Goal: Information Seeking & Learning: Learn about a topic

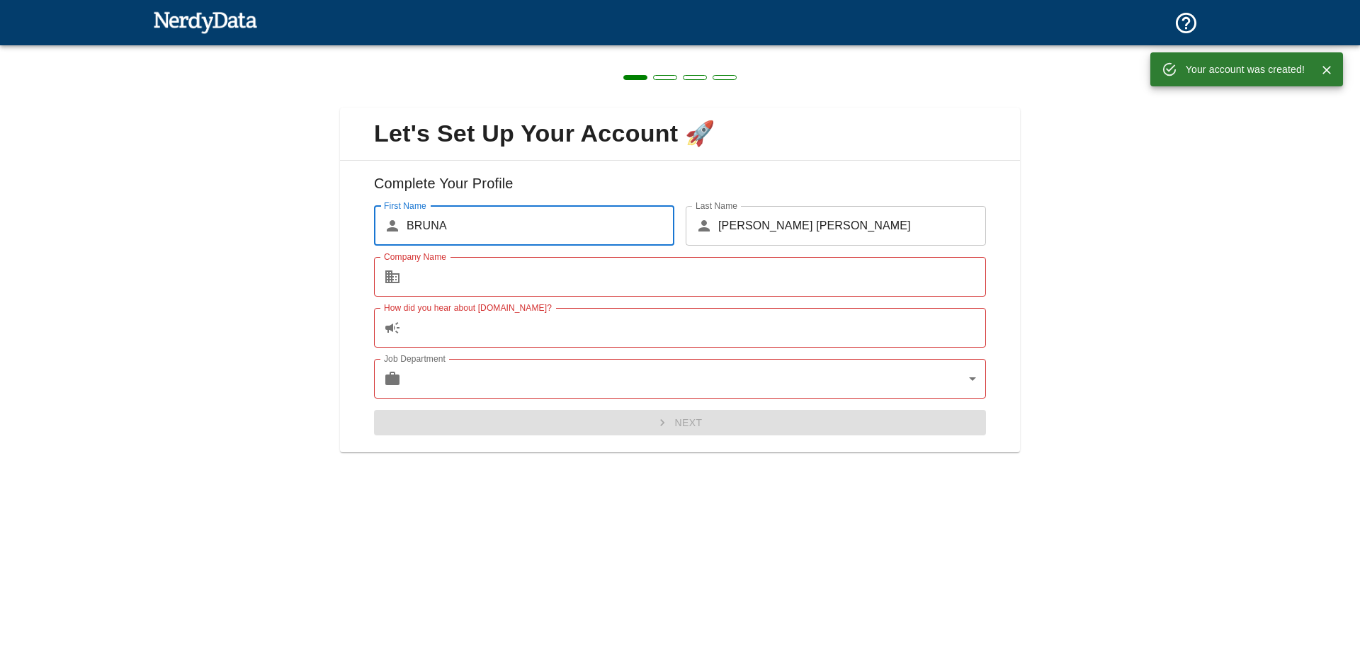
click at [458, 276] on input "Company Name" at bounding box center [695, 277] width 579 height 40
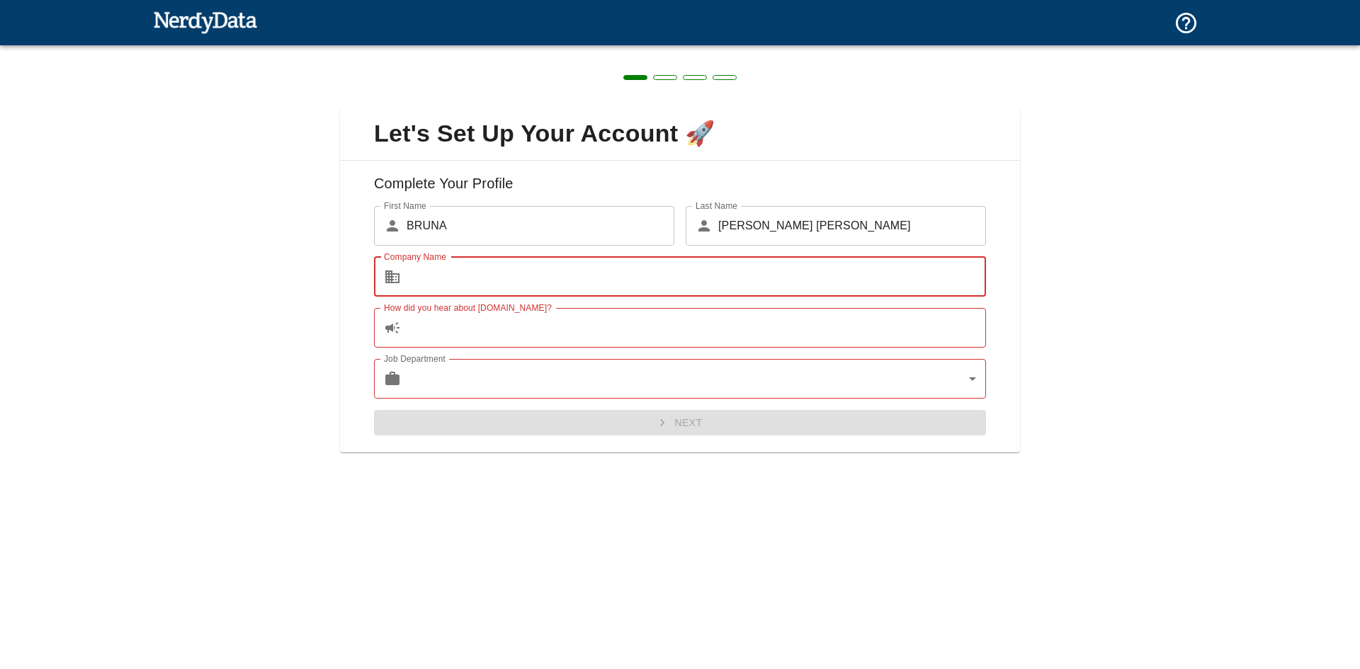
click at [855, 222] on input "[PERSON_NAME] [PERSON_NAME]" at bounding box center [852, 226] width 268 height 40
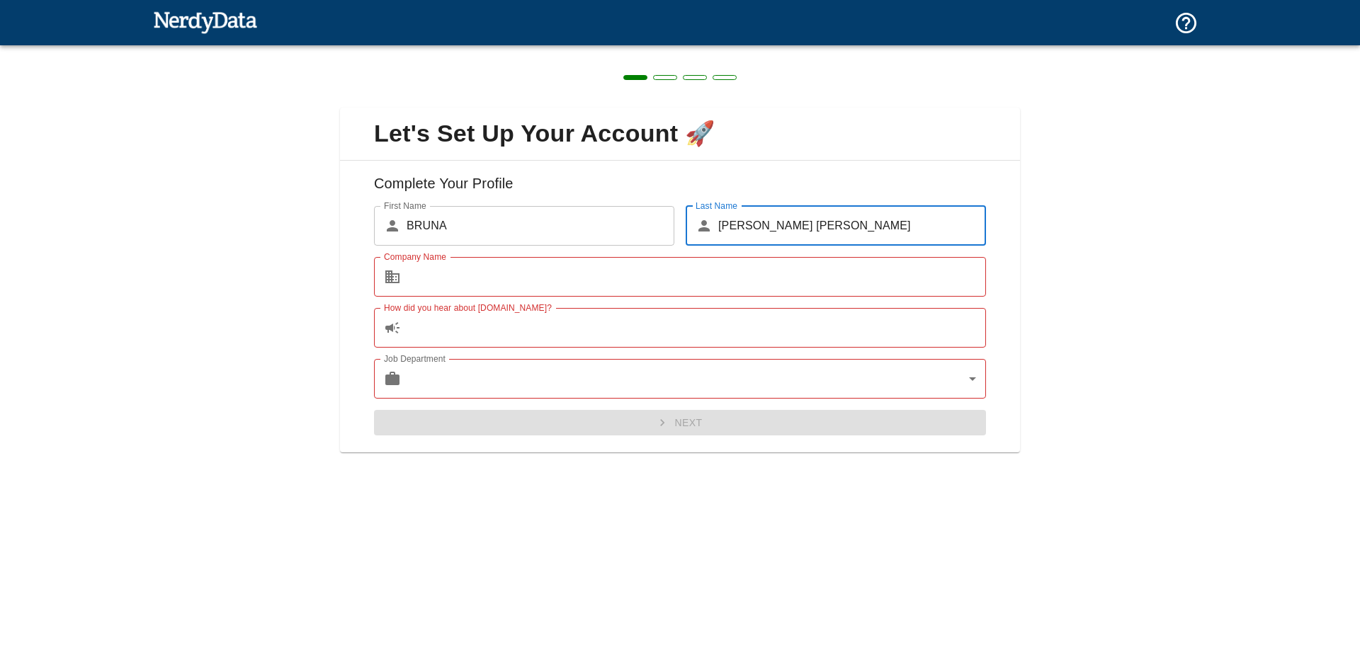
click at [855, 222] on input "[PERSON_NAME] [PERSON_NAME]" at bounding box center [852, 226] width 268 height 40
click at [447, 269] on input "Company Name" at bounding box center [695, 277] width 579 height 40
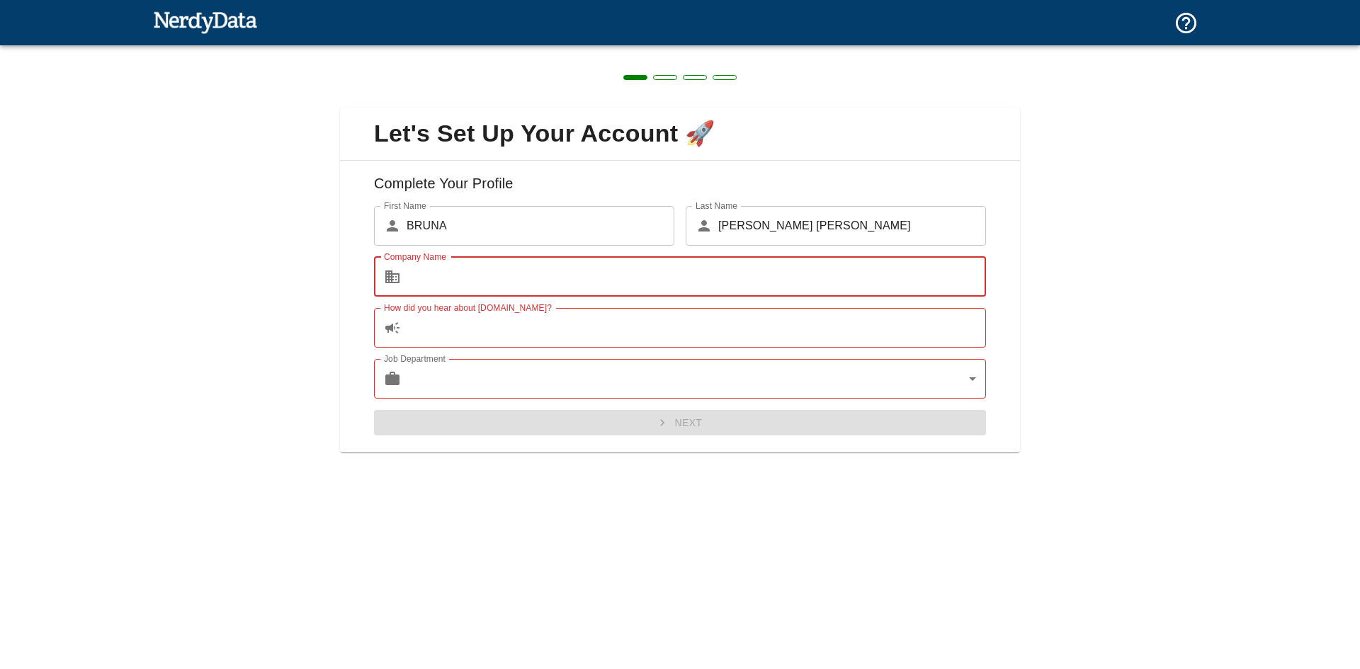
paste input "[PERSON_NAME]"
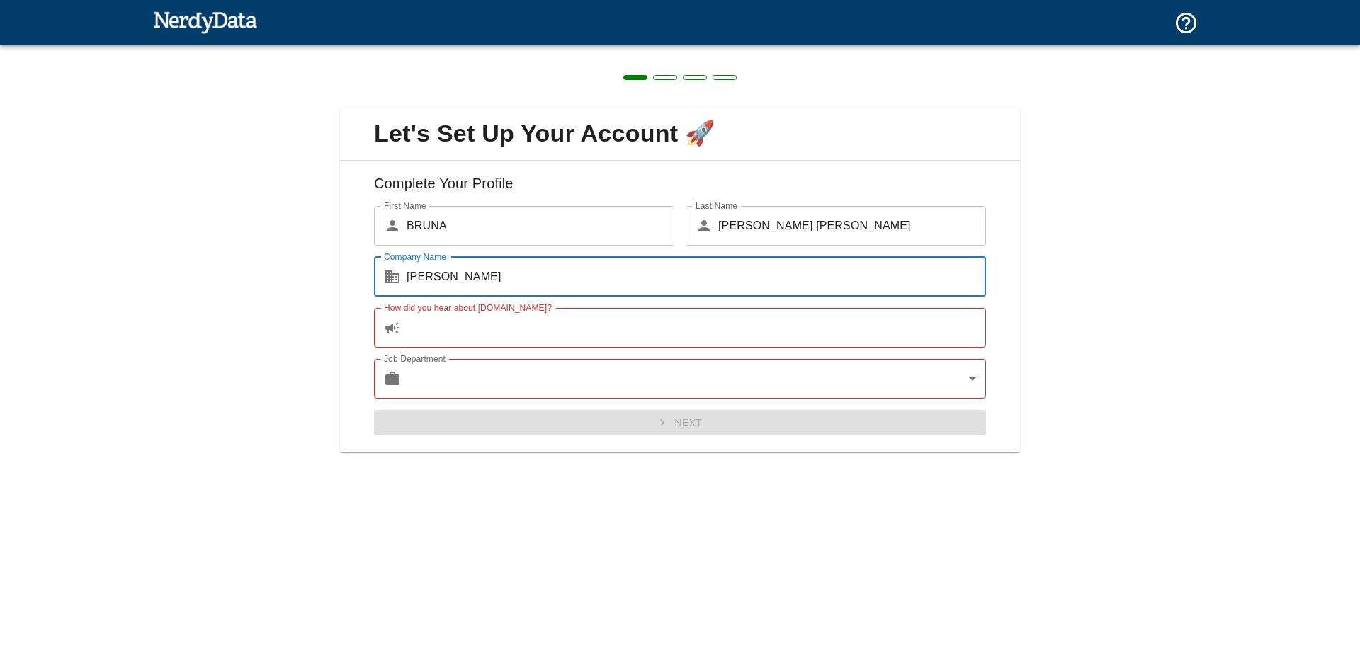
type input "[PERSON_NAME]"
click at [499, 329] on input "How did you hear about [DOMAIN_NAME]?" at bounding box center [695, 328] width 579 height 40
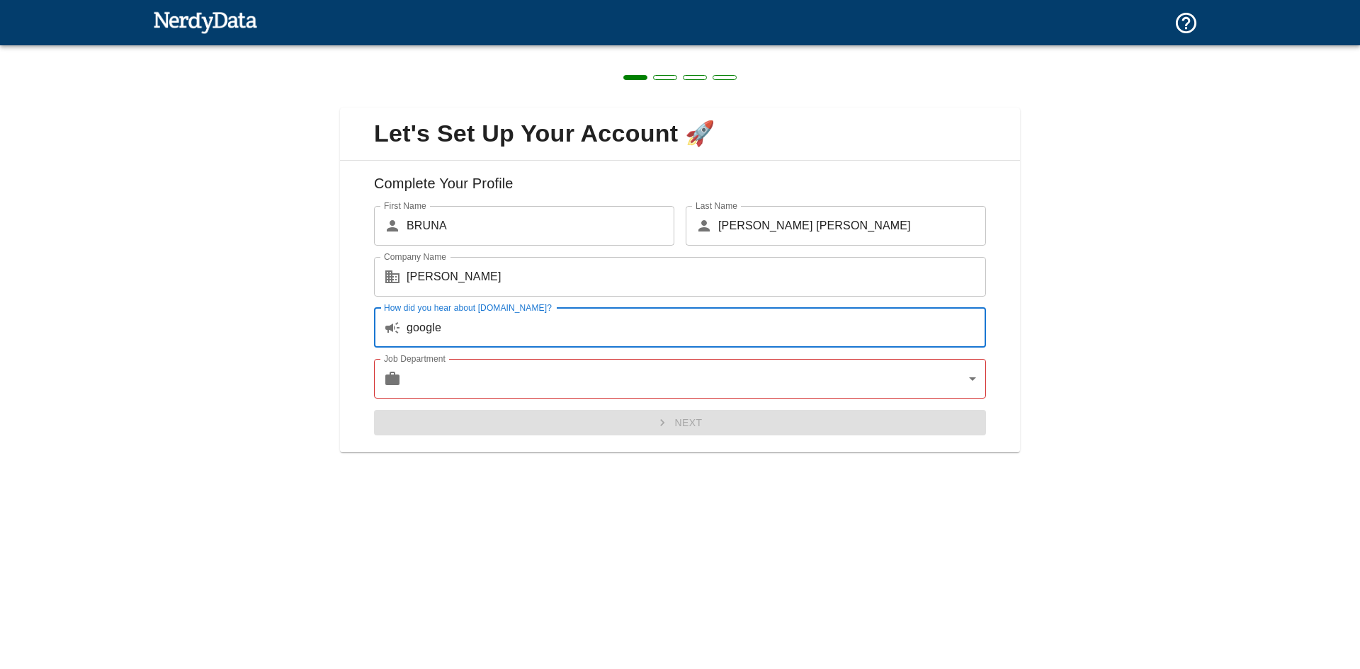
type input "google"
click at [540, 50] on body "Technologies Domains Pricing Products Create a Report Create a list of websites…" at bounding box center [680, 25] width 1360 height 50
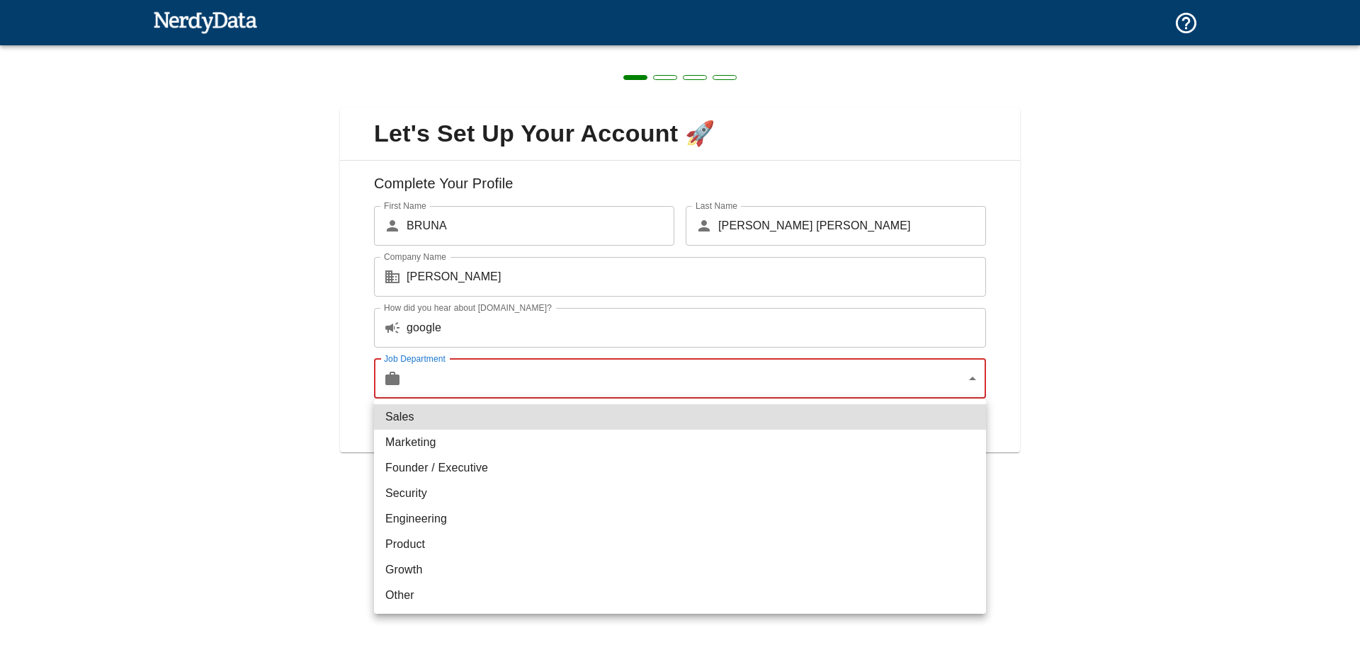
click at [421, 440] on li "Marketing" at bounding box center [680, 442] width 612 height 25
type input "marketing"
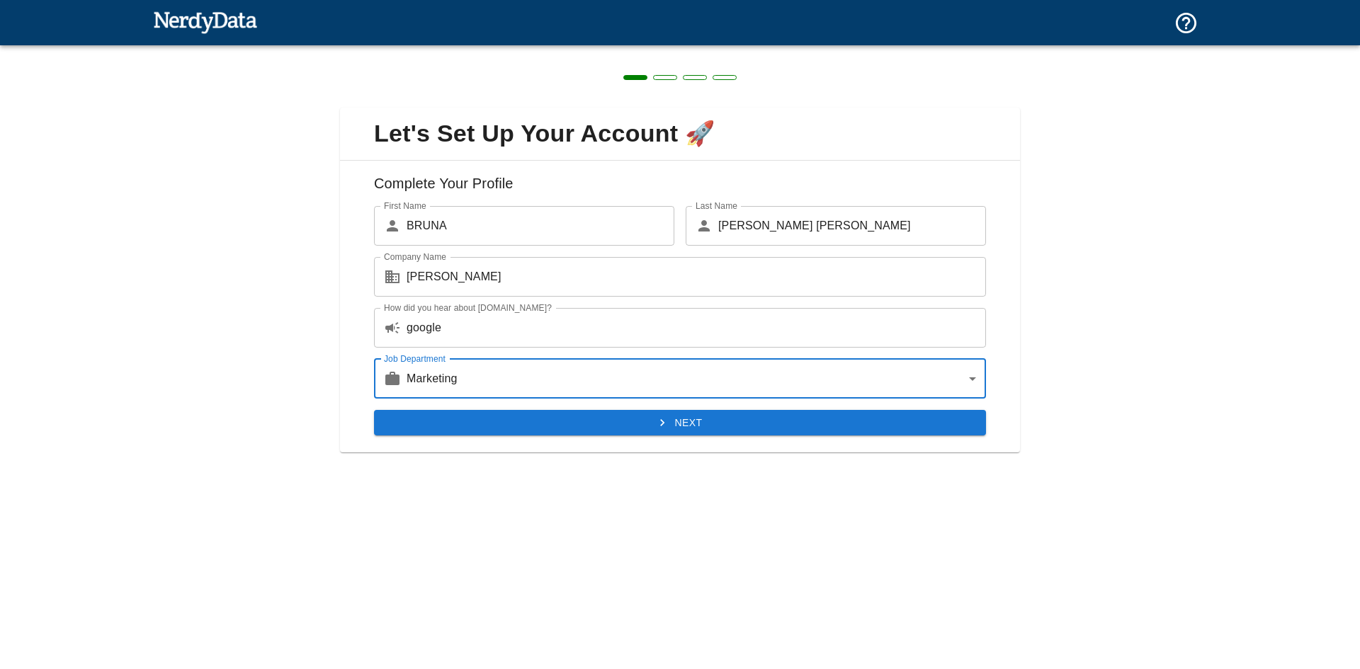
click at [681, 425] on button "Next" at bounding box center [680, 423] width 612 height 26
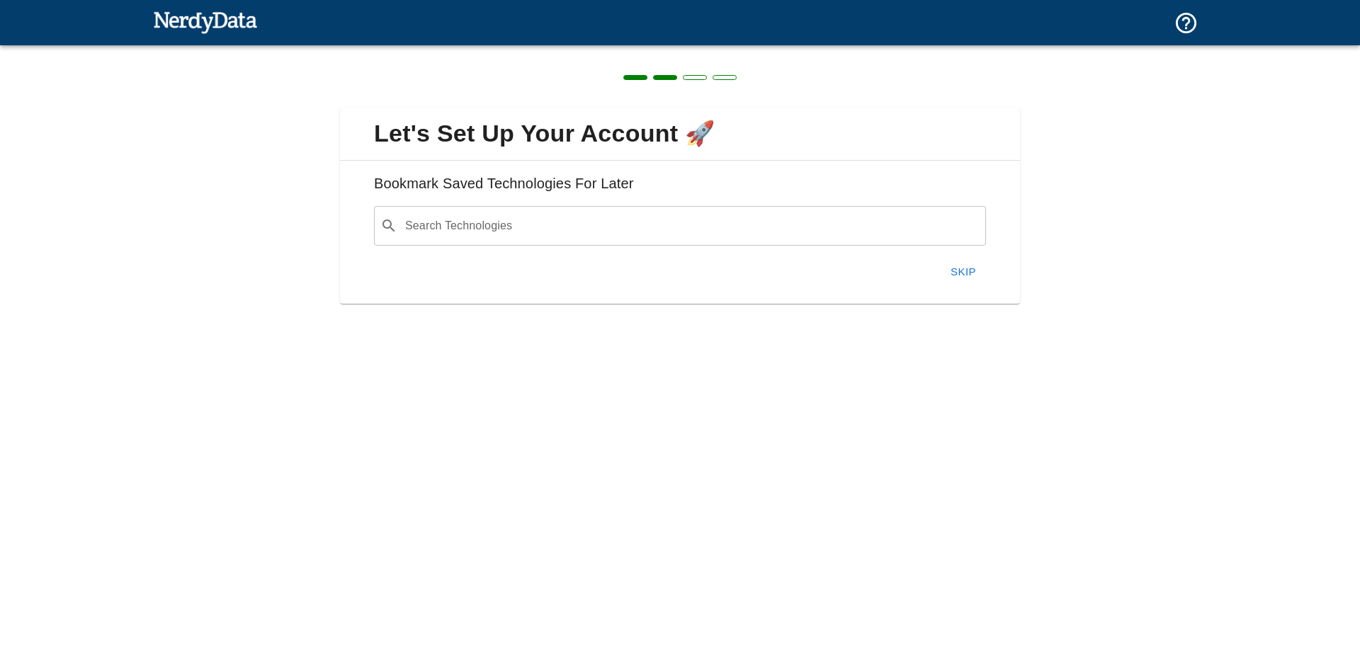
click at [495, 231] on input "Search Technologies" at bounding box center [691, 225] width 576 height 27
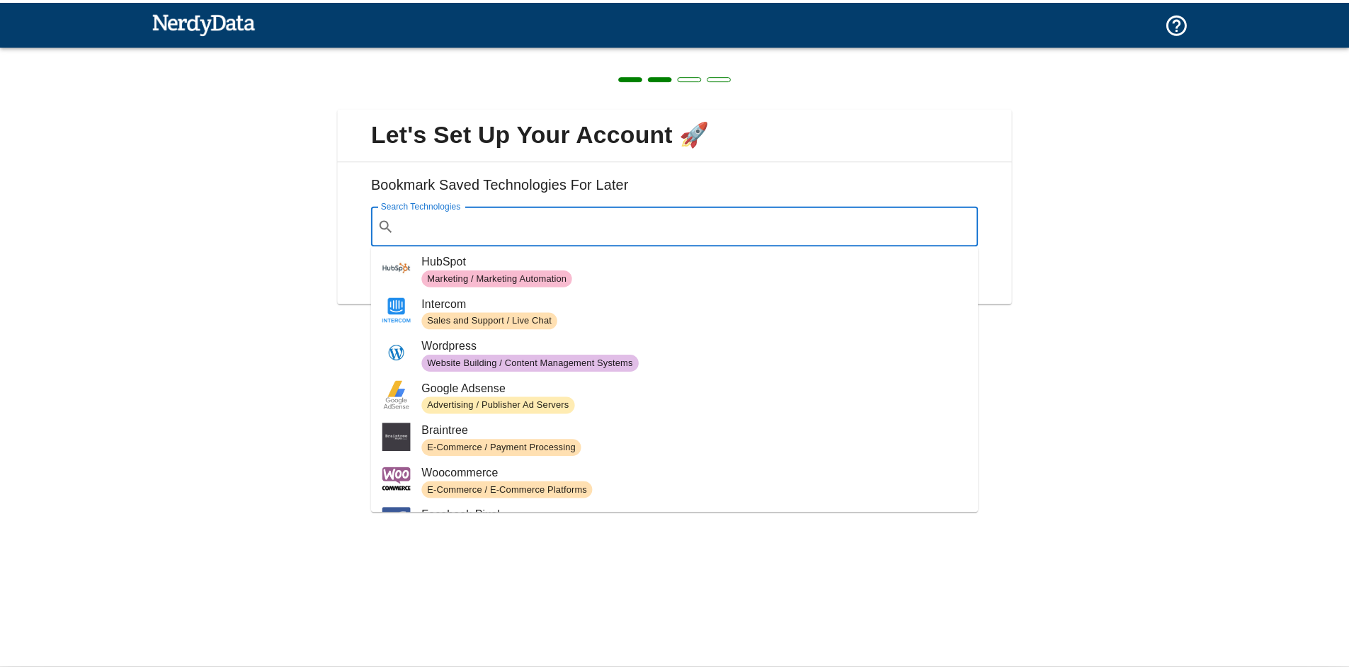
scroll to position [71, 0]
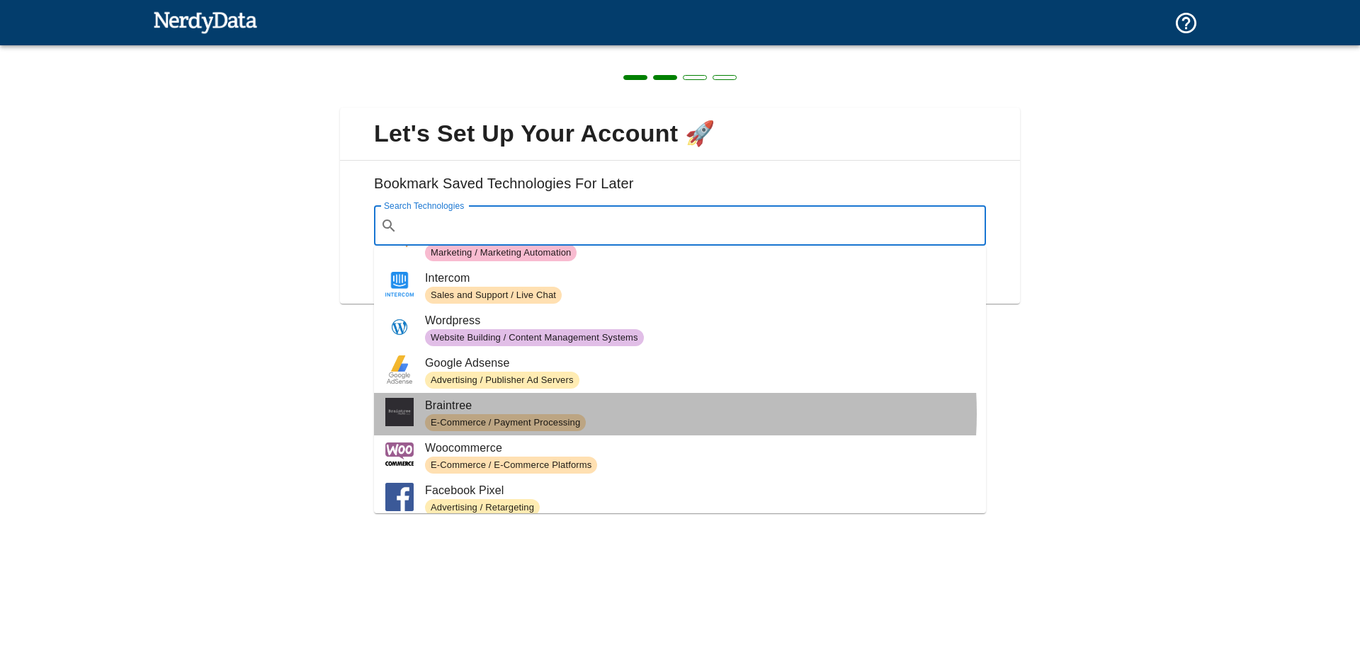
click at [612, 414] on span "Braintree" at bounding box center [700, 405] width 550 height 17
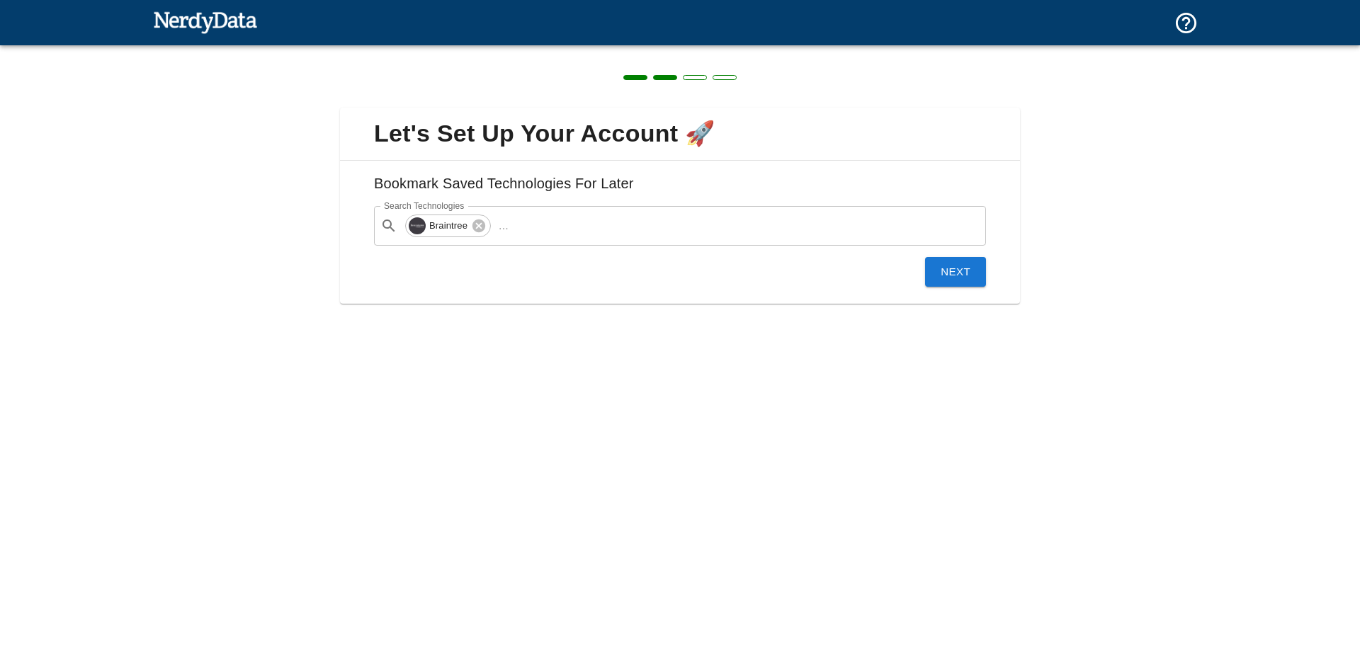
click at [962, 275] on button "Next" at bounding box center [955, 272] width 61 height 30
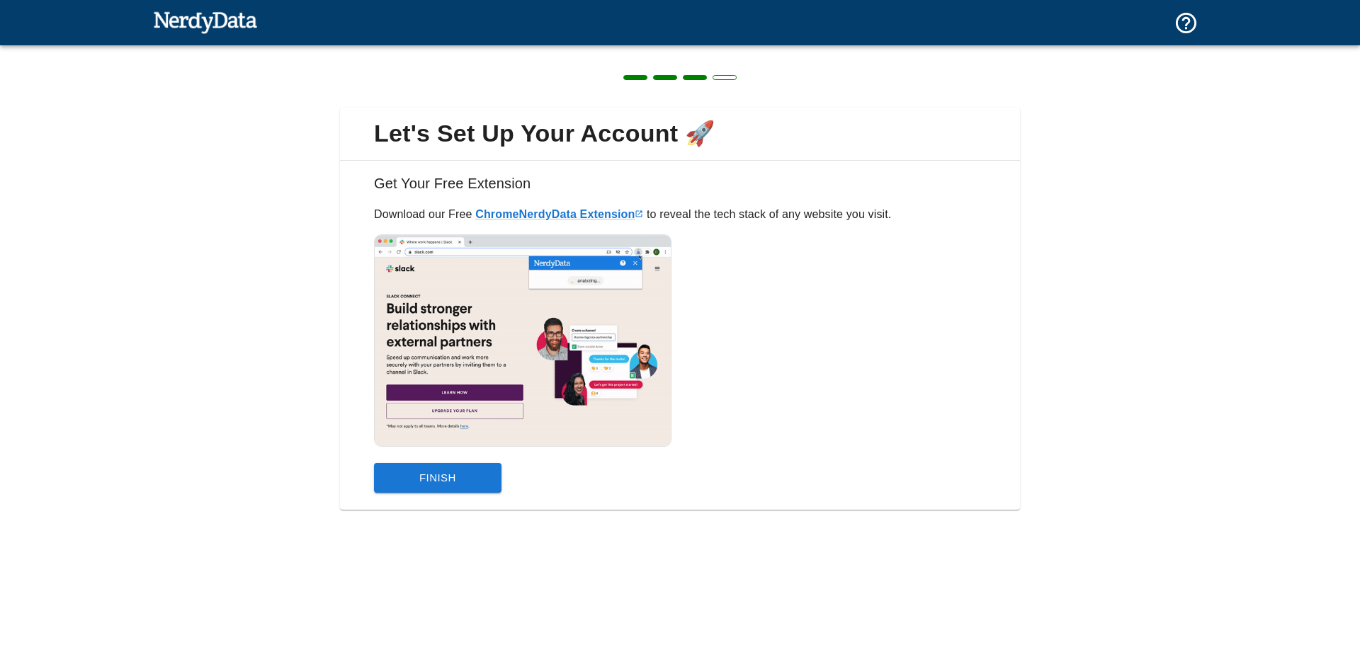
click at [455, 473] on button "Finish" at bounding box center [437, 478] width 127 height 30
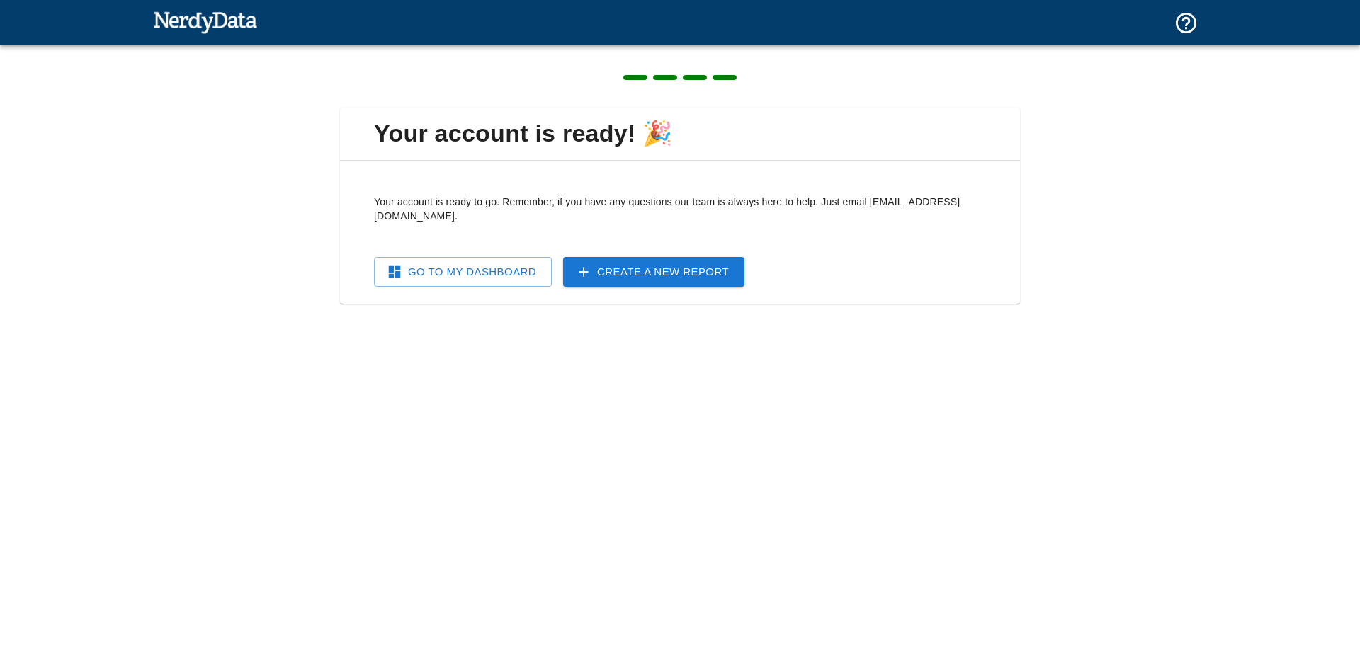
click at [469, 261] on link "Go To My Dashboard" at bounding box center [463, 272] width 178 height 30
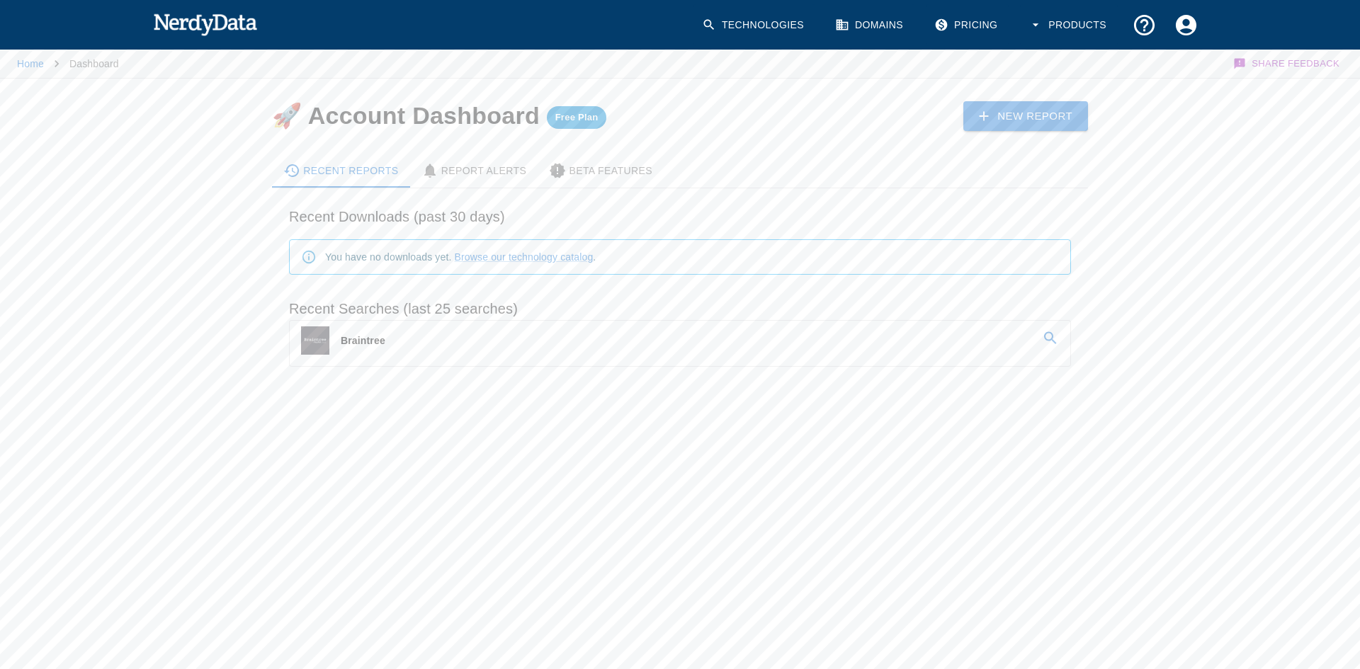
click at [970, 27] on link "Pricing" at bounding box center [967, 25] width 83 height 42
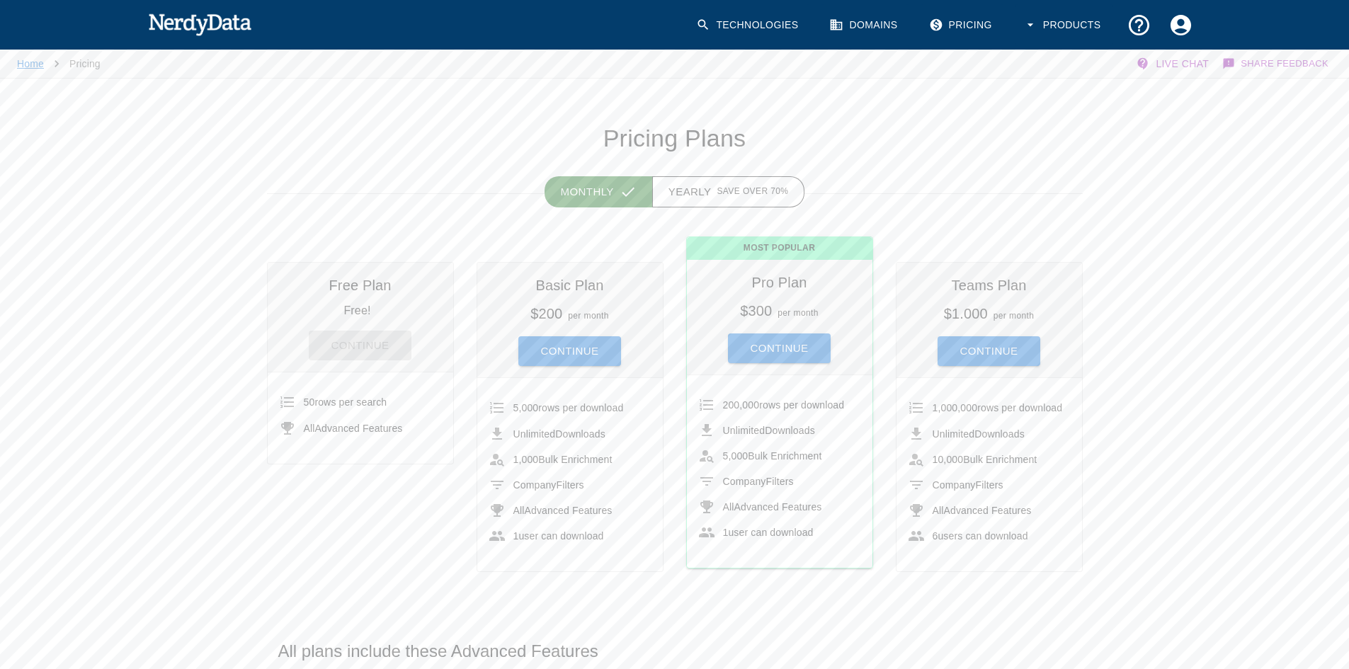
click at [35, 65] on link "Home" at bounding box center [30, 63] width 27 height 11
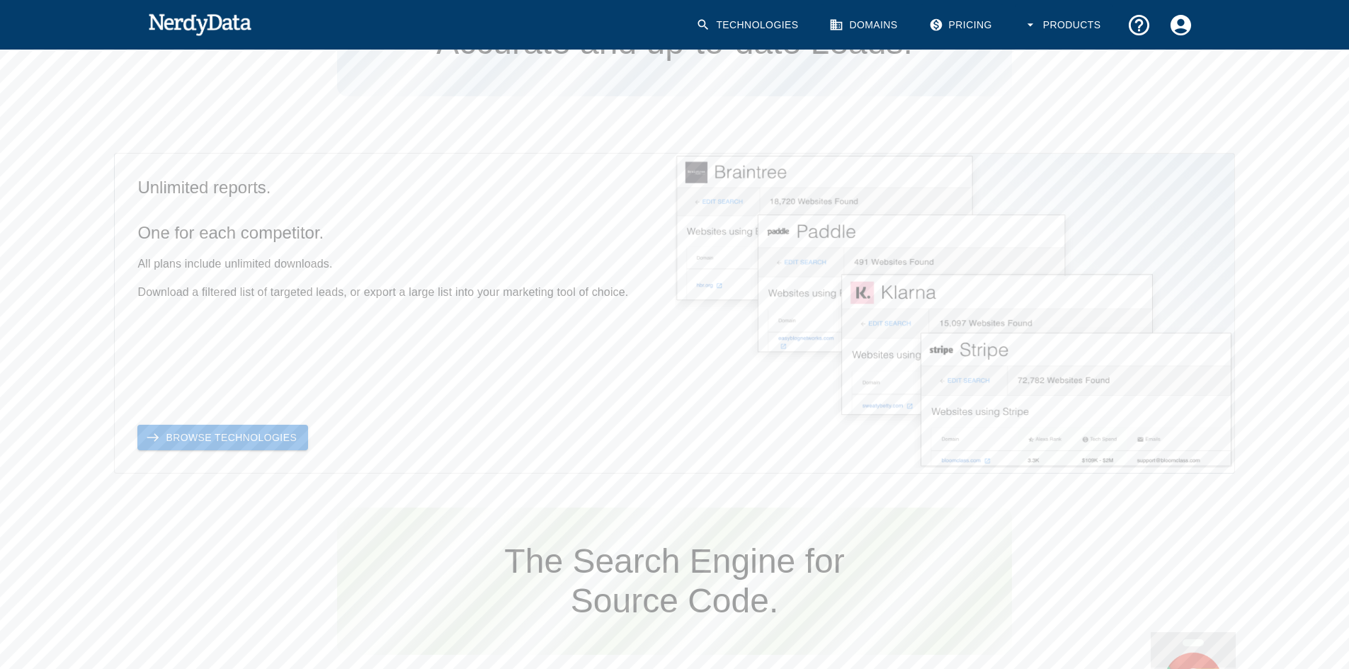
scroll to position [708, 0]
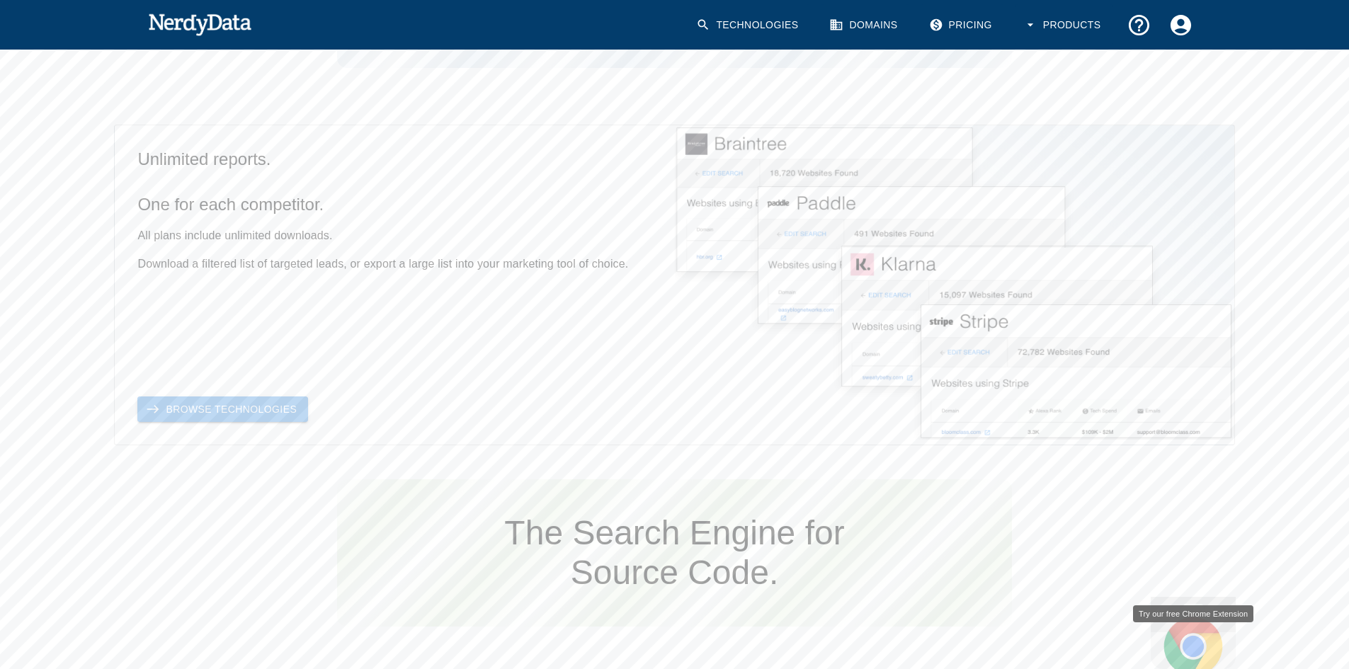
click at [246, 411] on link "Browse Technologies" at bounding box center [222, 410] width 171 height 26
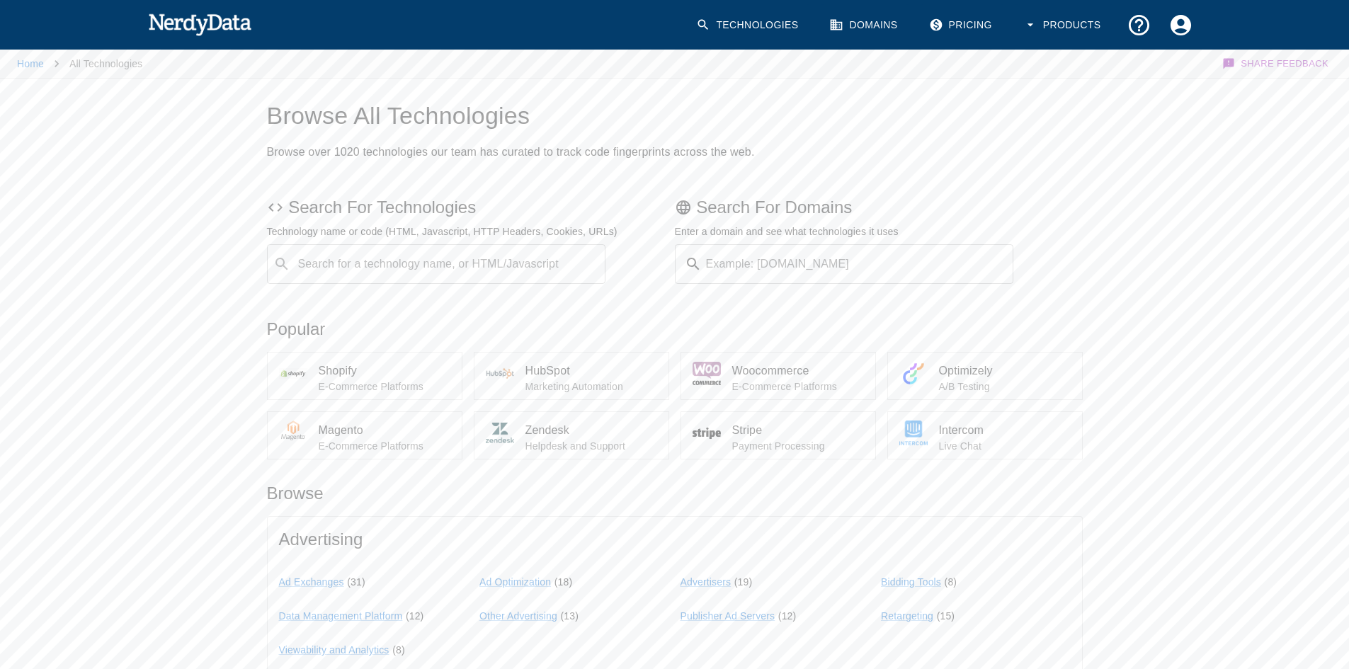
click at [409, 258] on div "Search for a technology name, or HTML/Javascript ​ Search for a technology name…" at bounding box center [436, 264] width 339 height 40
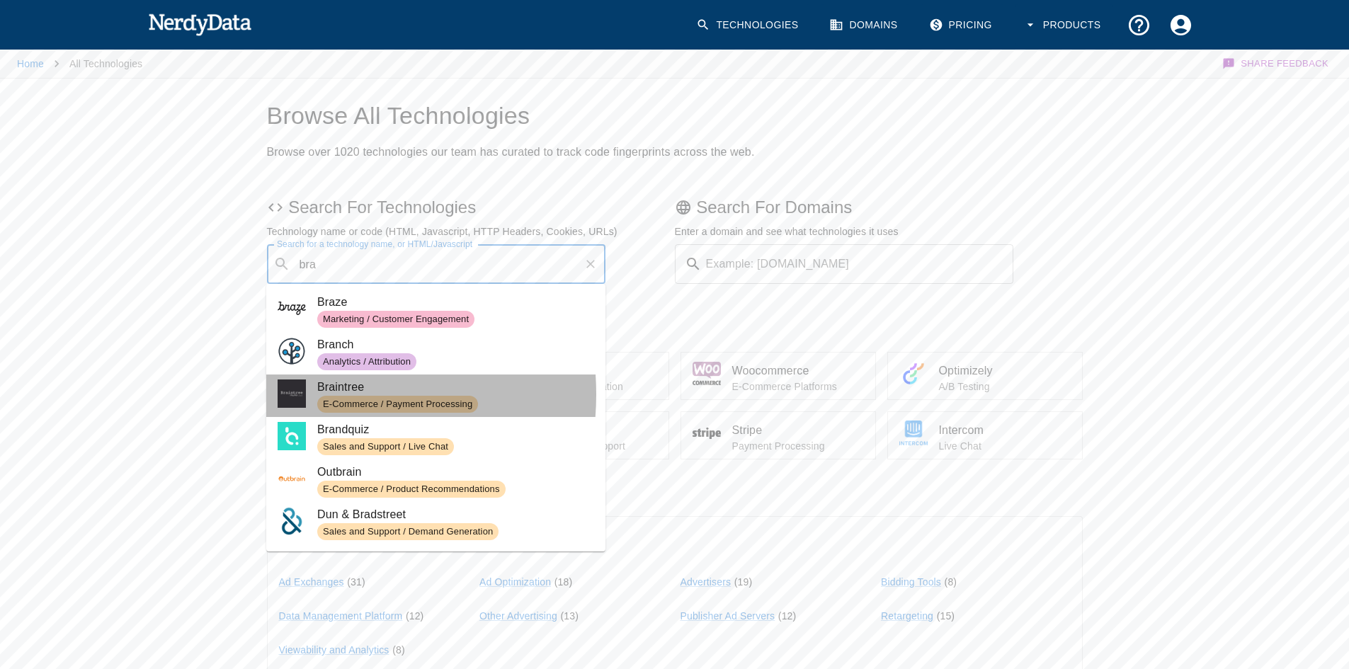
click at [303, 394] on img at bounding box center [292, 394] width 28 height 28
type input "bra"
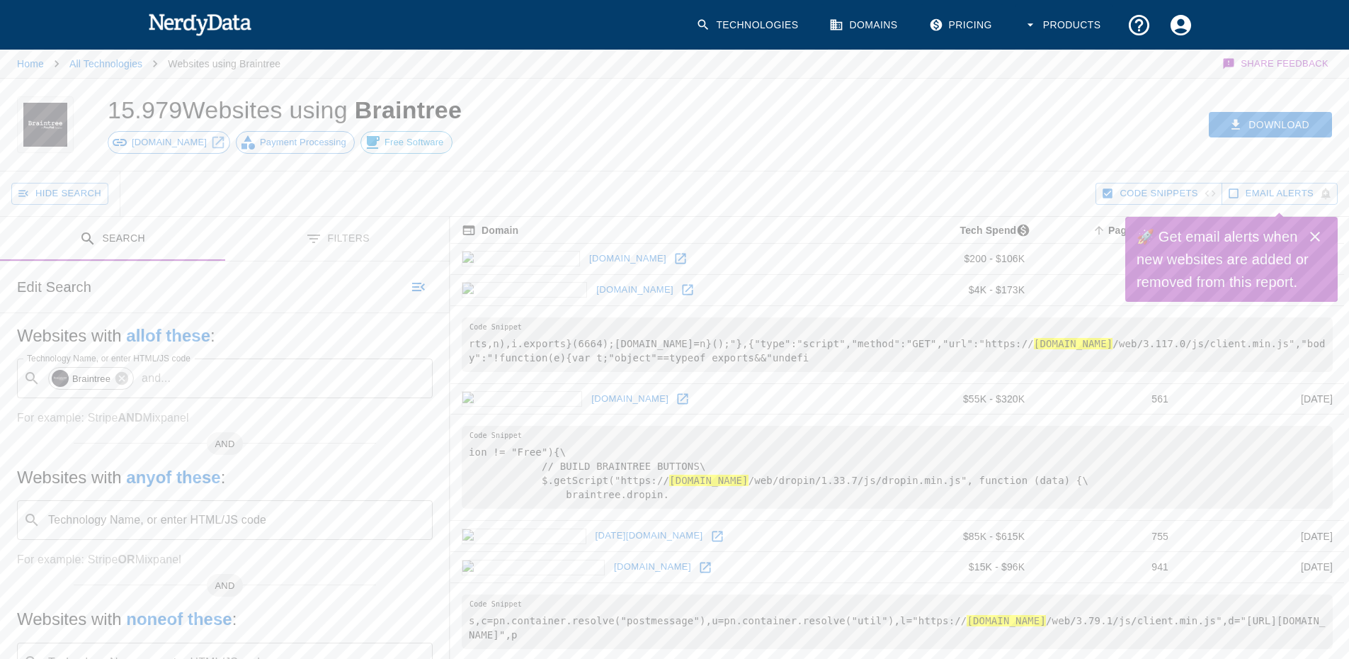
click at [329, 241] on button "Filters" at bounding box center [337, 239] width 225 height 45
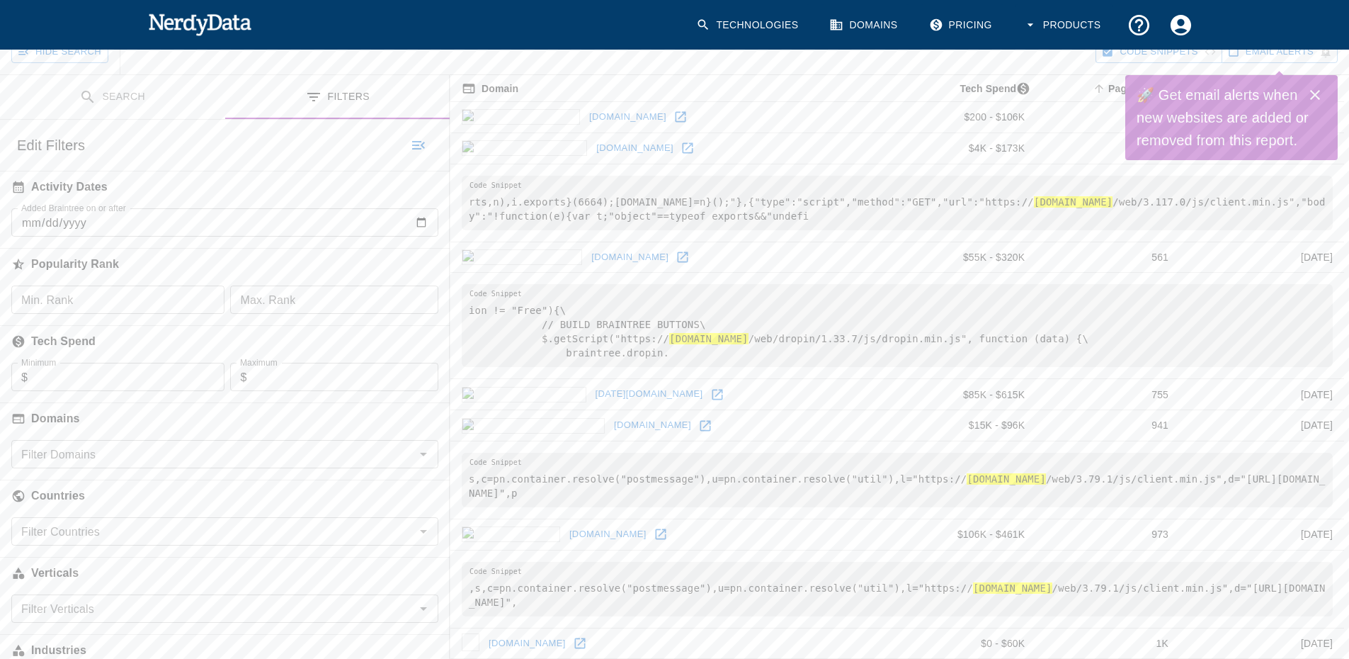
scroll to position [212, 0]
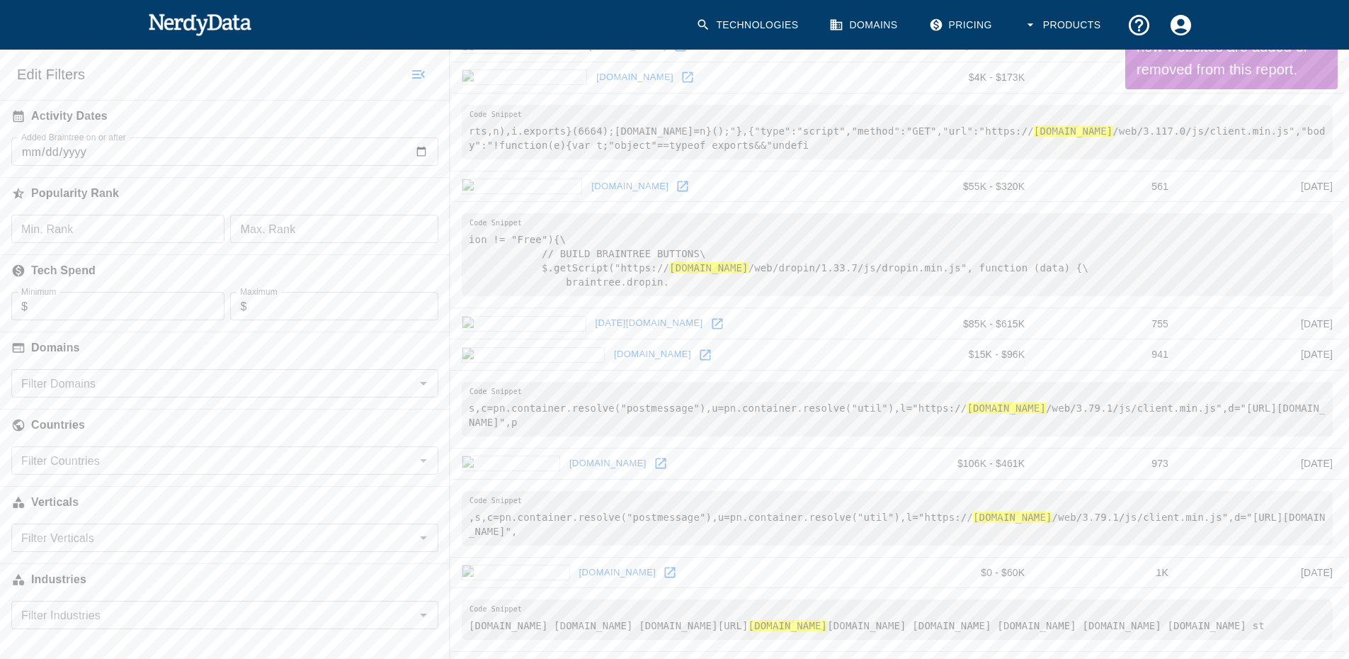
click at [127, 460] on input "Filter Countries" at bounding box center [213, 460] width 395 height 20
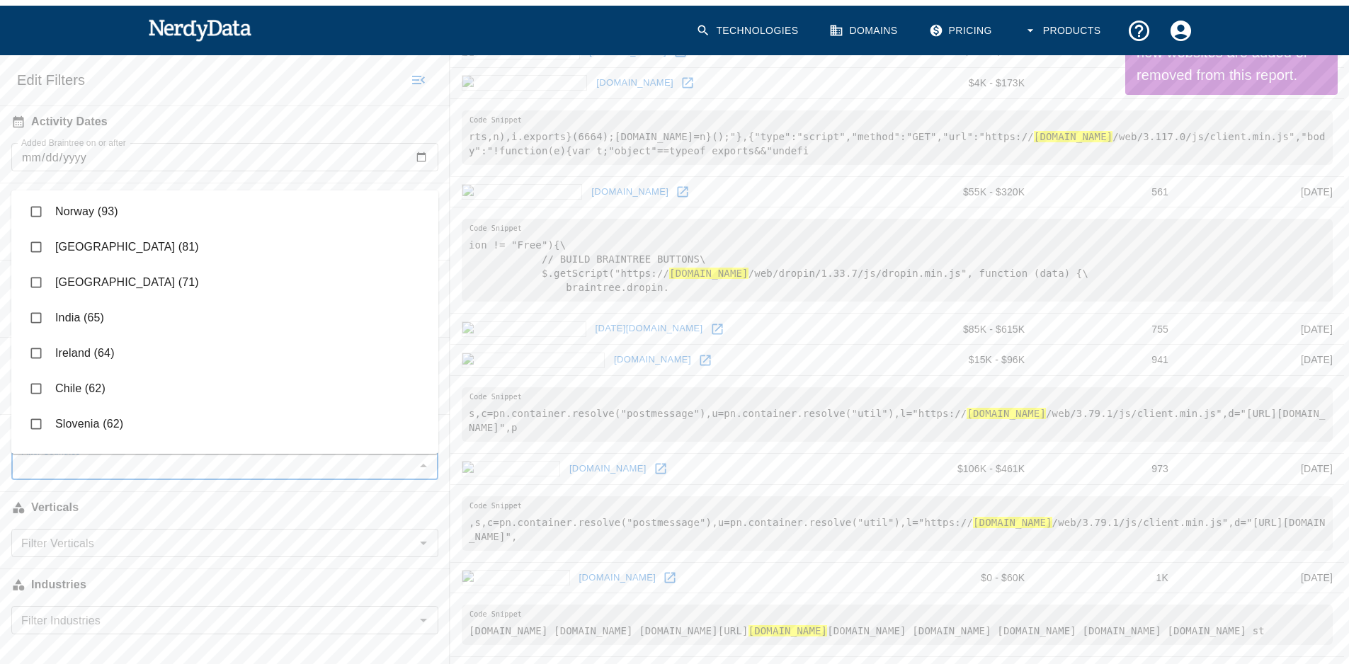
scroll to position [708, 0]
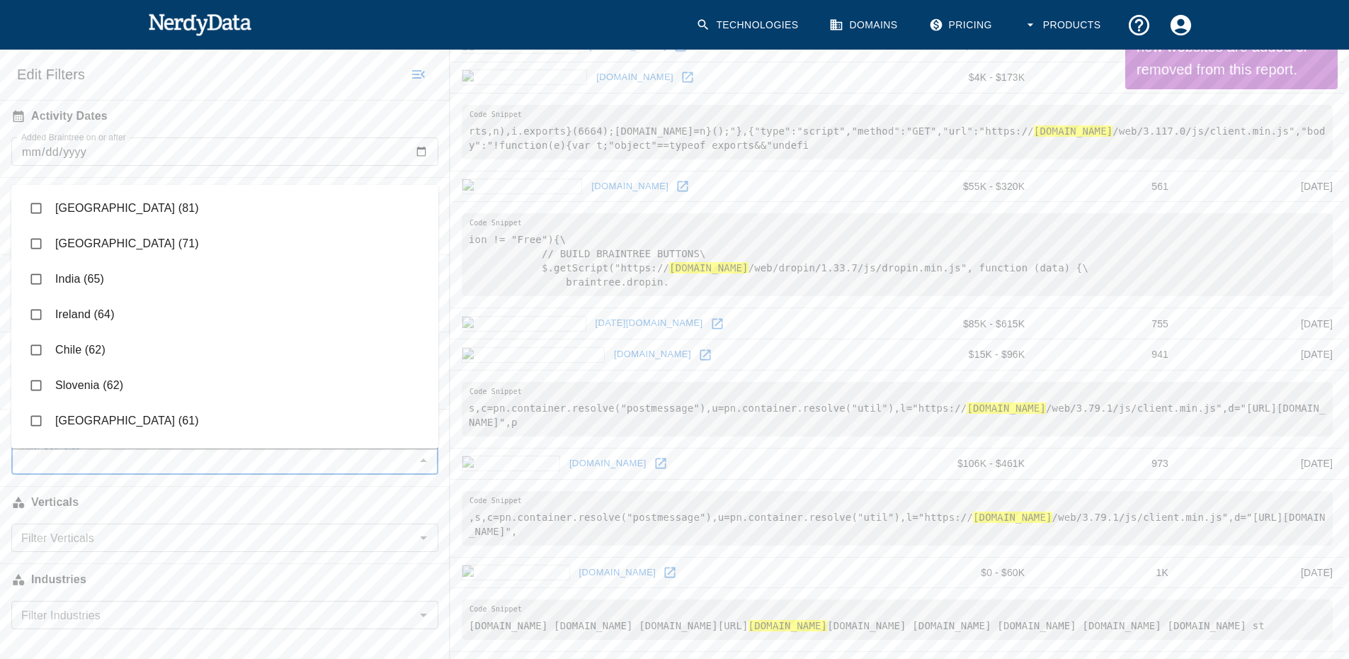
click at [39, 347] on input "checkbox" at bounding box center [36, 349] width 27 height 27
checkbox input "true"
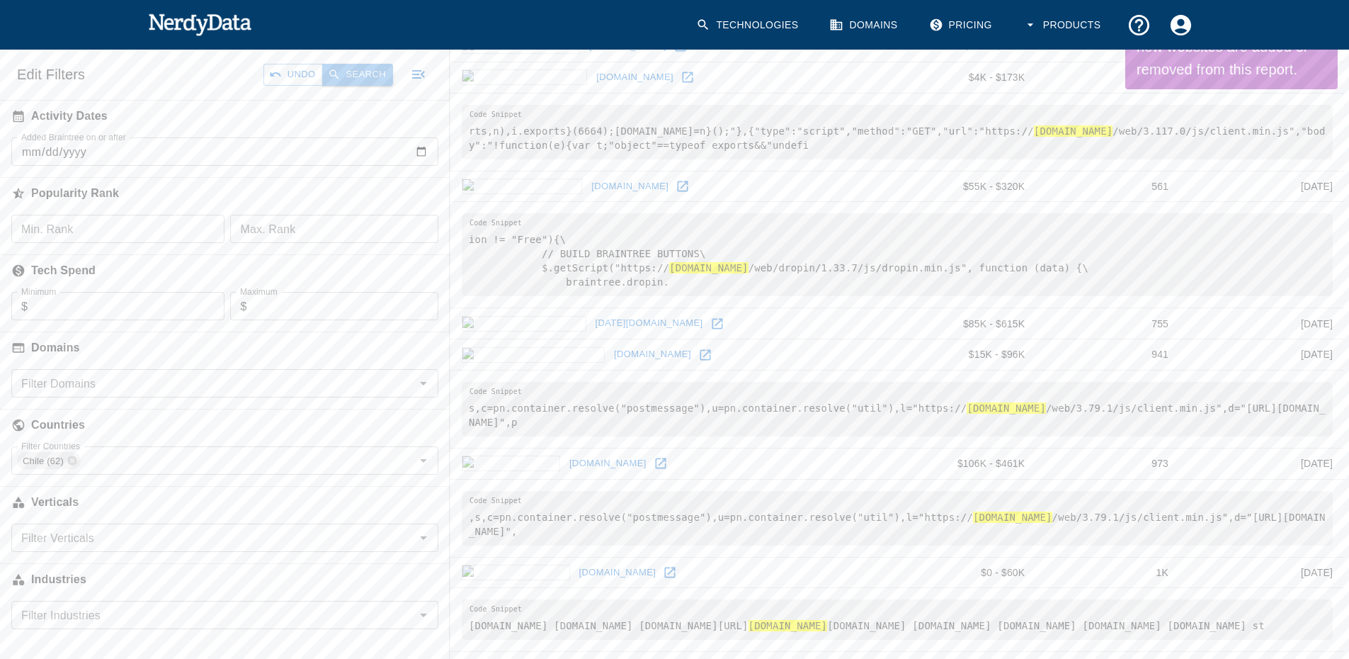
click at [356, 71] on button "Search" at bounding box center [357, 75] width 71 height 22
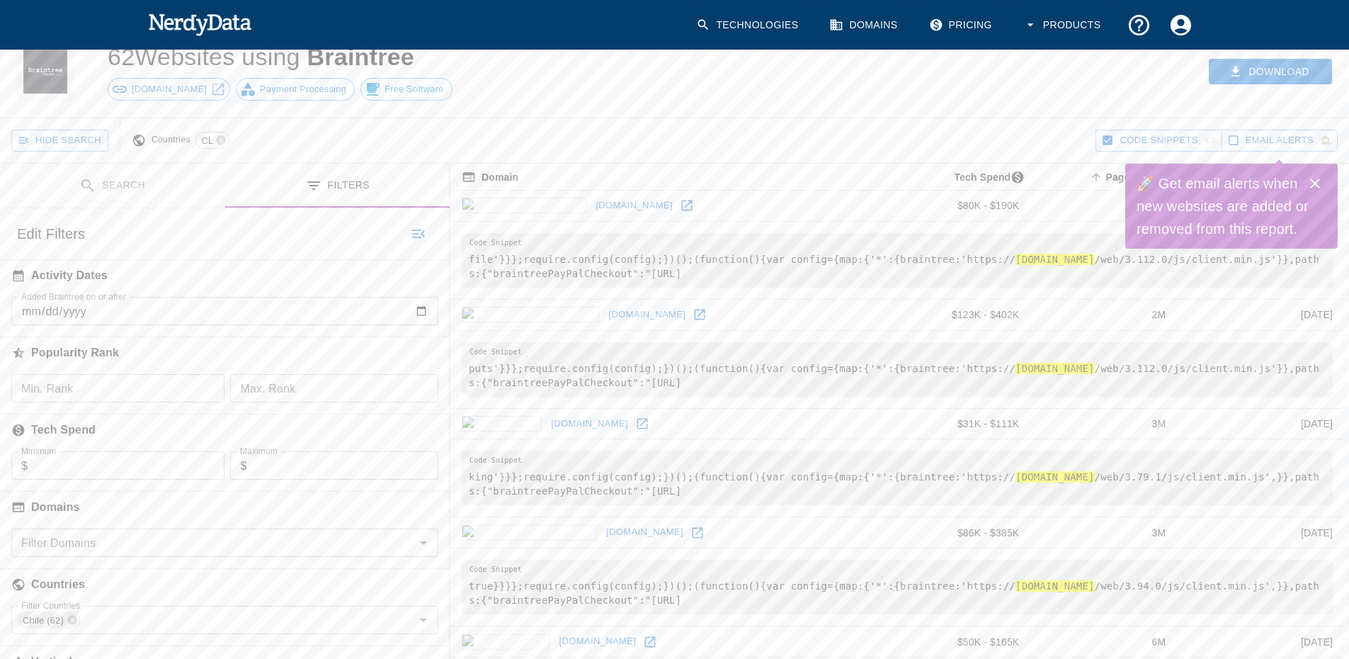
scroll to position [142, 0]
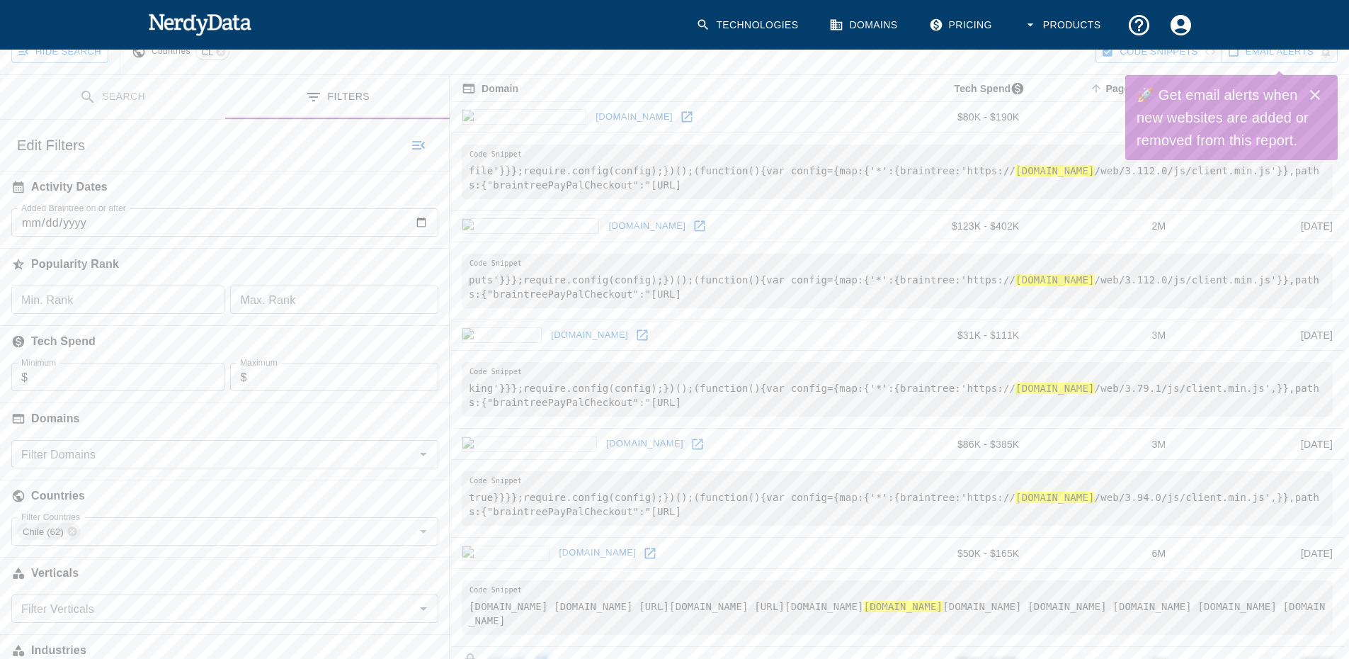
click at [345, 101] on button "Filters" at bounding box center [337, 97] width 225 height 45
click at [69, 532] on icon at bounding box center [71, 531] width 9 height 9
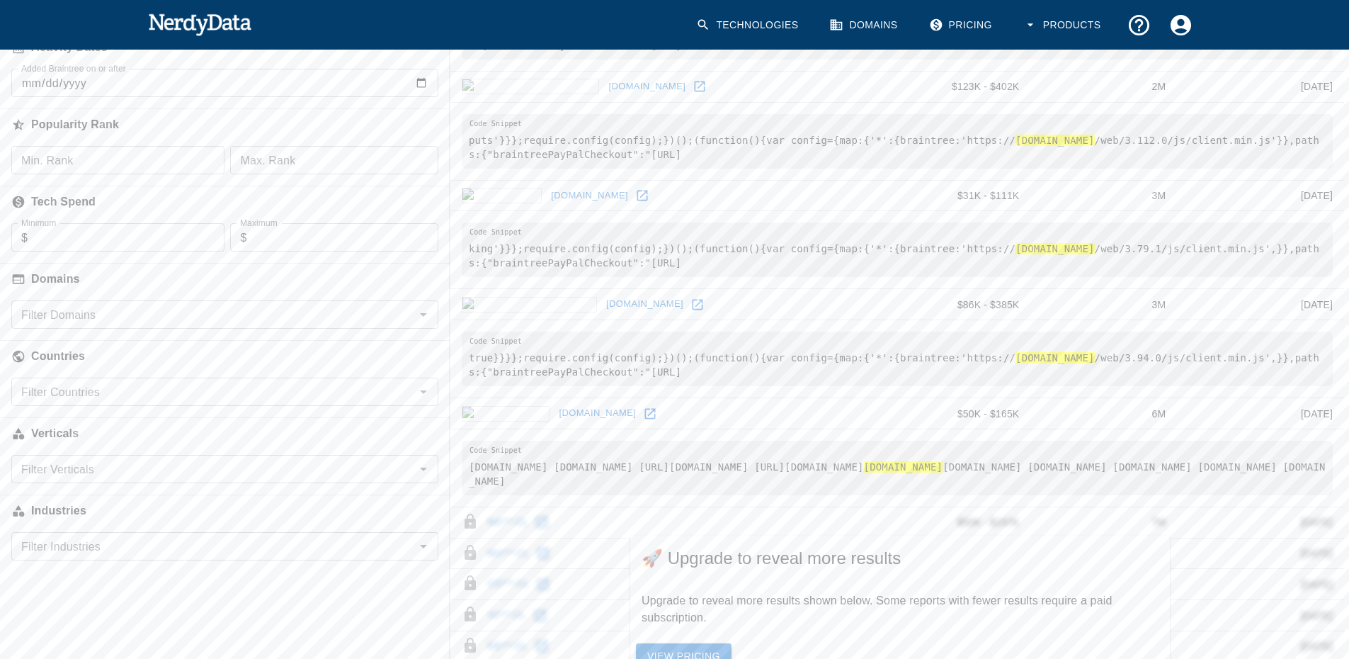
scroll to position [283, 0]
click at [105, 477] on input "Filter Verticals" at bounding box center [213, 467] width 395 height 20
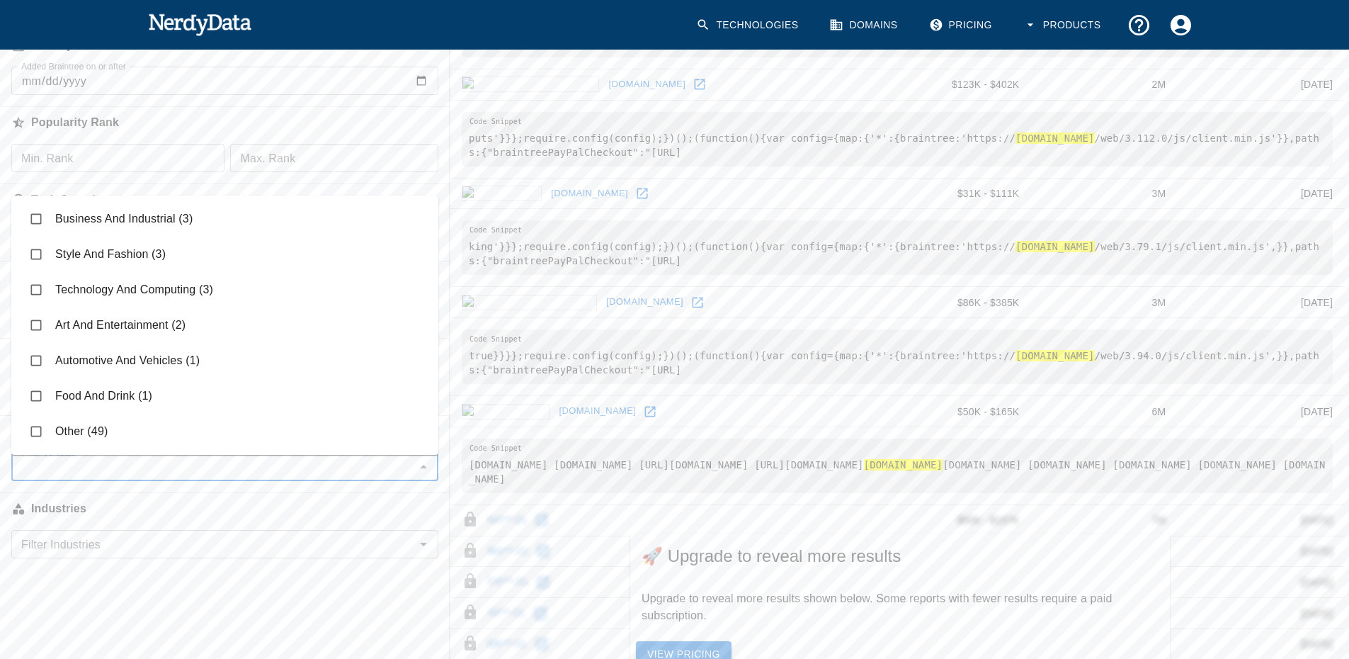
click at [0, 470] on div "Filter Verticals Filter Verticals" at bounding box center [225, 467] width 450 height 28
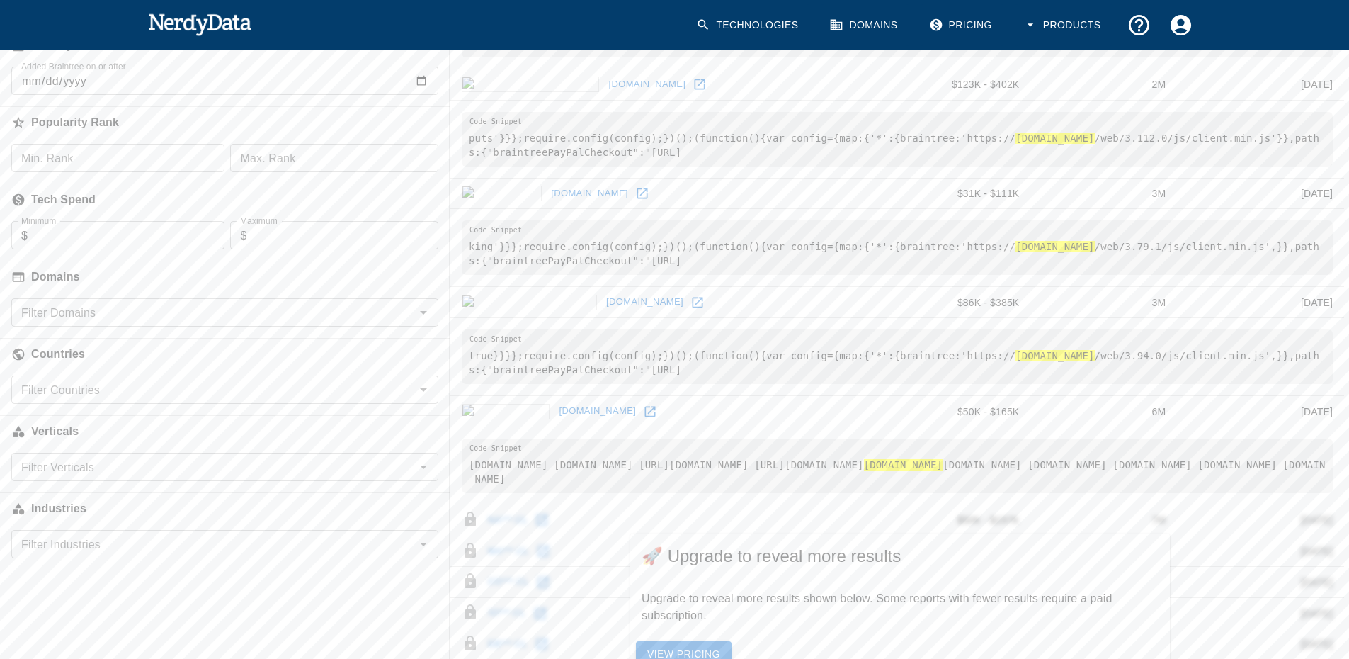
click at [96, 396] on input "Filter Countries" at bounding box center [213, 390] width 395 height 20
click at [38, 465] on input "checkbox" at bounding box center [36, 464] width 27 height 27
checkbox input "true"
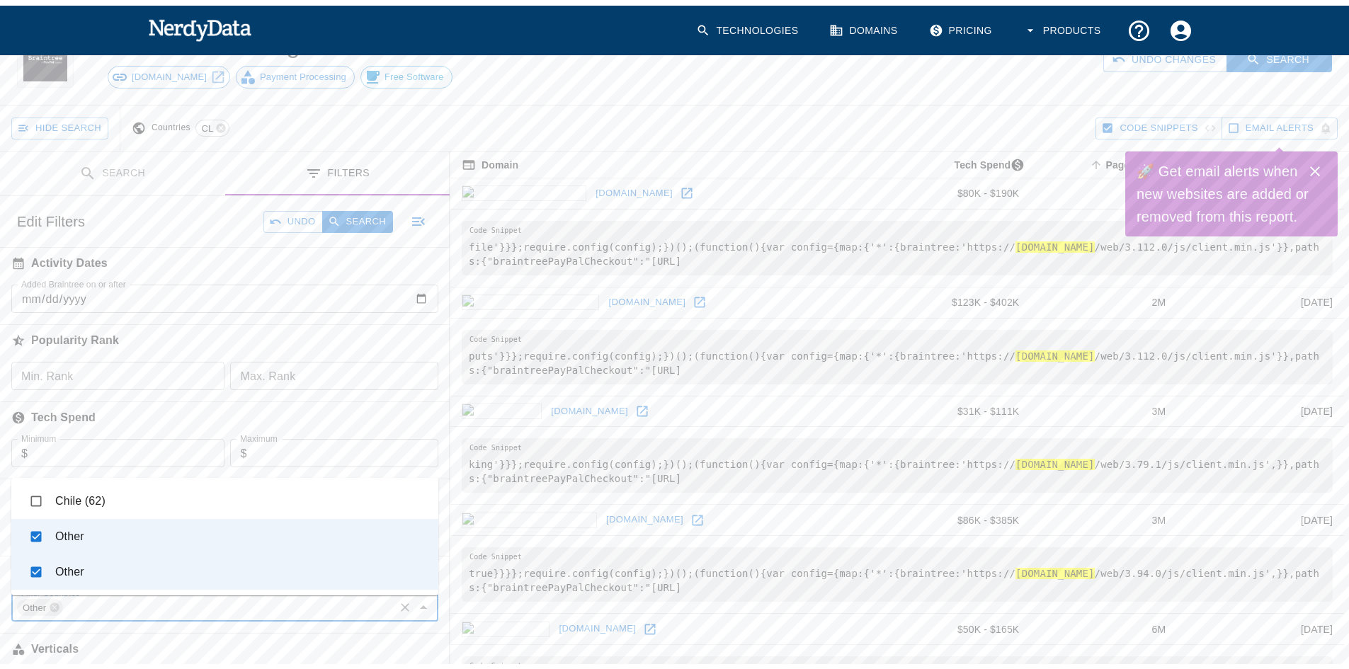
scroll to position [0, 0]
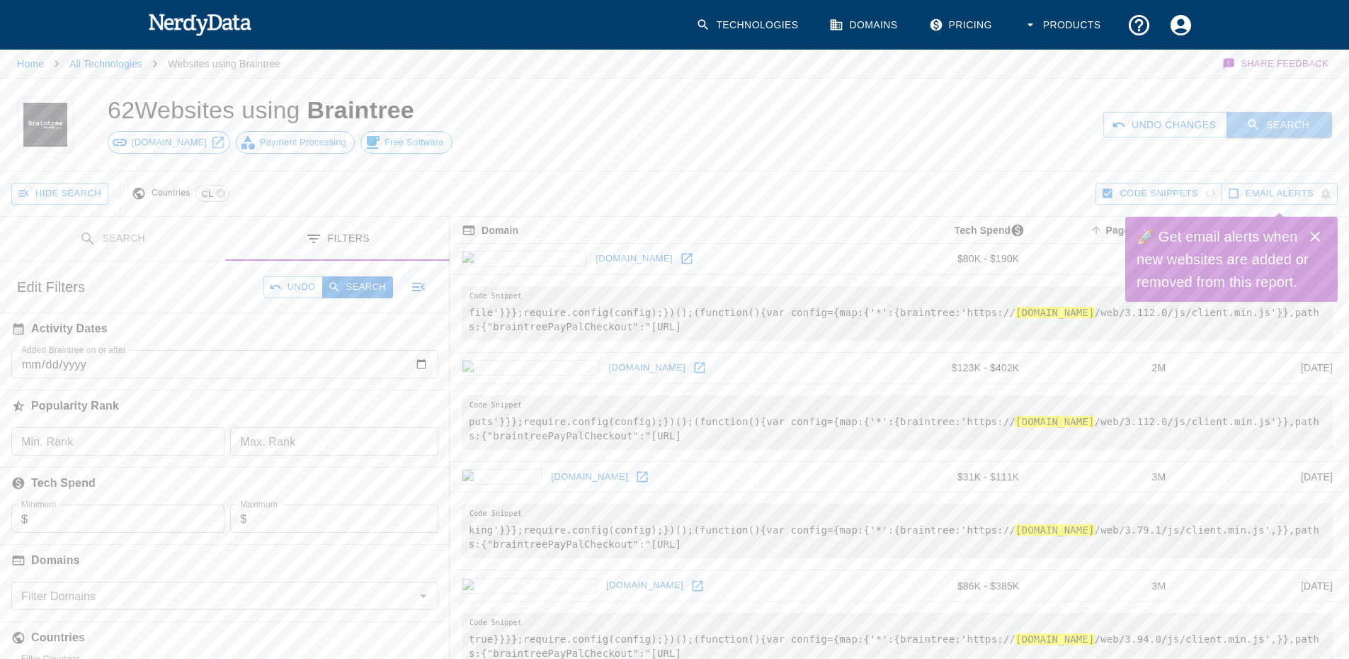
click at [1279, 123] on button "Search" at bounding box center [1280, 125] width 106 height 26
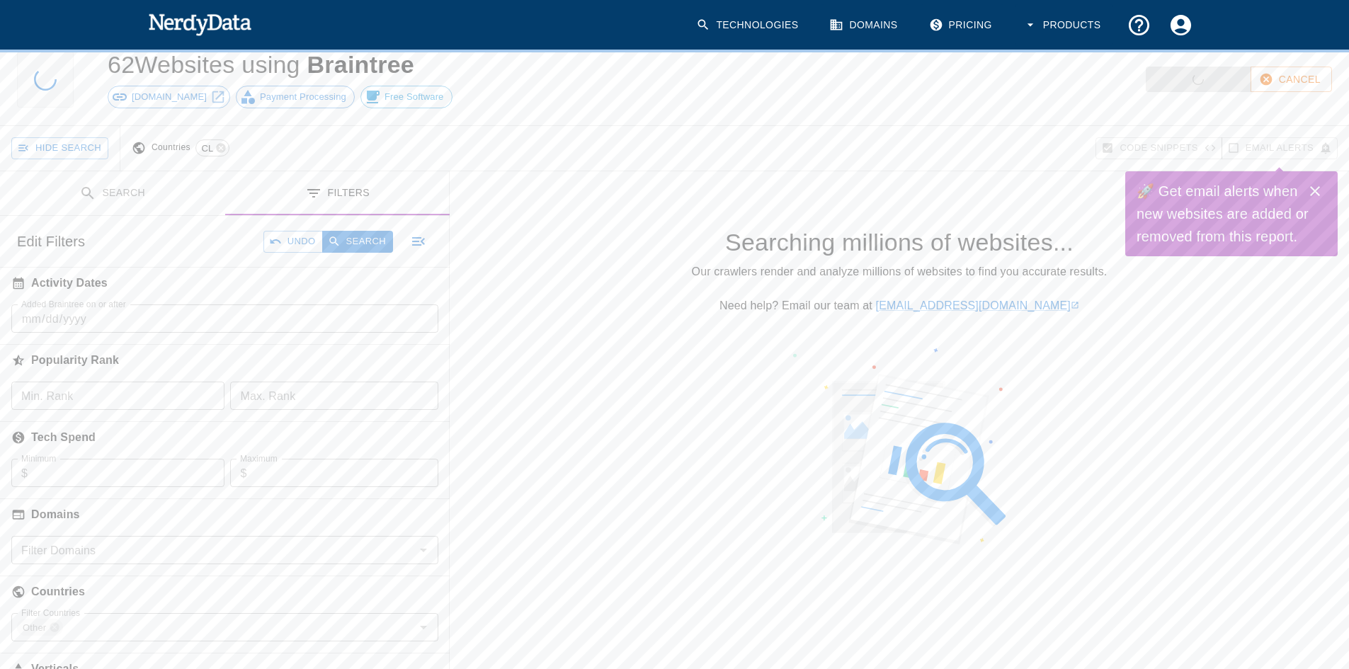
scroll to position [71, 0]
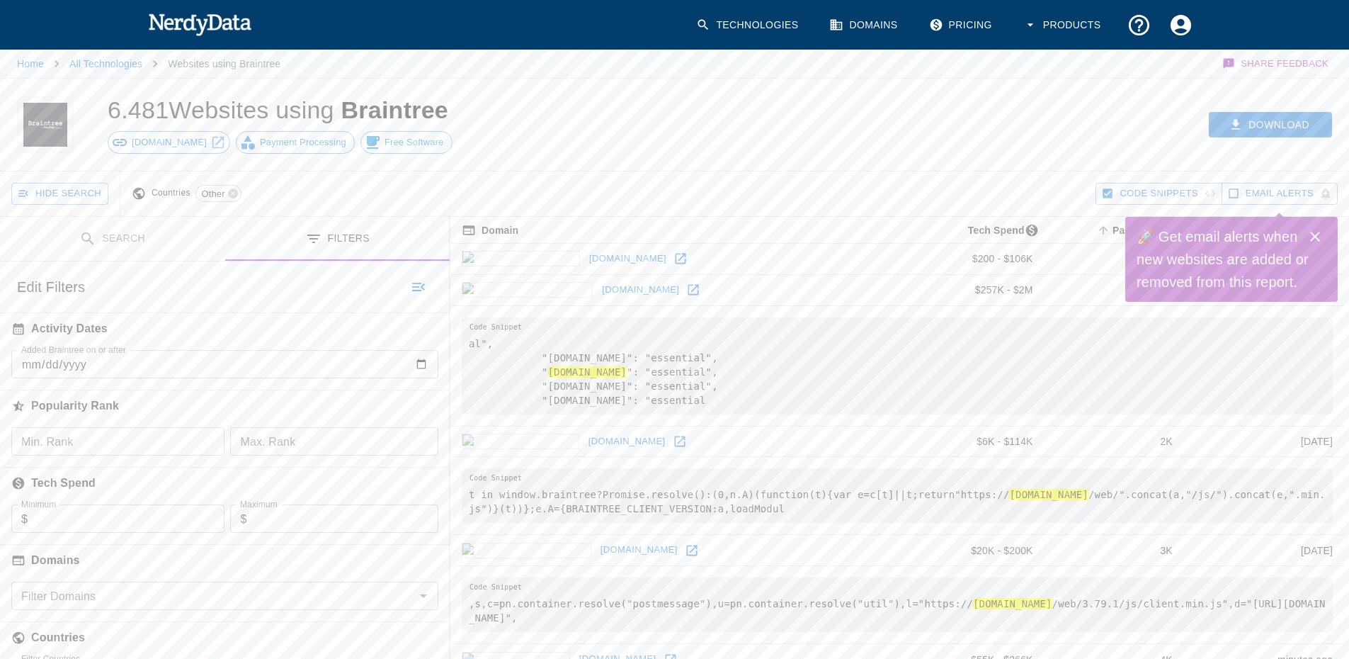
click at [1312, 238] on icon "Close" at bounding box center [1315, 236] width 17 height 17
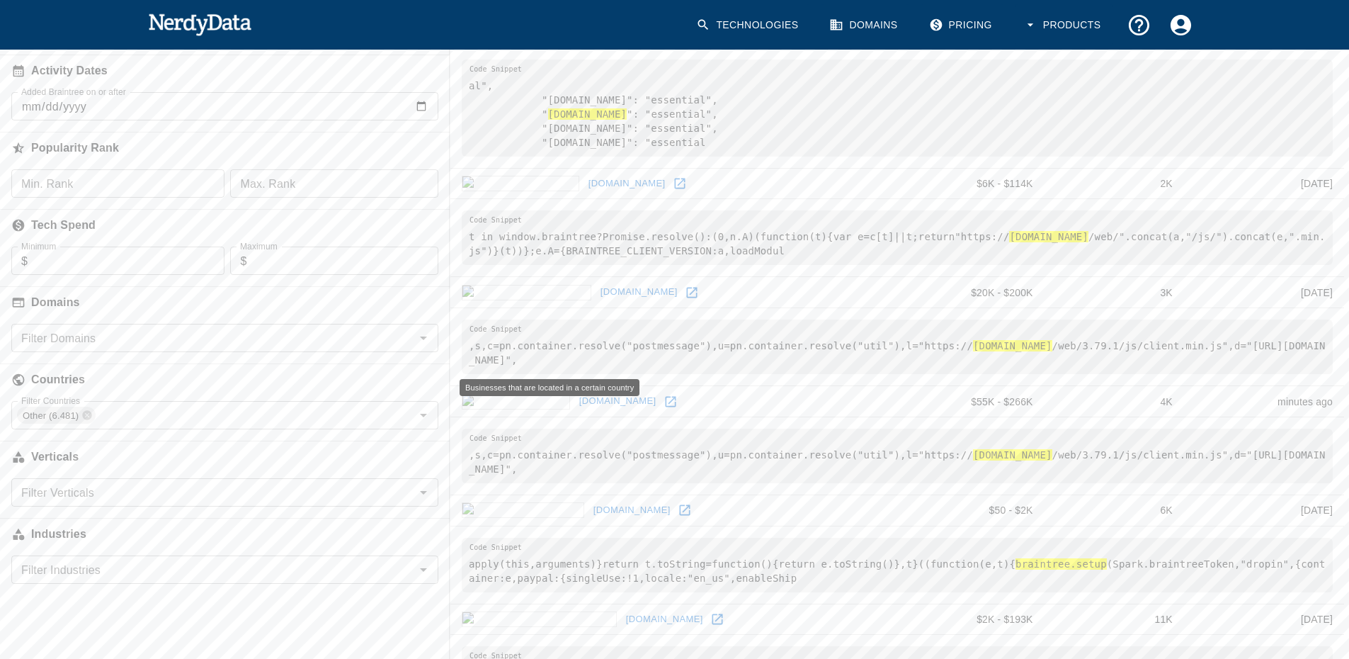
scroll to position [283, 0]
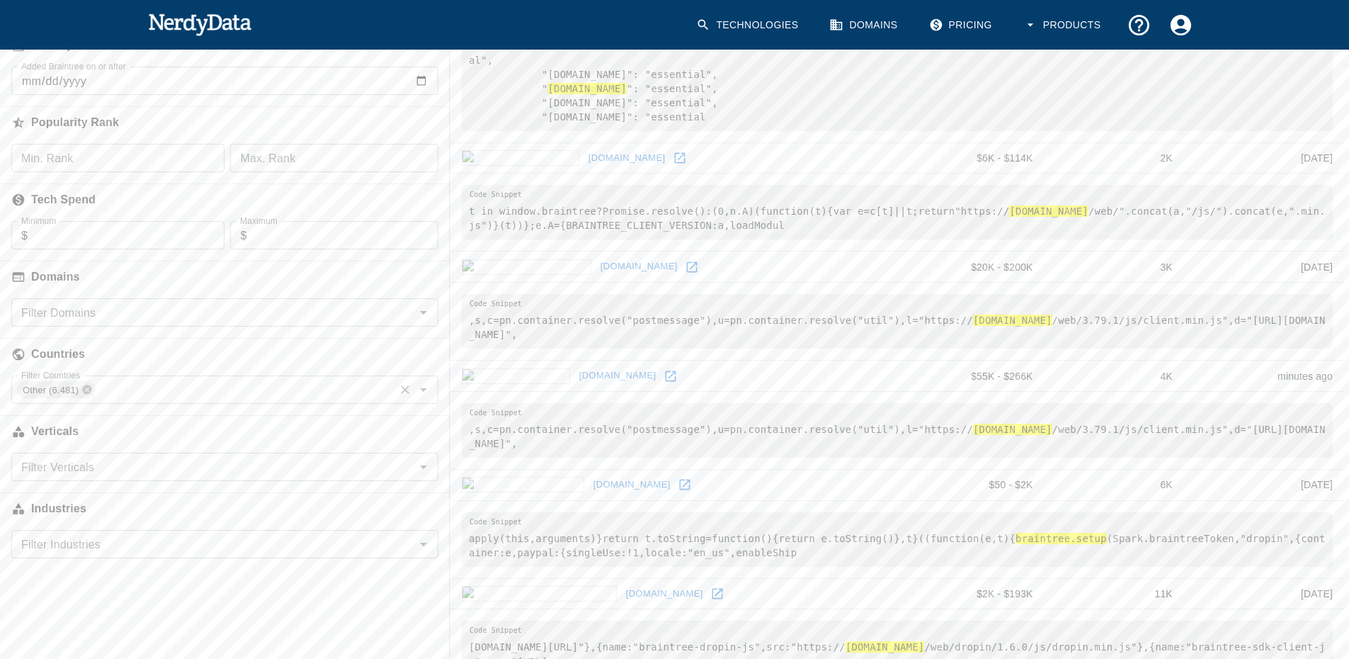
click at [83, 394] on icon at bounding box center [86, 389] width 11 height 11
click at [422, 394] on icon "Open" at bounding box center [423, 389] width 17 height 17
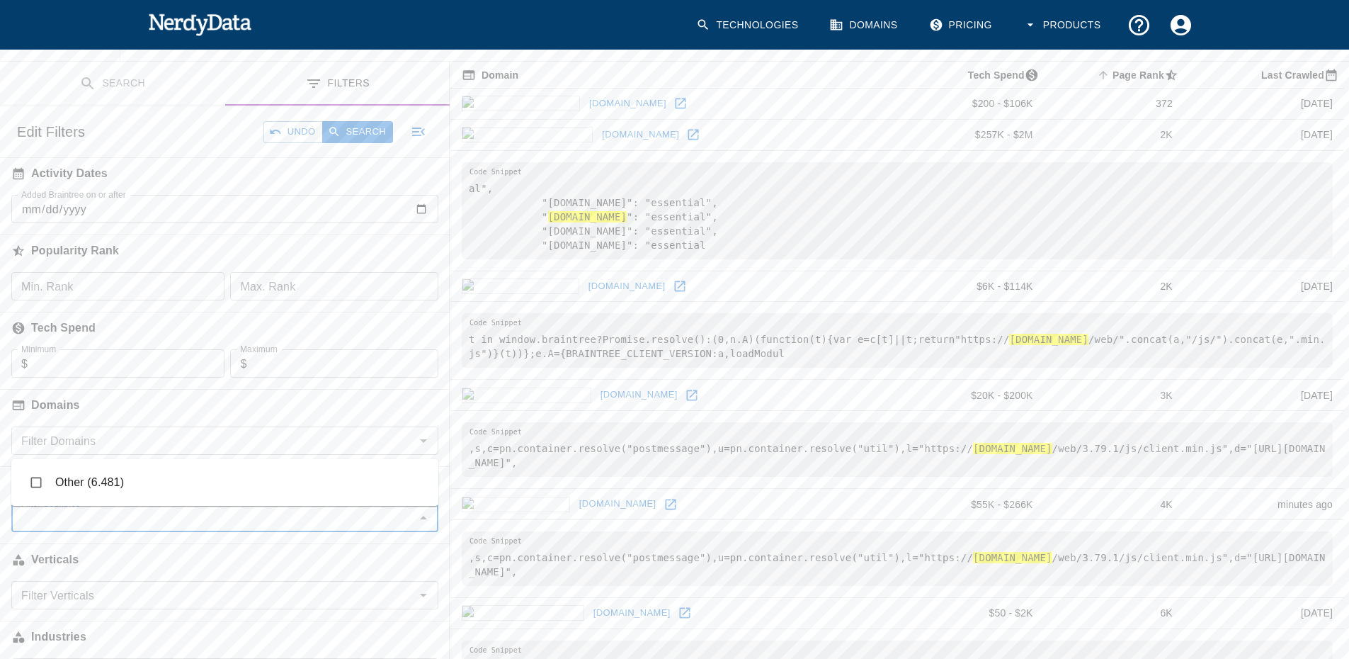
scroll to position [0, 0]
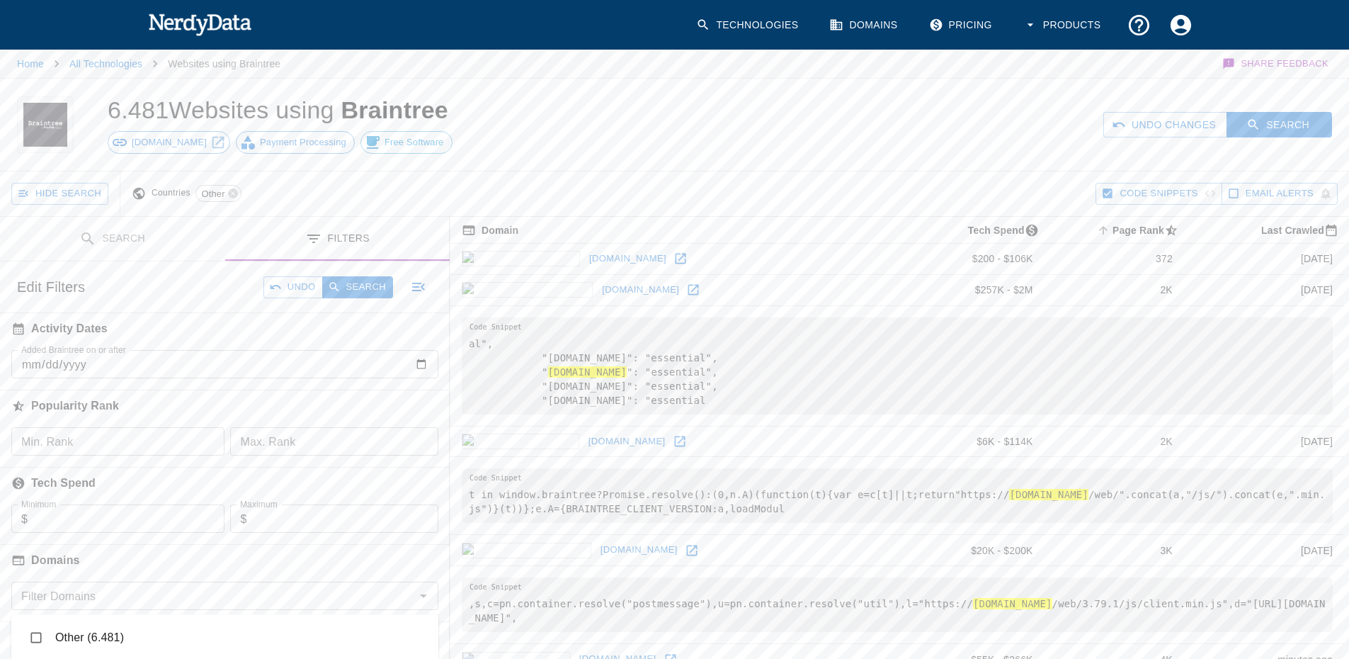
click at [213, 23] on img at bounding box center [200, 24] width 104 height 28
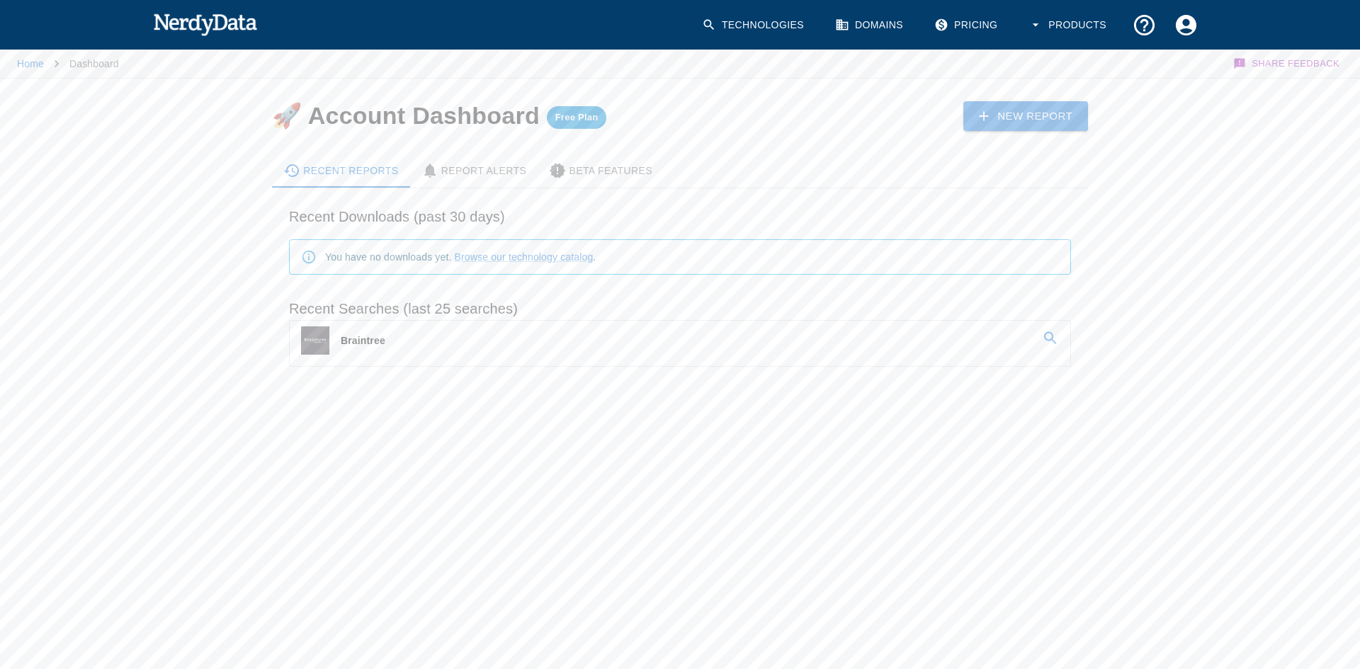
click at [547, 351] on link "Braintree" at bounding box center [680, 341] width 780 height 40
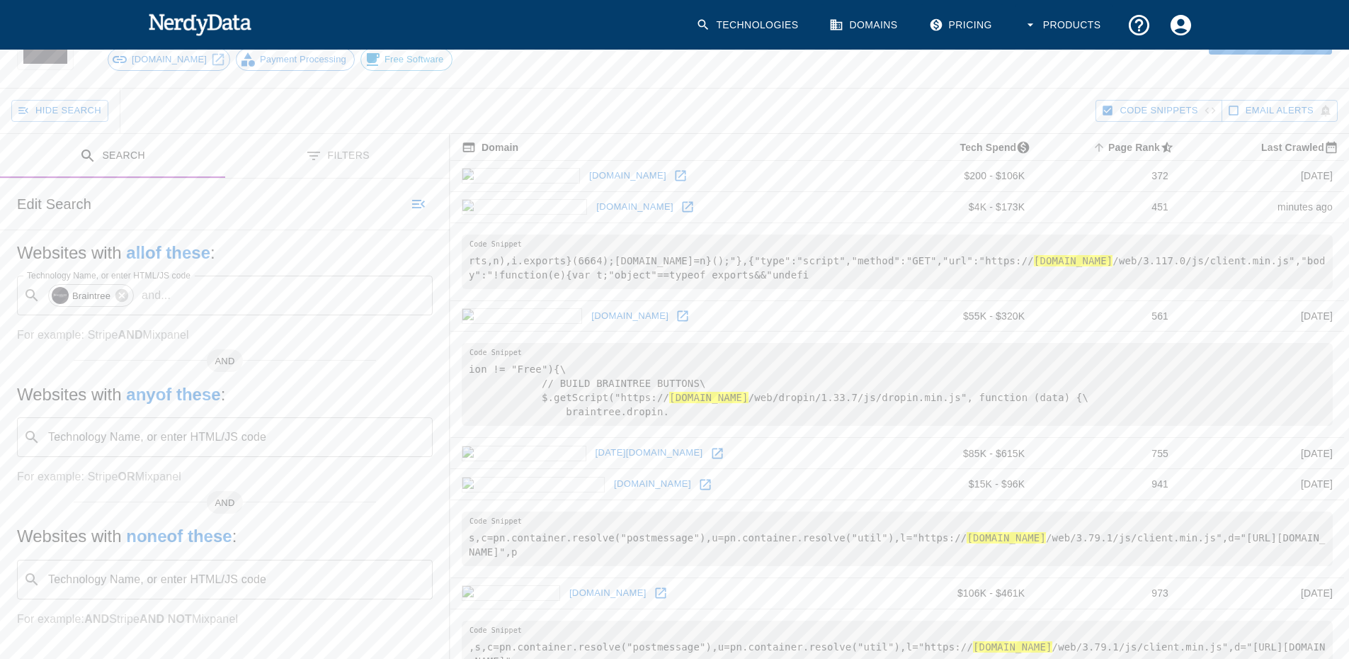
scroll to position [71, 0]
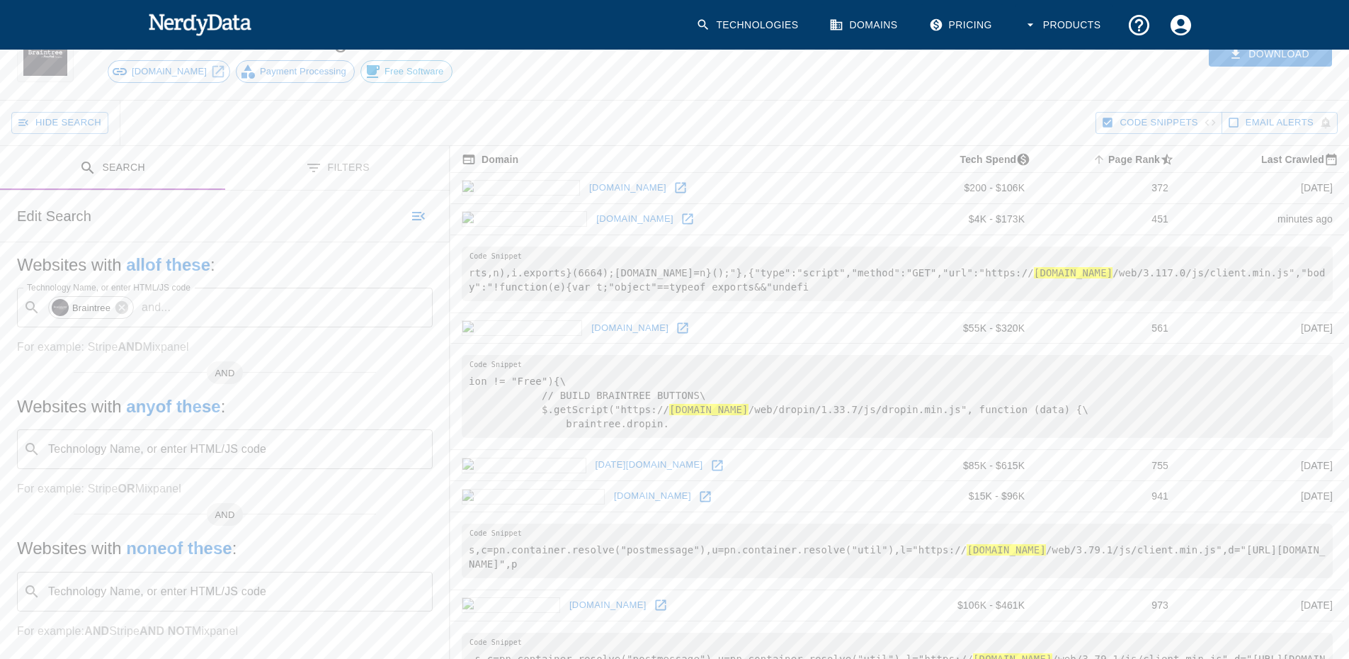
click at [344, 167] on button "Filters" at bounding box center [337, 168] width 225 height 45
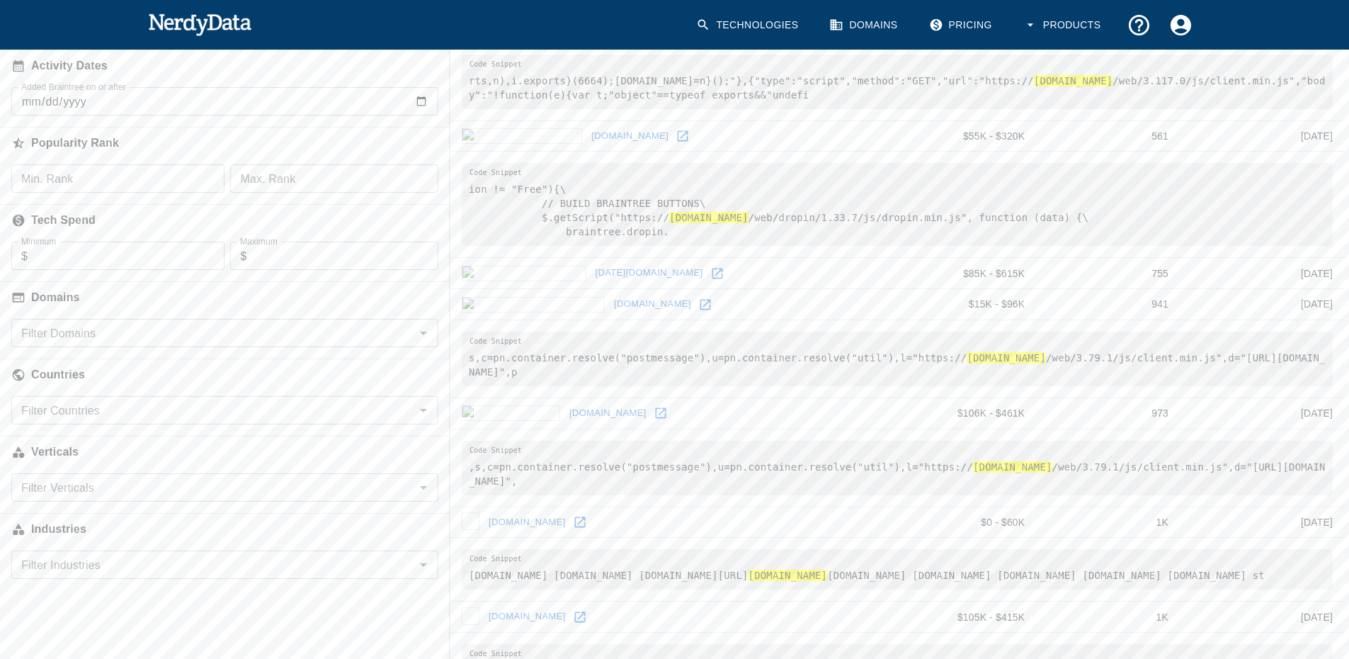
scroll to position [283, 0]
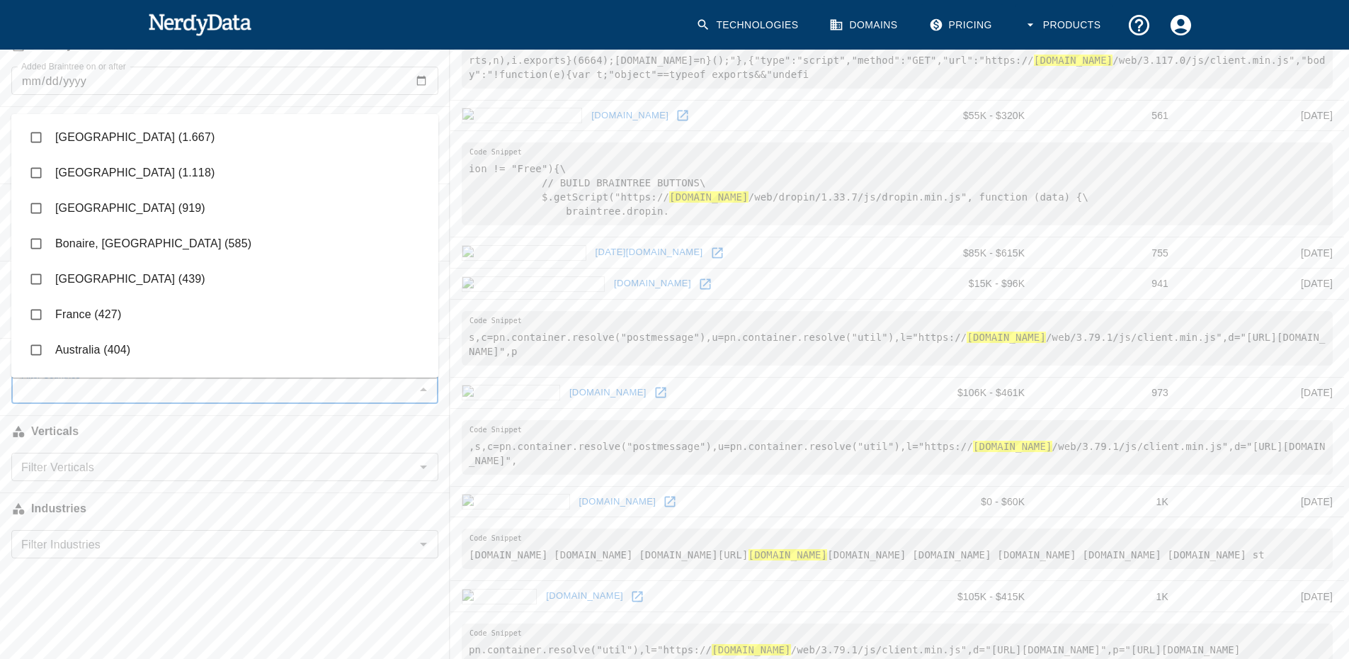
click at [104, 398] on input "Filter Countries" at bounding box center [213, 390] width 395 height 20
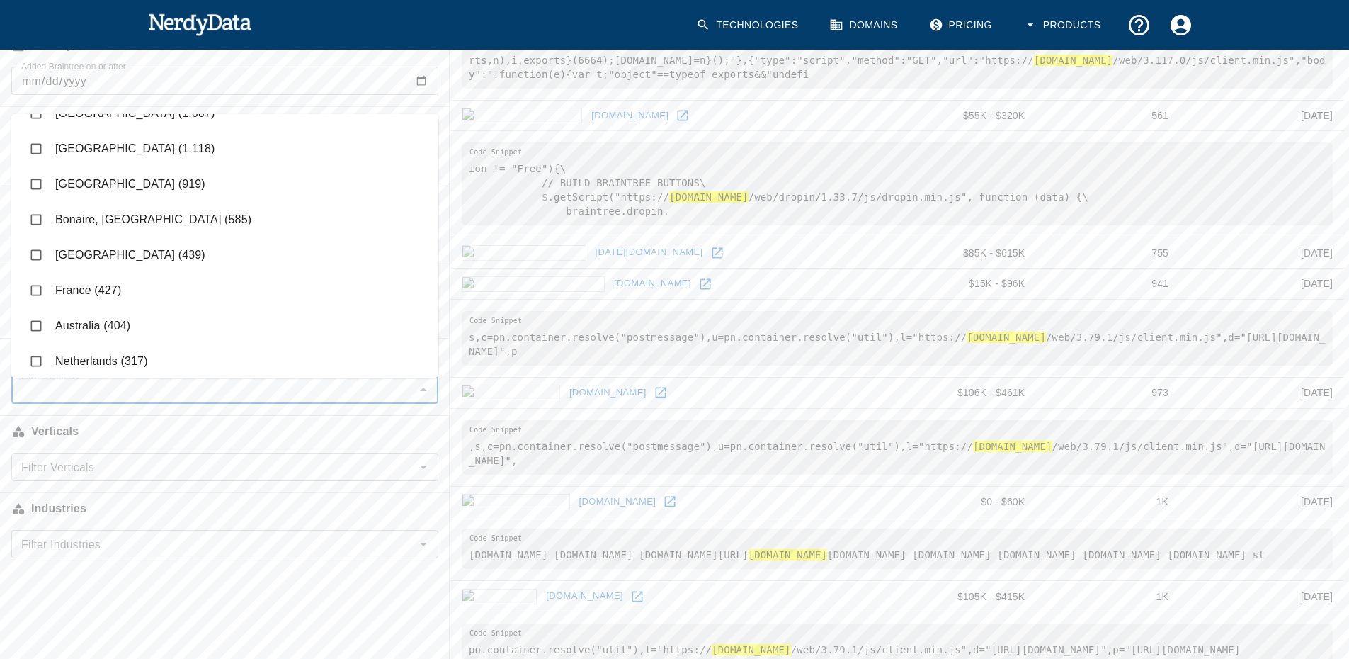
scroll to position [0, 0]
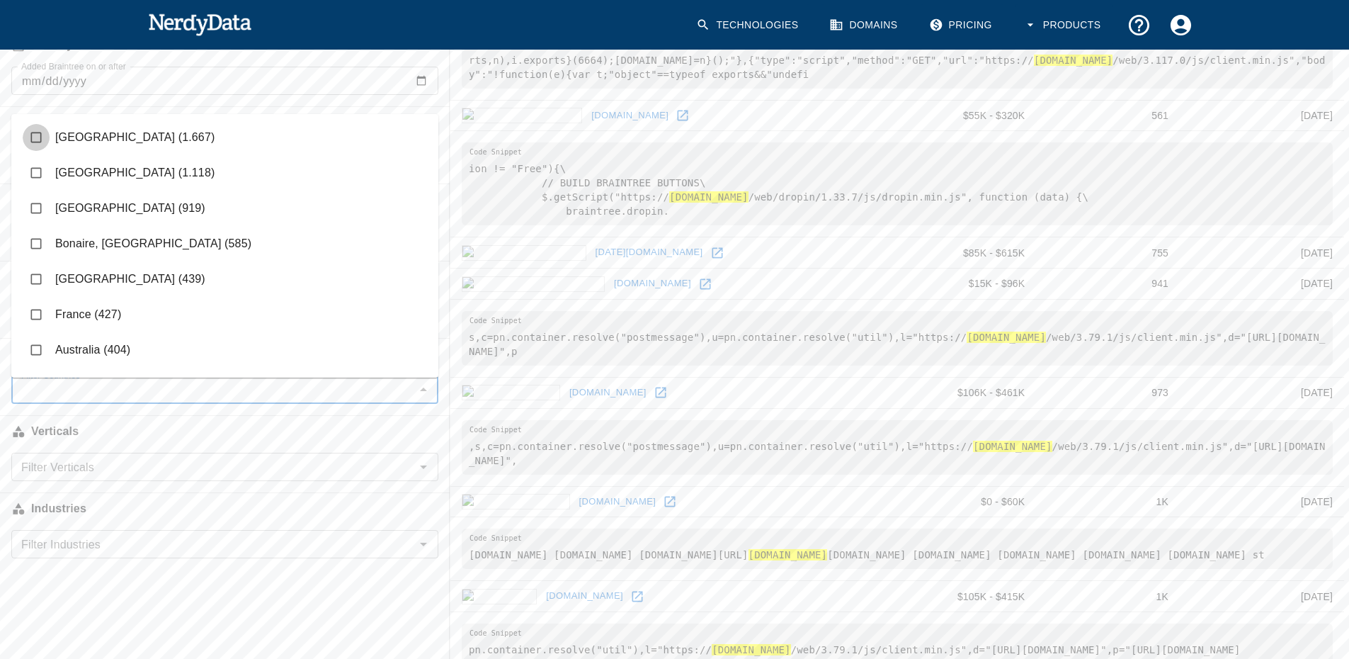
click at [35, 132] on input "checkbox" at bounding box center [36, 137] width 27 height 27
checkbox input "true"
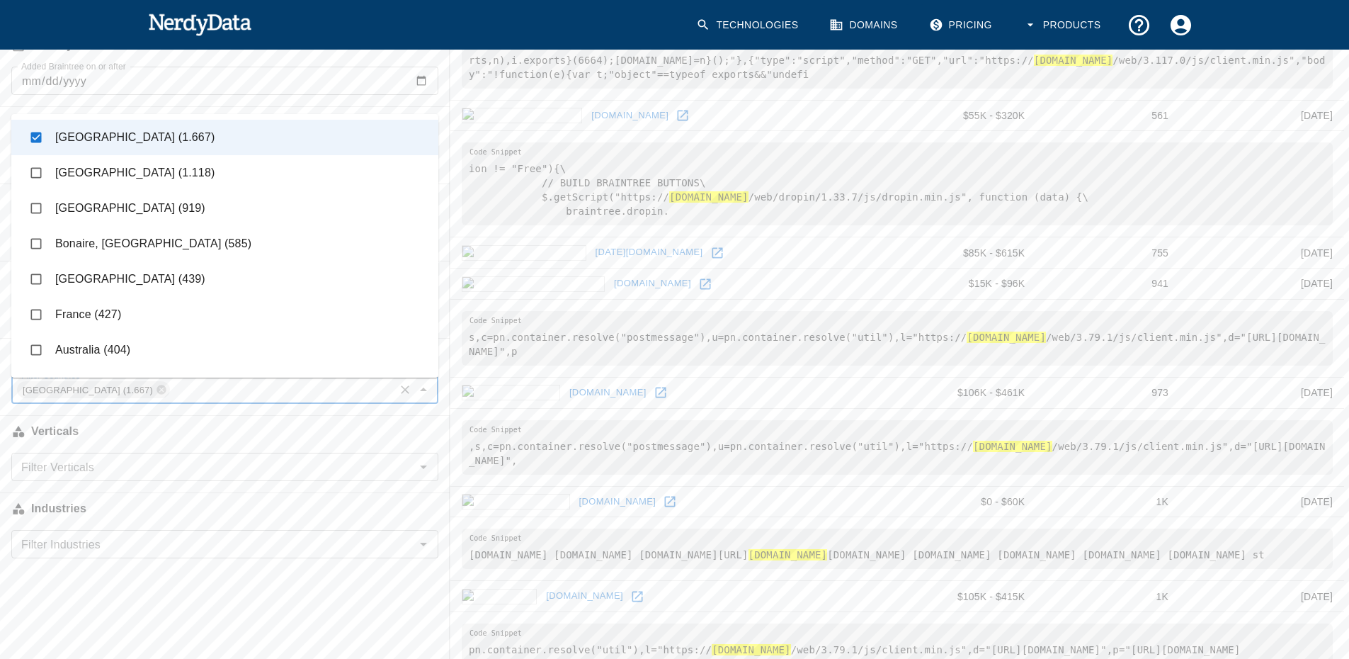
click at [107, 461] on input "Filter Verticals" at bounding box center [213, 467] width 395 height 20
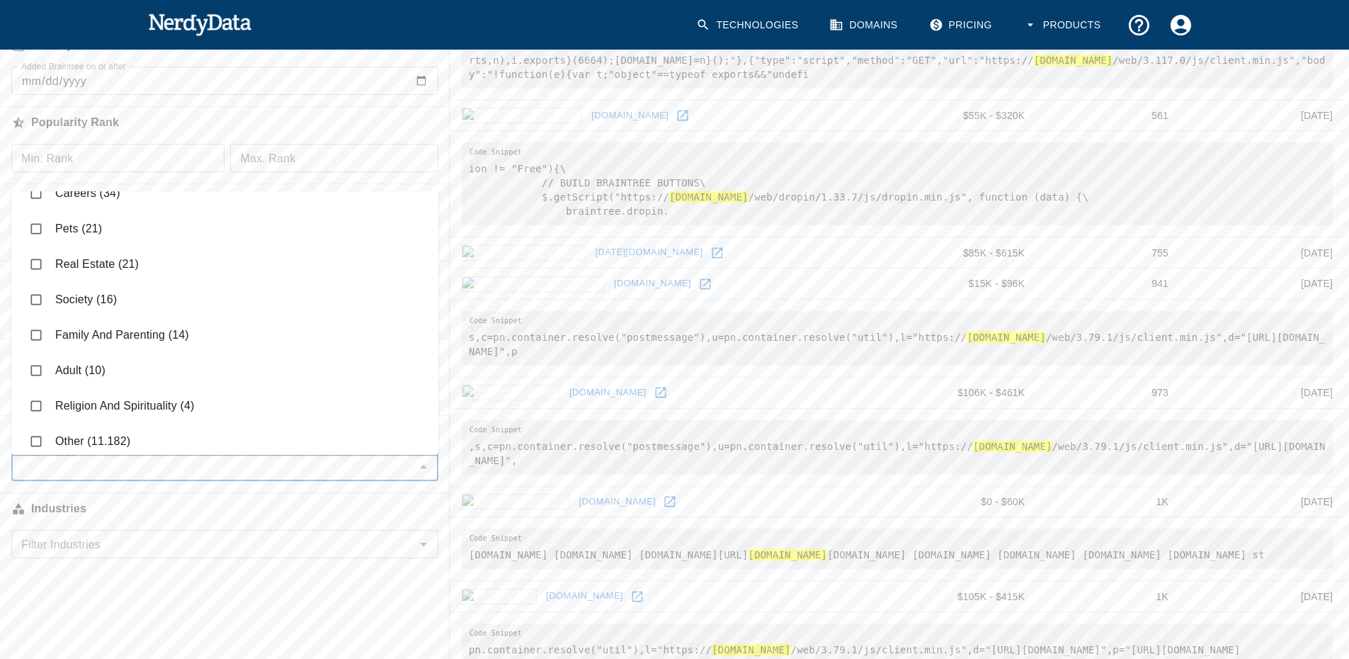
scroll to position [593, 0]
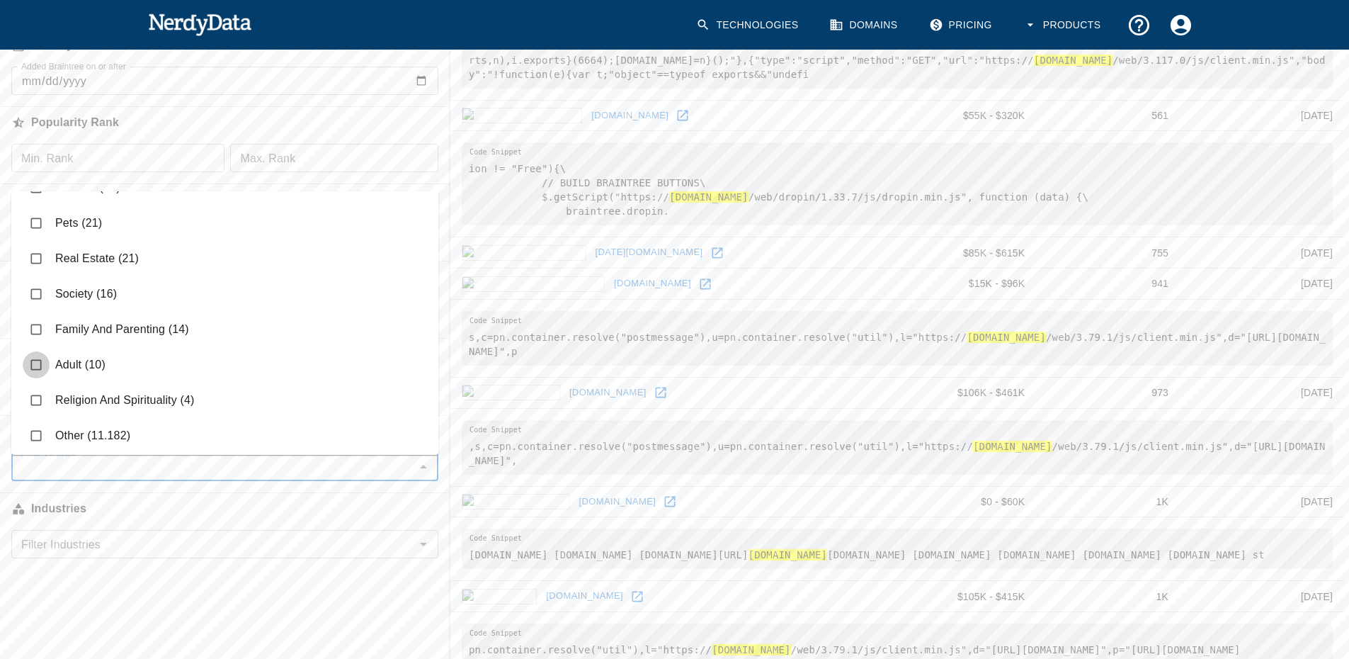
click at [35, 360] on input "checkbox" at bounding box center [36, 364] width 27 height 27
checkbox input "true"
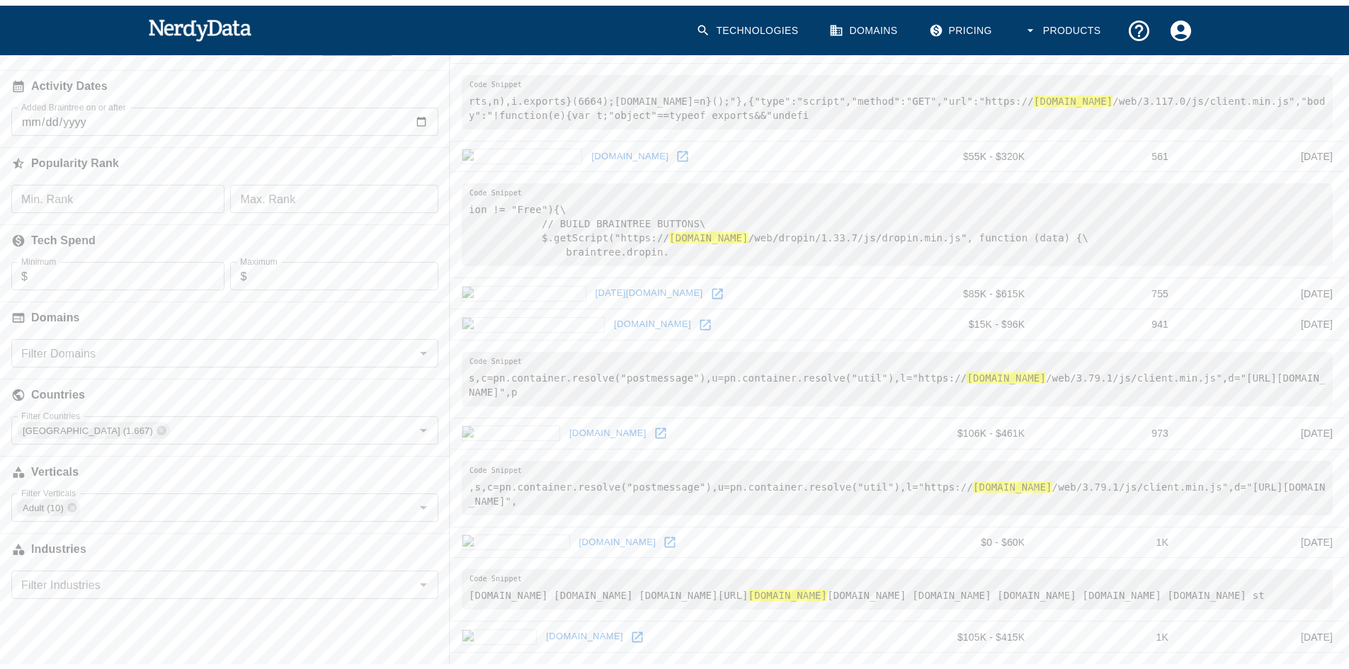
scroll to position [71, 0]
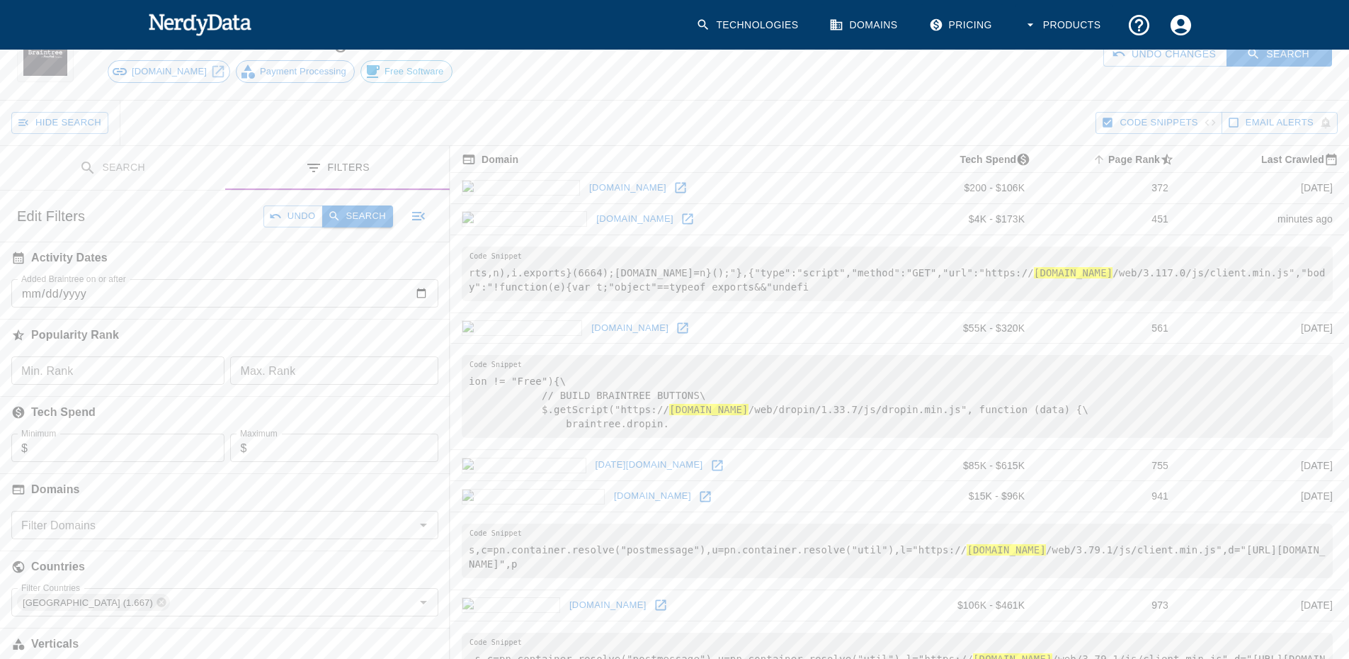
click at [354, 219] on button "Search" at bounding box center [357, 216] width 71 height 22
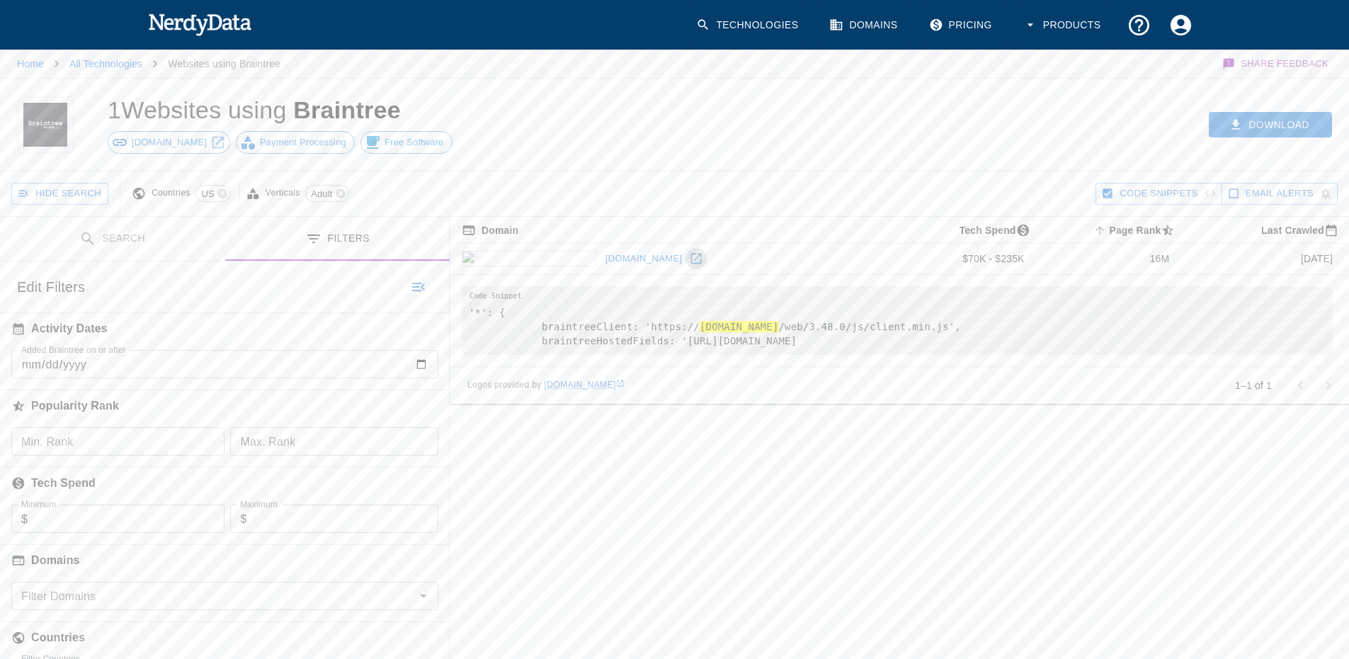
click at [689, 261] on icon at bounding box center [696, 258] width 14 height 14
click at [339, 195] on icon at bounding box center [340, 193] width 9 height 9
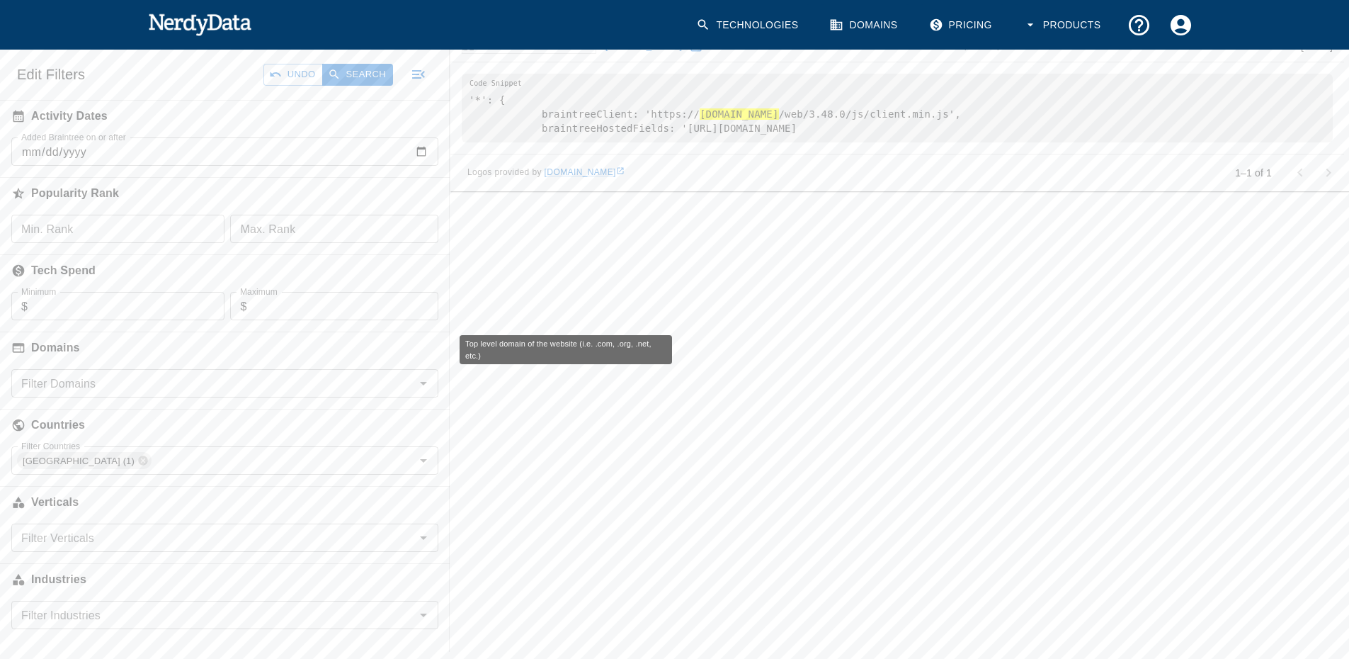
scroll to position [241, 0]
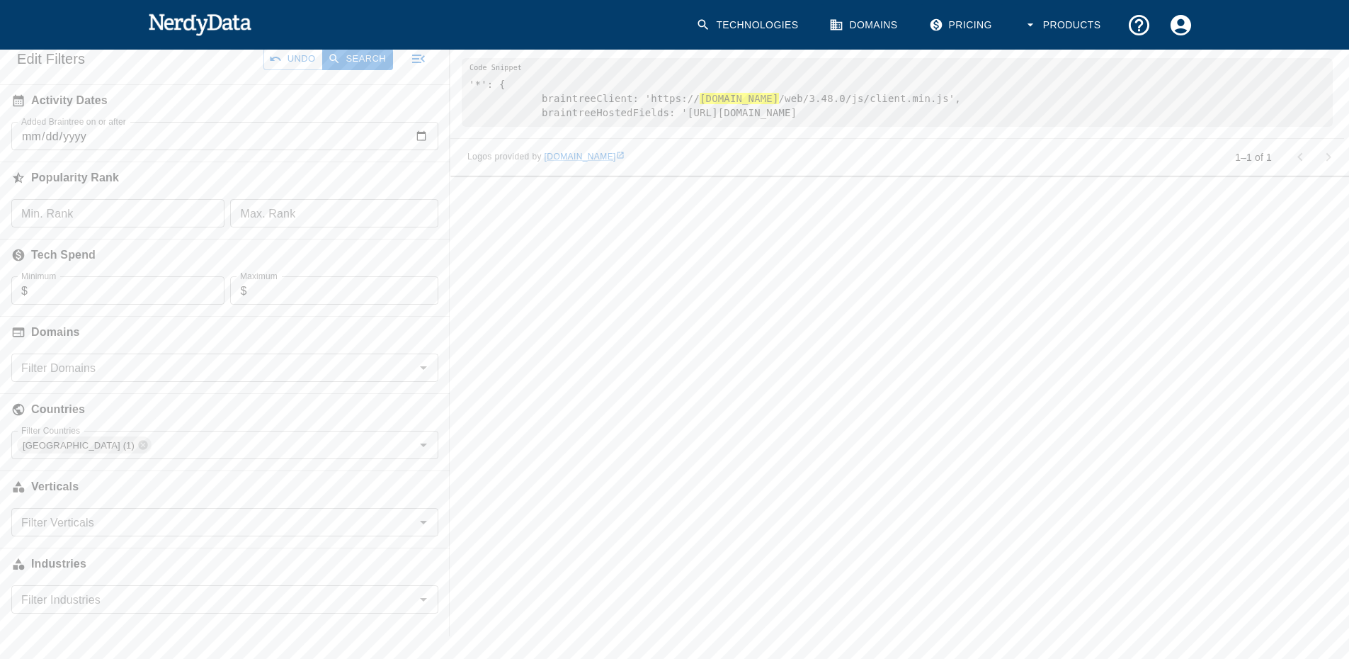
click at [100, 516] on input "Filter Verticals" at bounding box center [213, 522] width 395 height 20
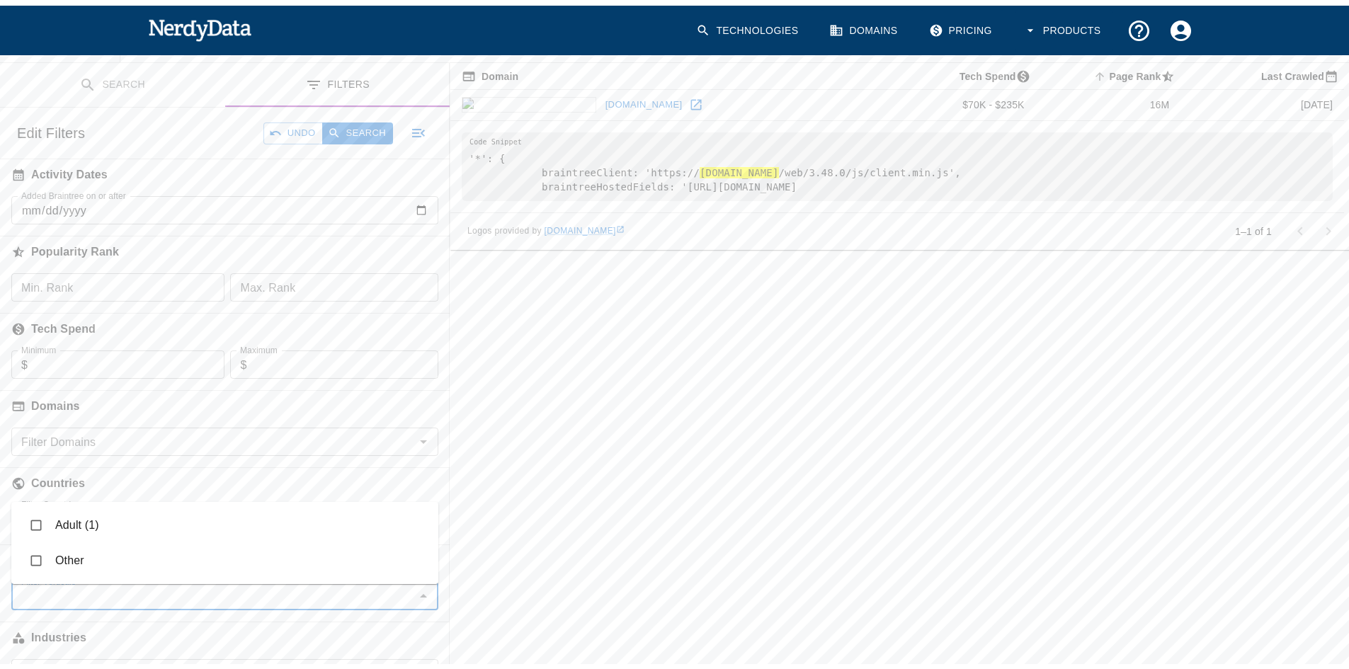
scroll to position [28, 0]
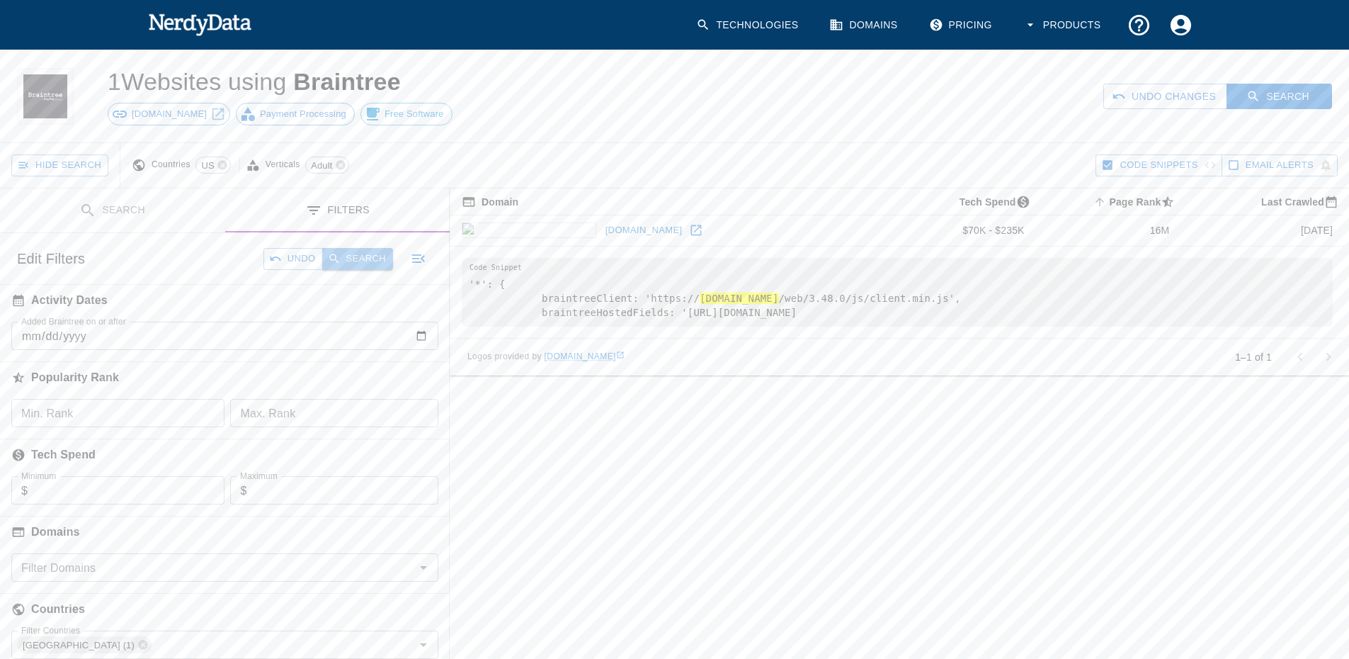
click at [343, 260] on button "Search" at bounding box center [357, 259] width 71 height 22
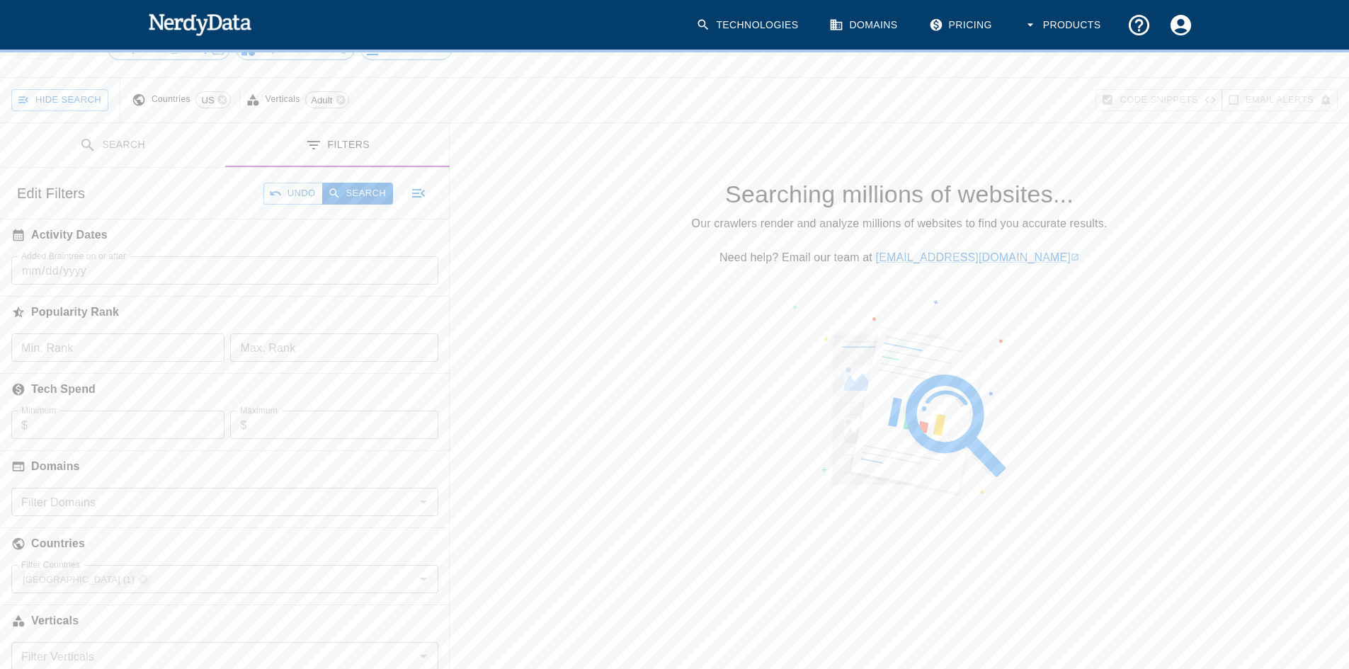
scroll to position [230, 0]
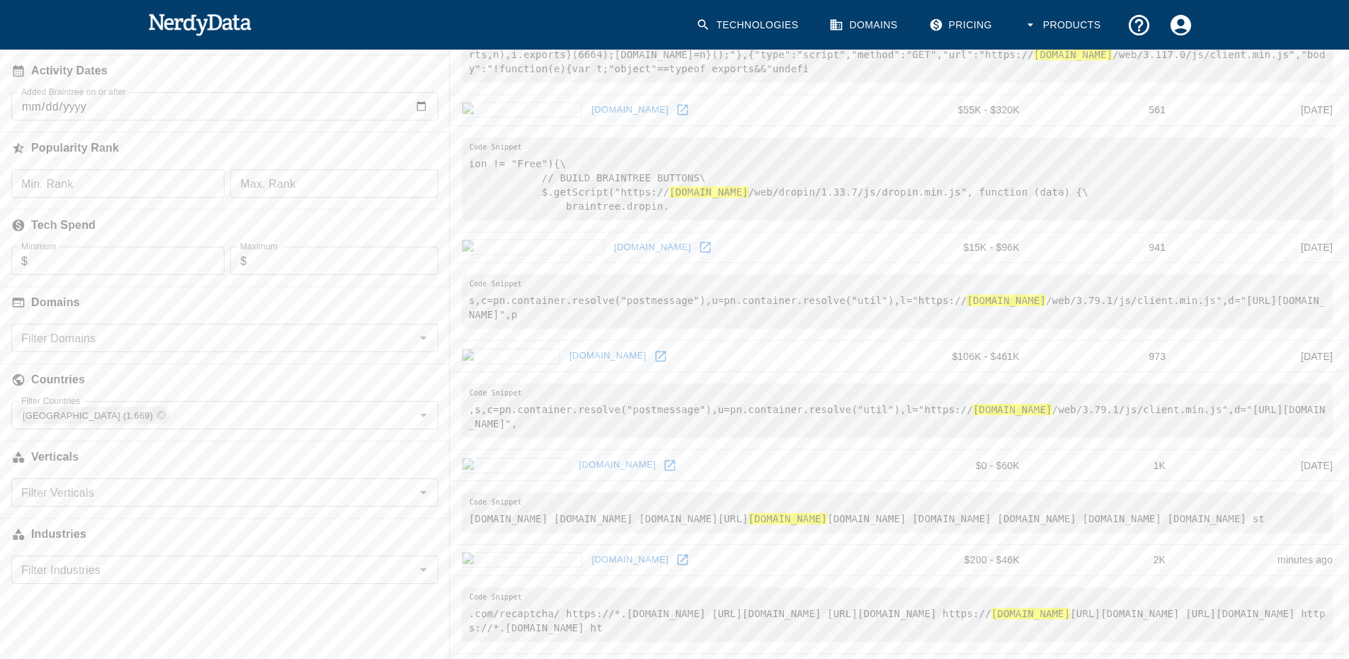
scroll to position [283, 0]
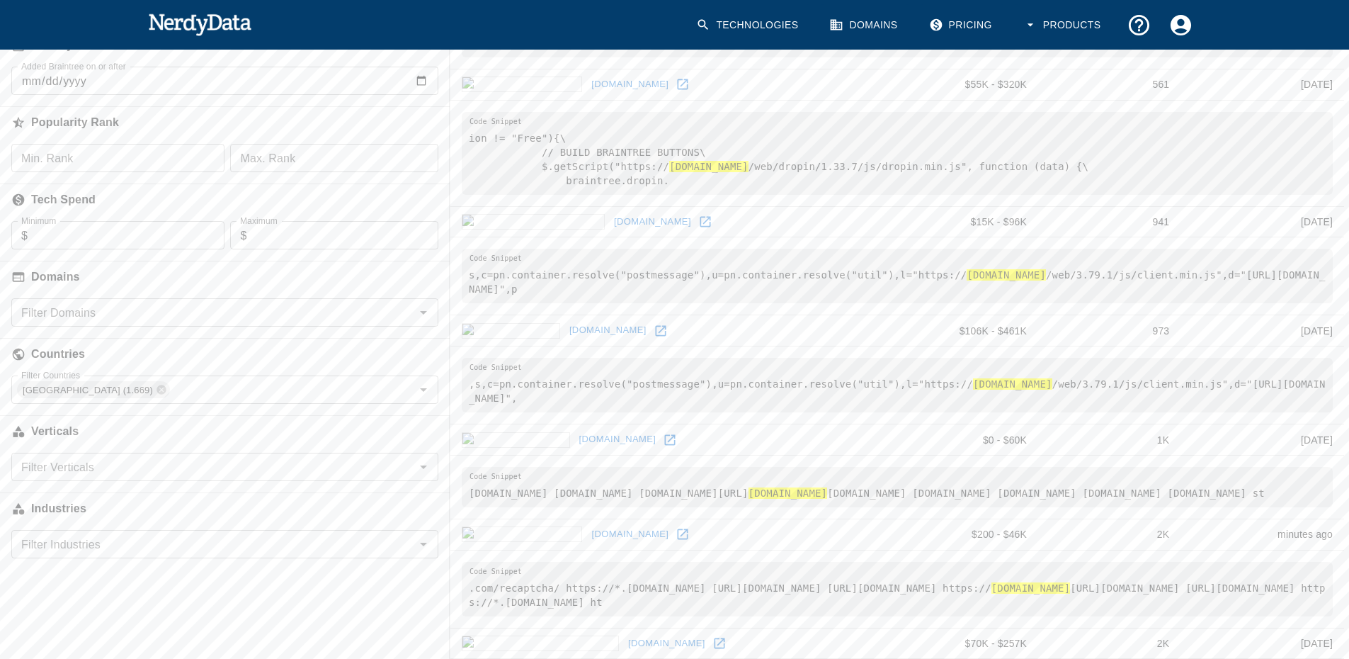
click at [82, 467] on div "Filter Verticals Filter Verticals" at bounding box center [224, 467] width 427 height 28
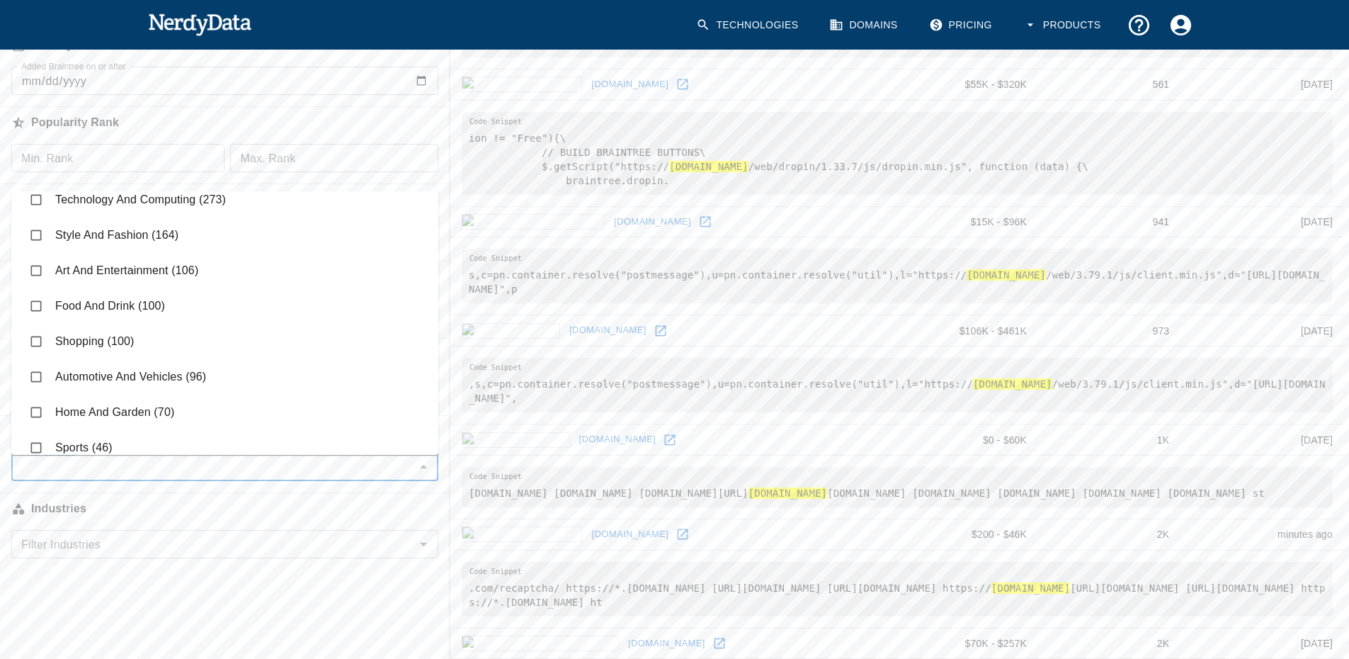
scroll to position [27, 0]
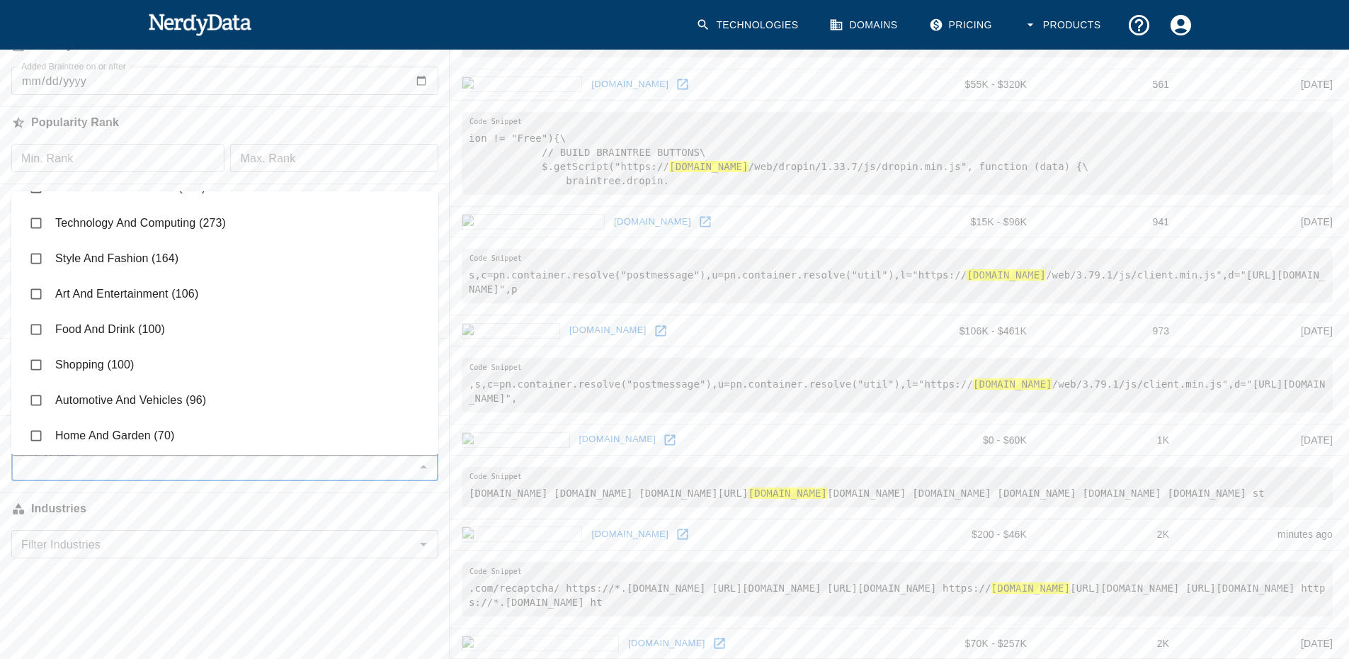
click at [38, 327] on input "checkbox" at bounding box center [36, 329] width 27 height 27
checkbox input "true"
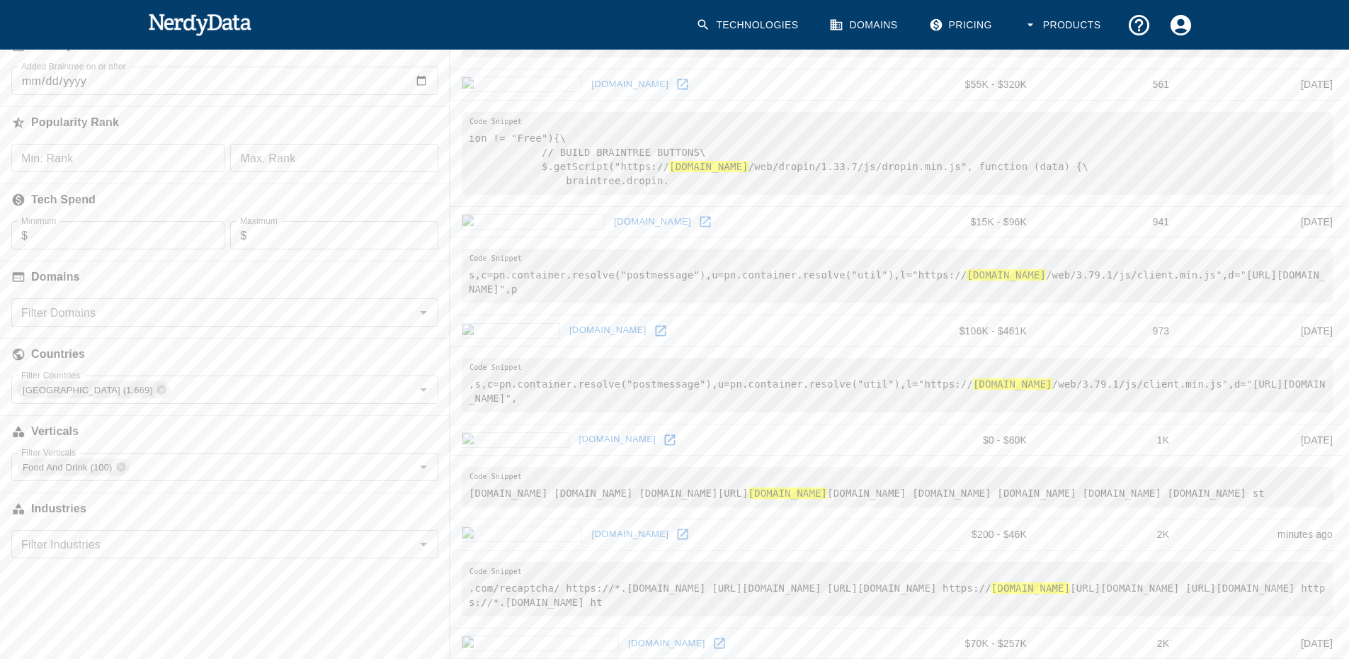
click at [92, 545] on input "Filter Industries" at bounding box center [213, 544] width 395 height 20
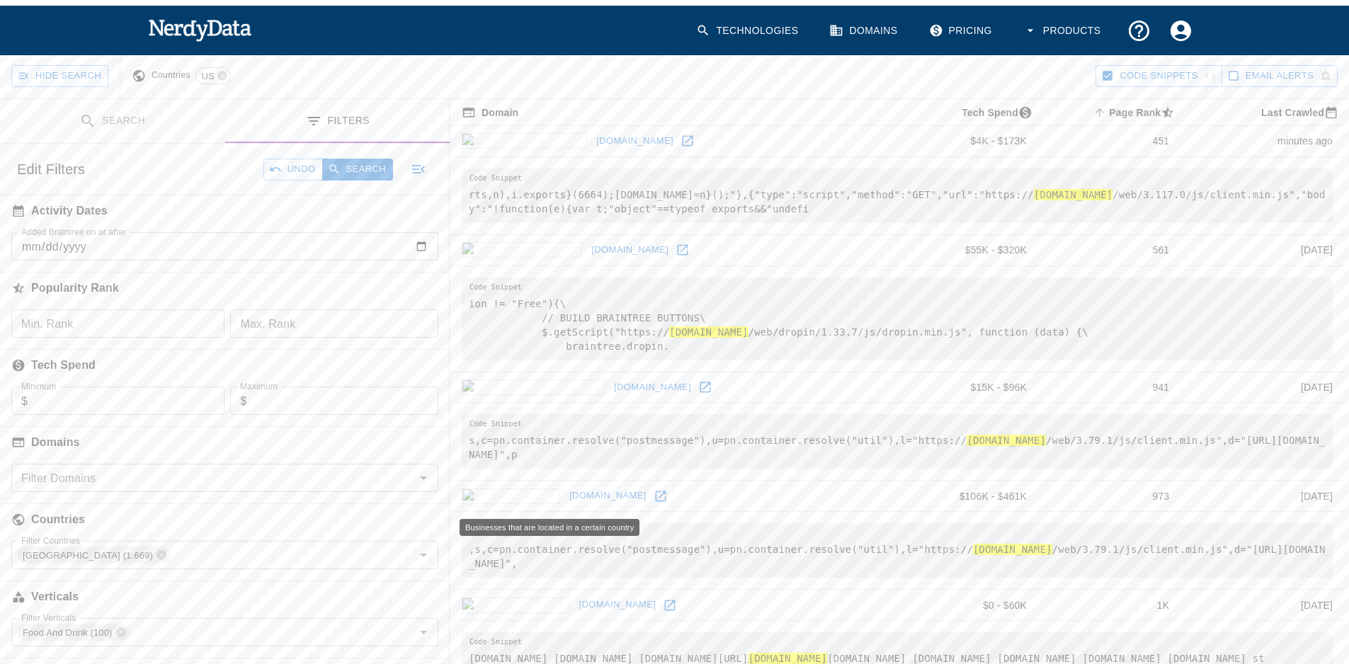
scroll to position [71, 0]
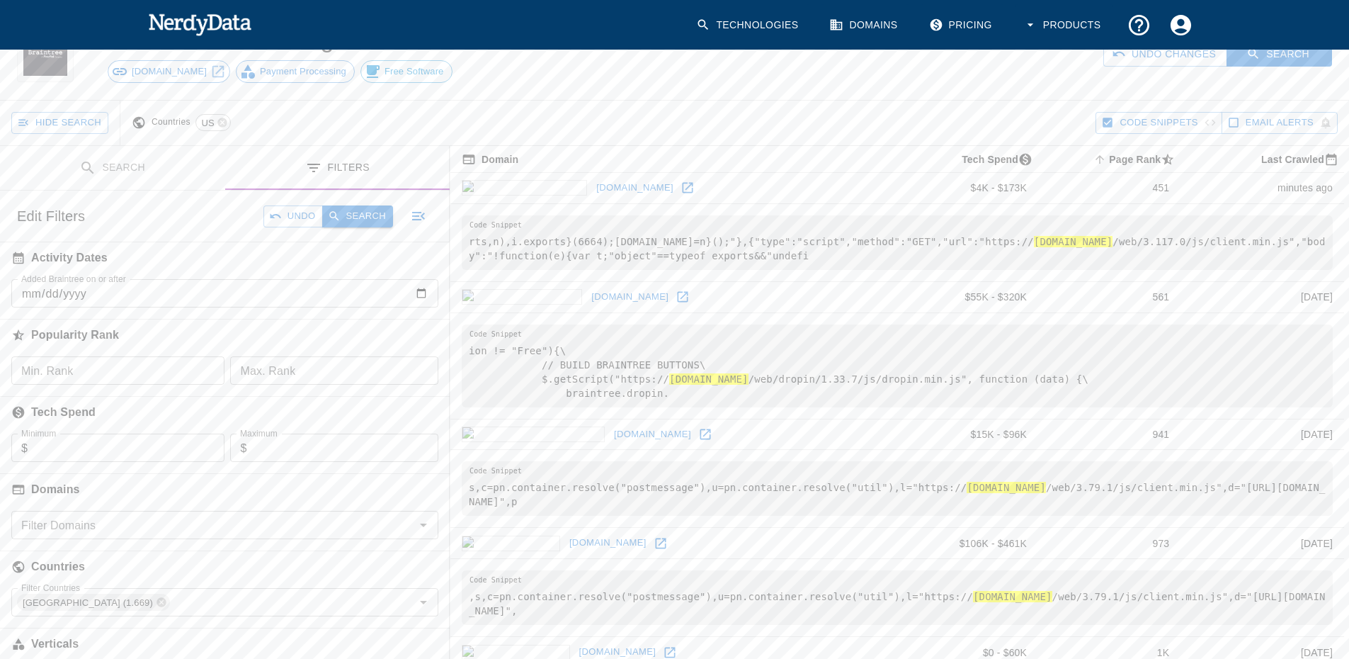
click at [351, 217] on button "Search" at bounding box center [357, 216] width 71 height 22
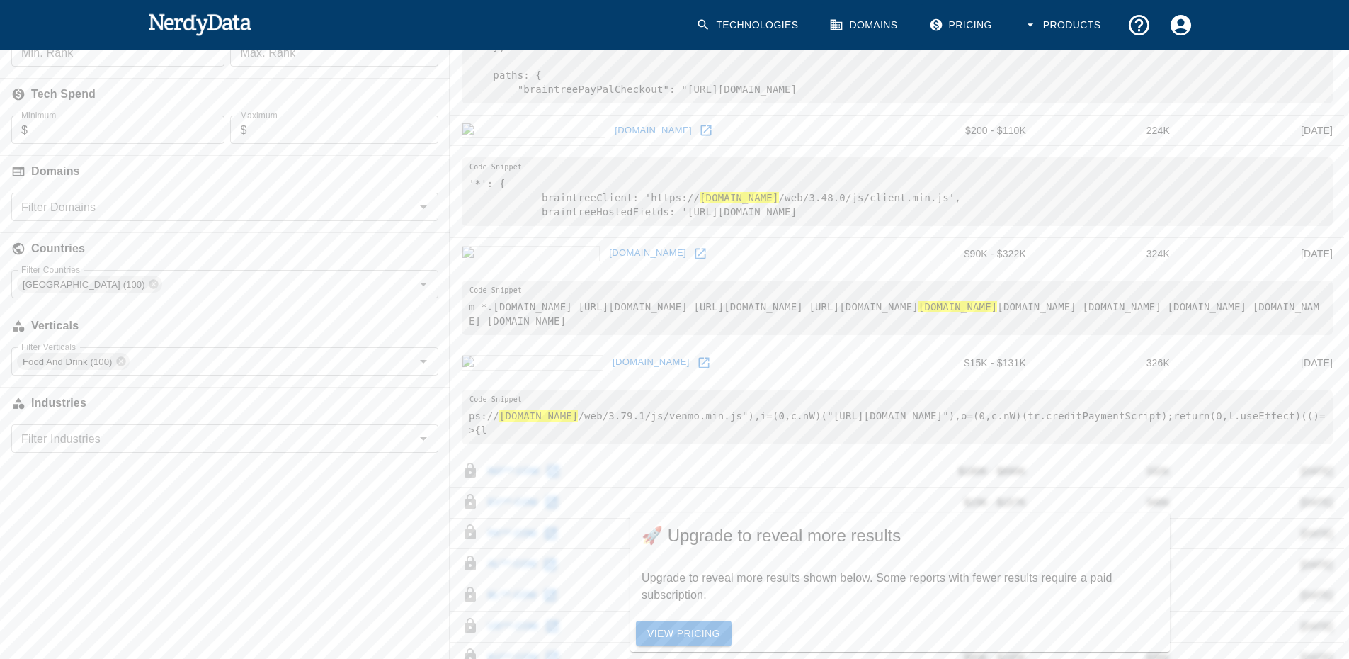
scroll to position [318, 0]
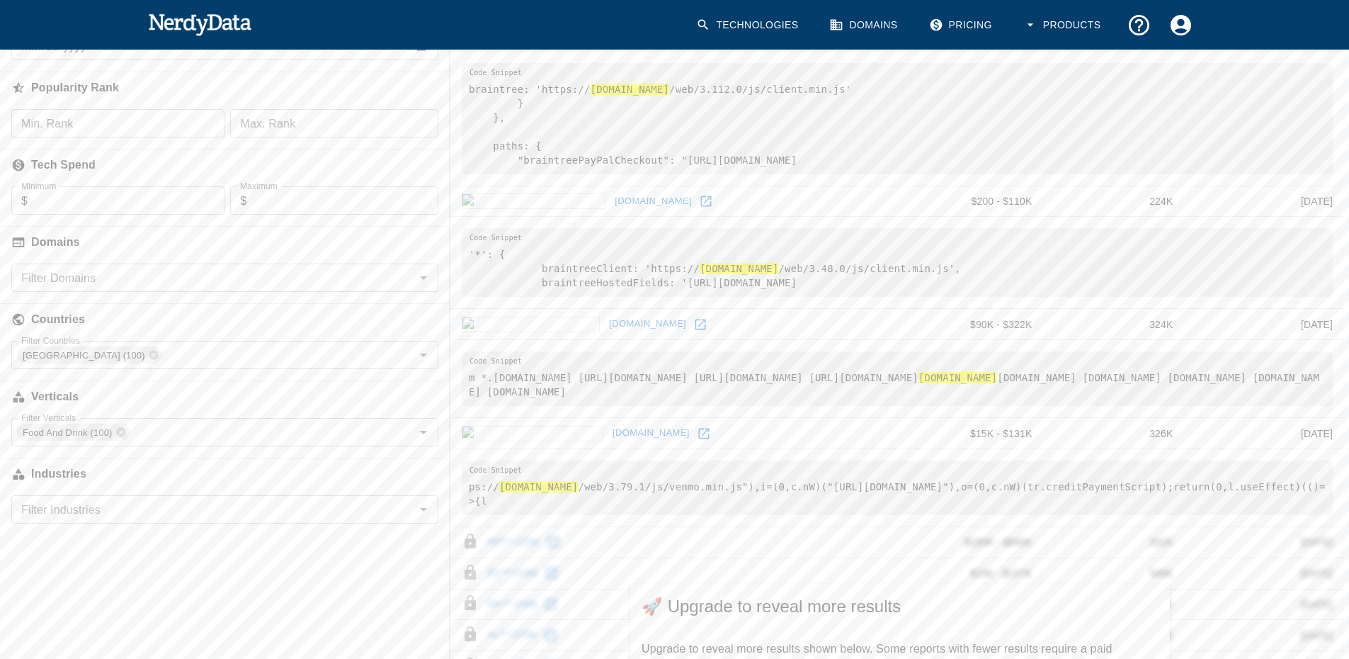
drag, startPoint x: 612, startPoint y: 356, endPoint x: 481, endPoint y: 353, distance: 131.1
click at [481, 340] on td "[DOMAIN_NAME]" at bounding box center [672, 324] width 444 height 31
click at [605, 335] on link "[DOMAIN_NAME]" at bounding box center [647, 324] width 84 height 22
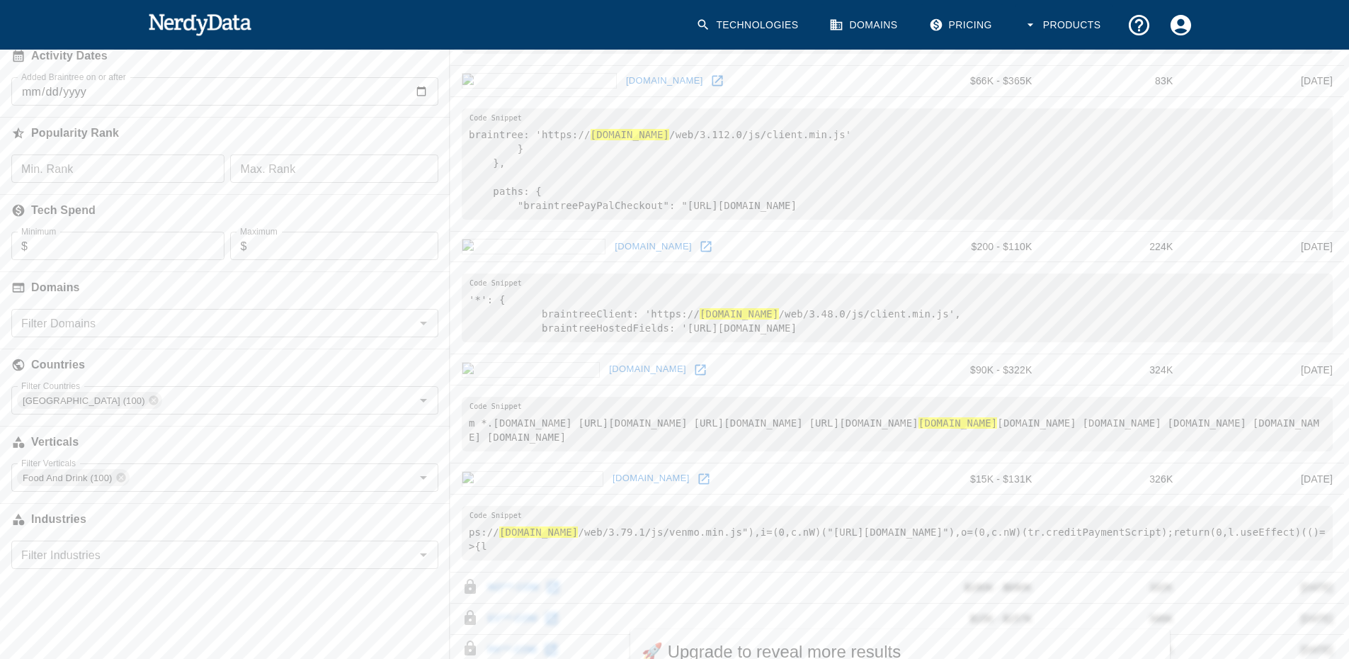
scroll to position [247, 0]
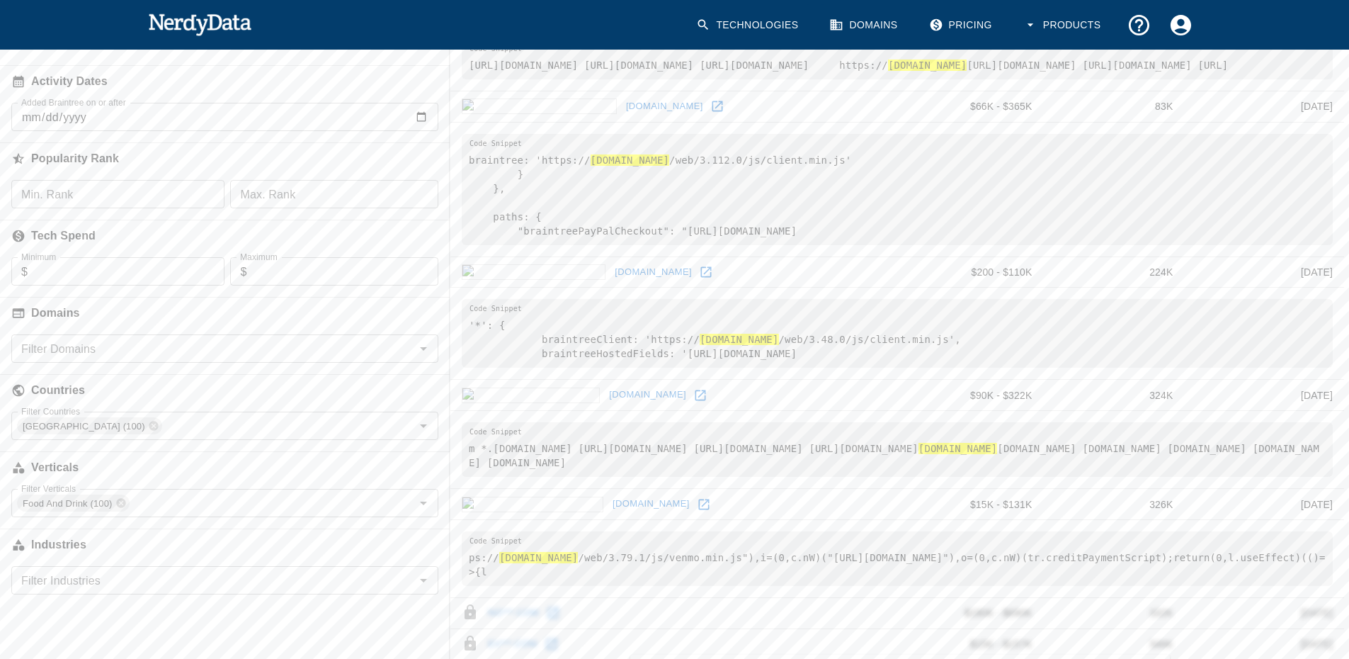
drag, startPoint x: 637, startPoint y: 127, endPoint x: 485, endPoint y: 121, distance: 151.7
click at [485, 121] on td "[DOMAIN_NAME]" at bounding box center [672, 106] width 444 height 31
click at [622, 118] on link "[DOMAIN_NAME]" at bounding box center [664, 107] width 84 height 22
click at [611, 283] on link "[DOMAIN_NAME]" at bounding box center [653, 272] width 84 height 22
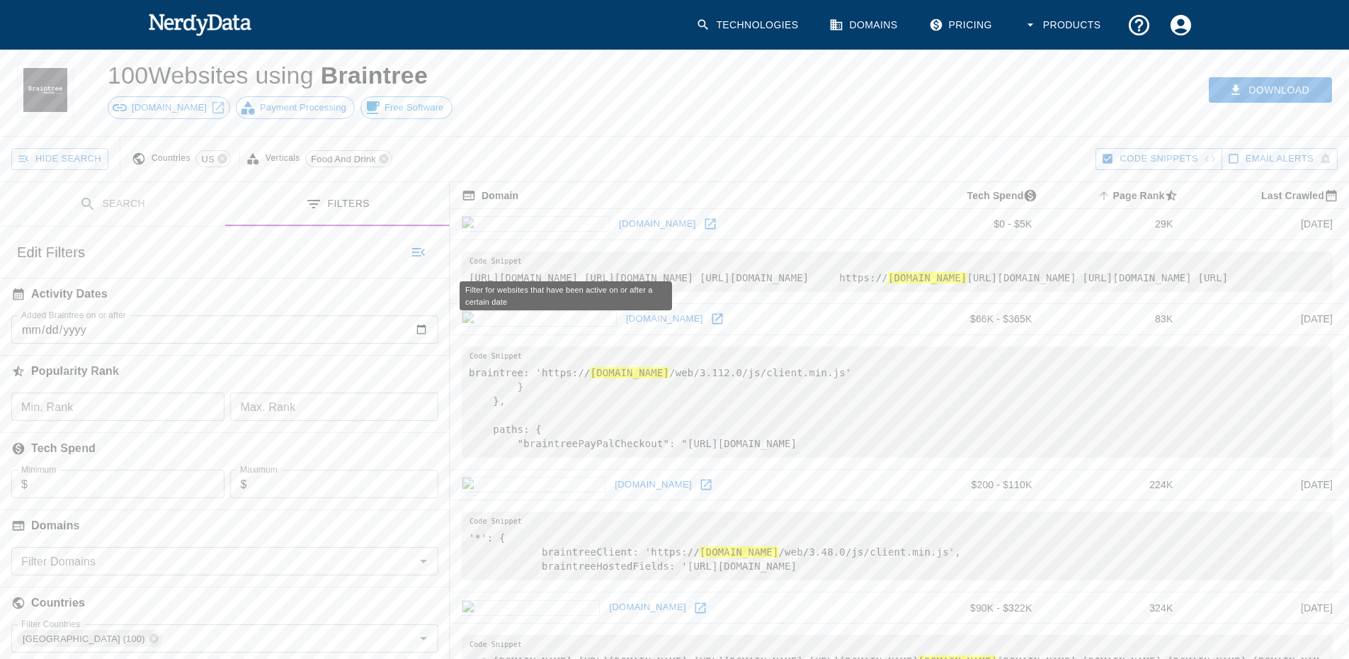
scroll to position [0, 0]
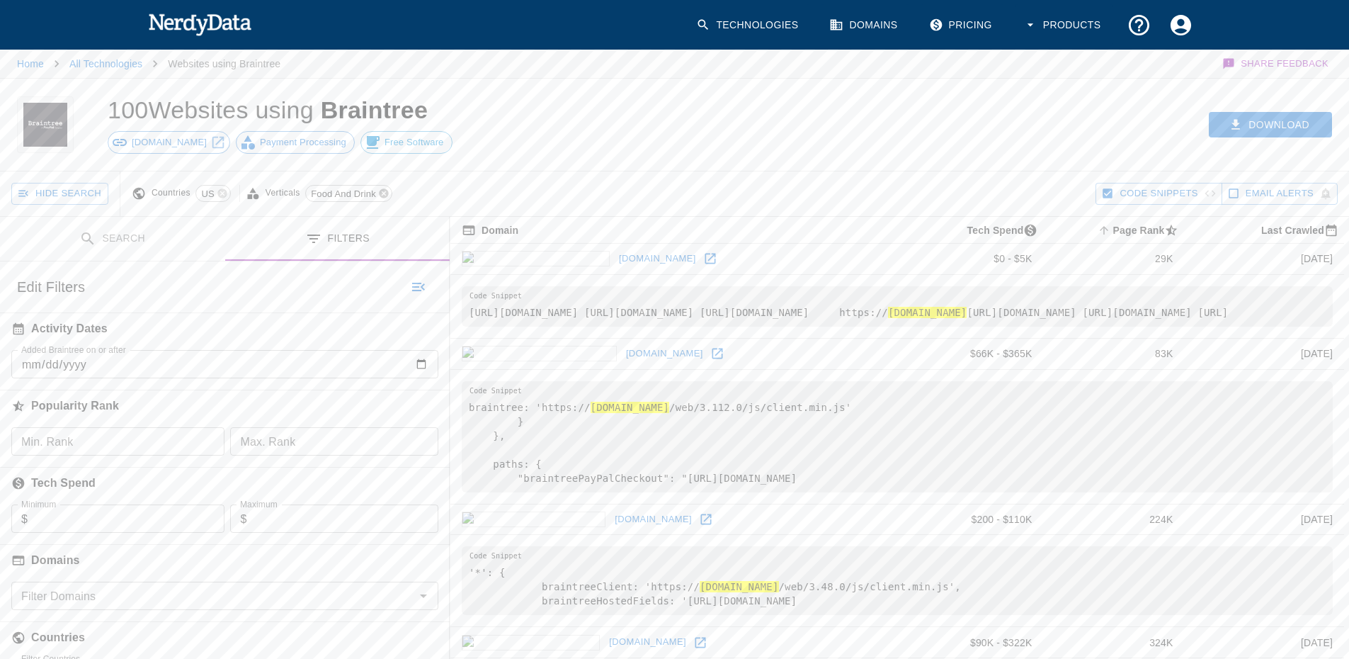
click at [381, 193] on icon at bounding box center [383, 193] width 9 height 9
click at [221, 196] on icon at bounding box center [221, 193] width 9 height 9
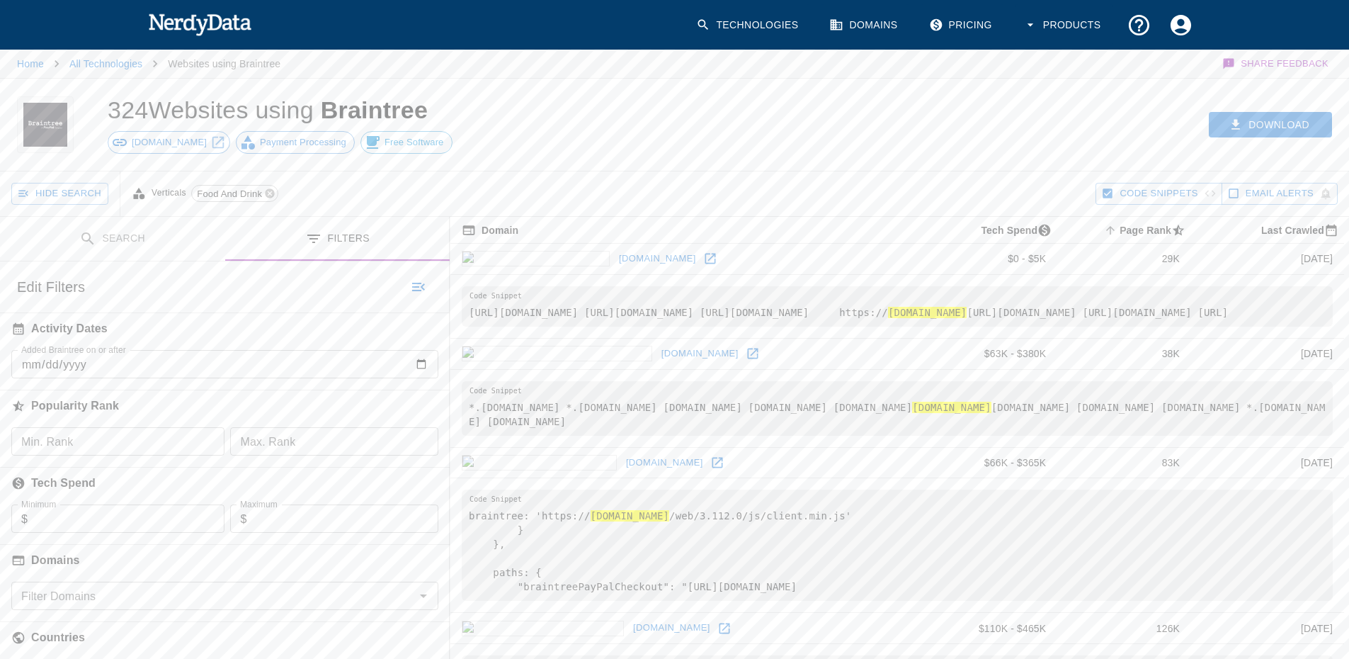
click at [271, 193] on icon at bounding box center [269, 193] width 9 height 9
click at [360, 287] on button "Search" at bounding box center [357, 287] width 71 height 22
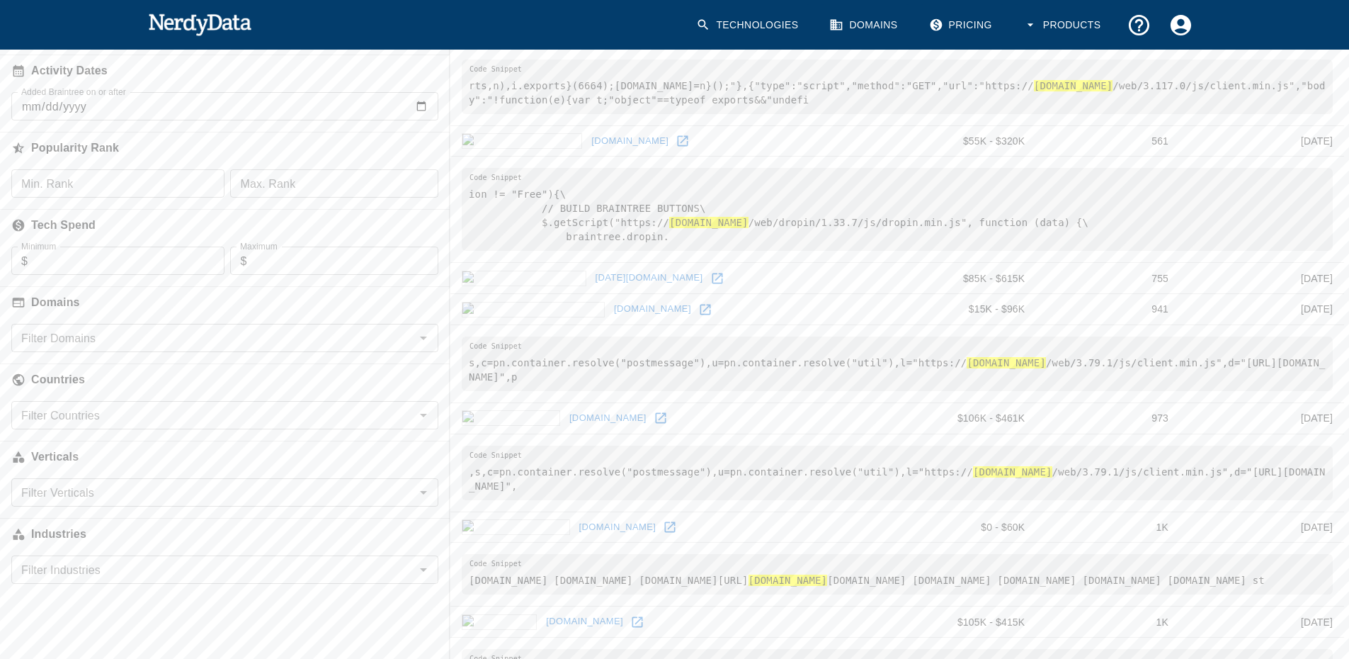
scroll to position [283, 0]
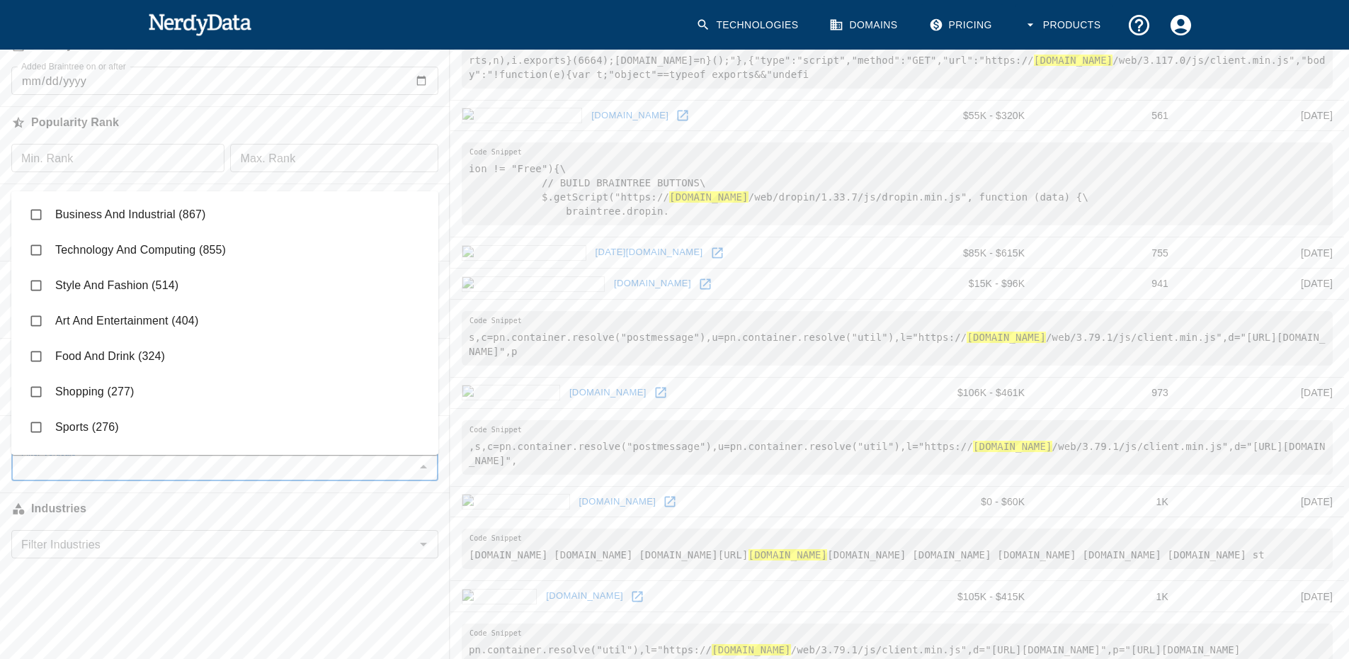
click at [113, 477] on input "Filter Verticals" at bounding box center [213, 467] width 395 height 20
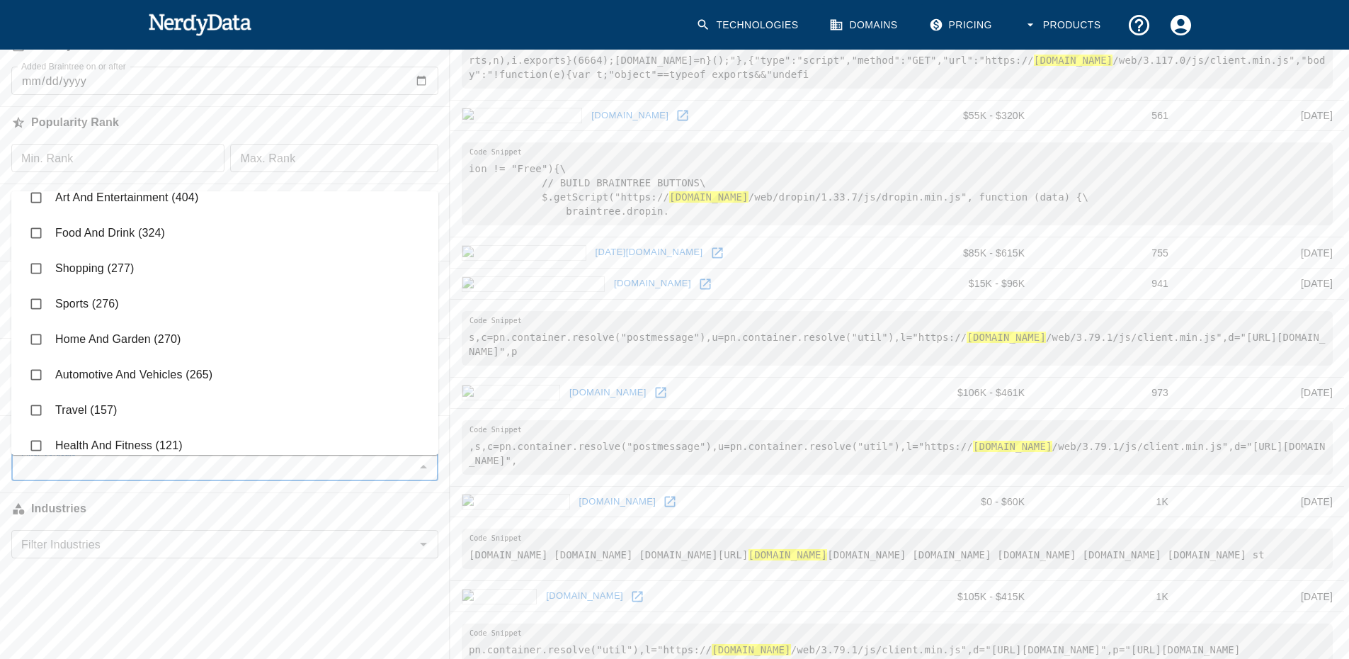
scroll to position [98, 0]
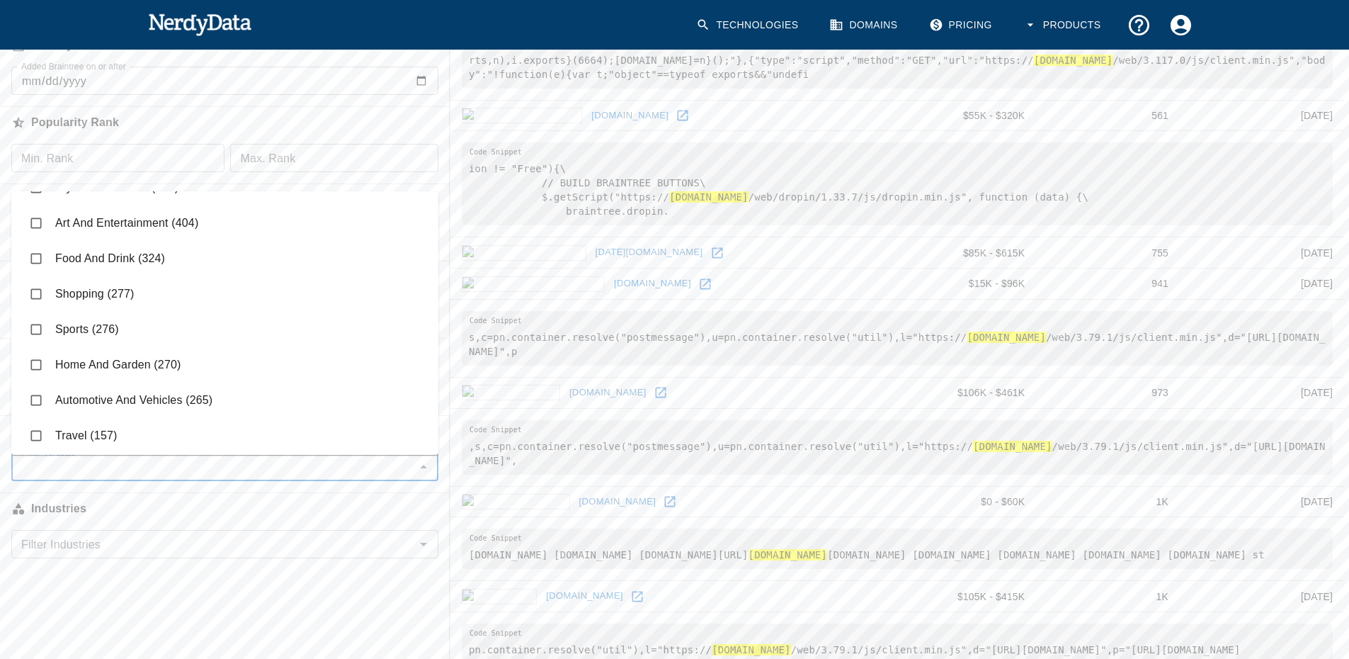
click at [37, 254] on input "checkbox" at bounding box center [36, 258] width 27 height 27
checkbox input "true"
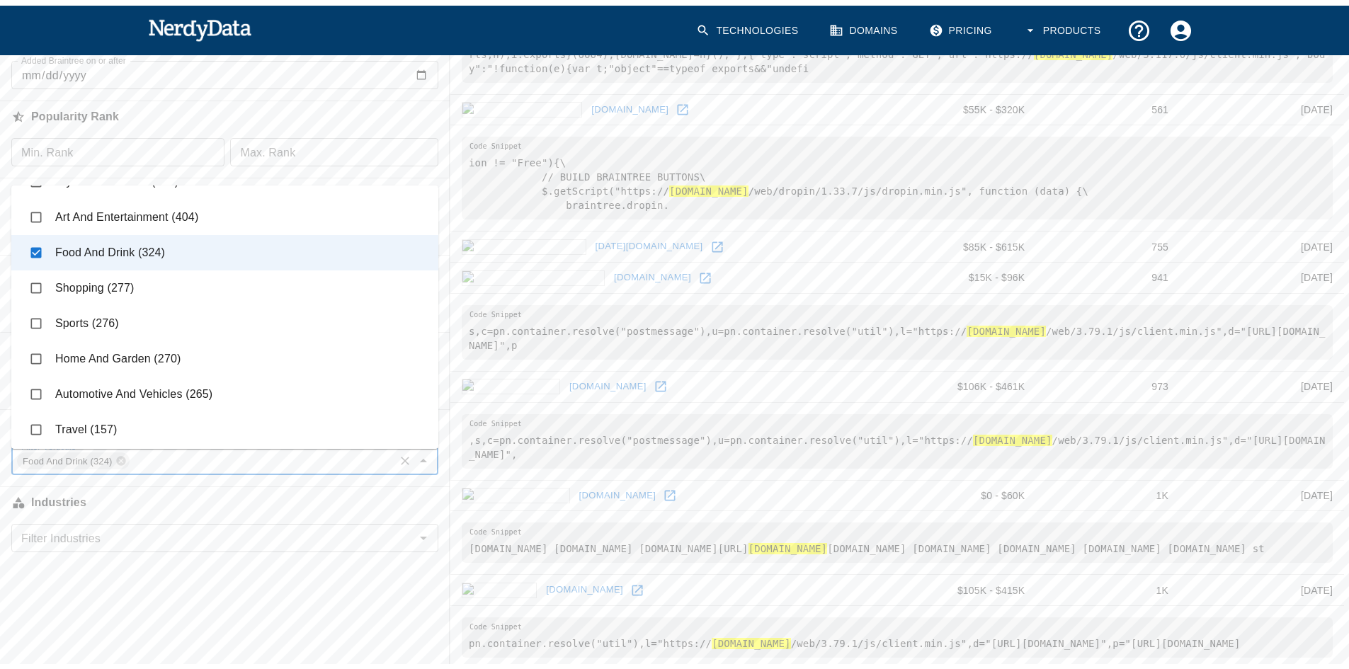
scroll to position [142, 0]
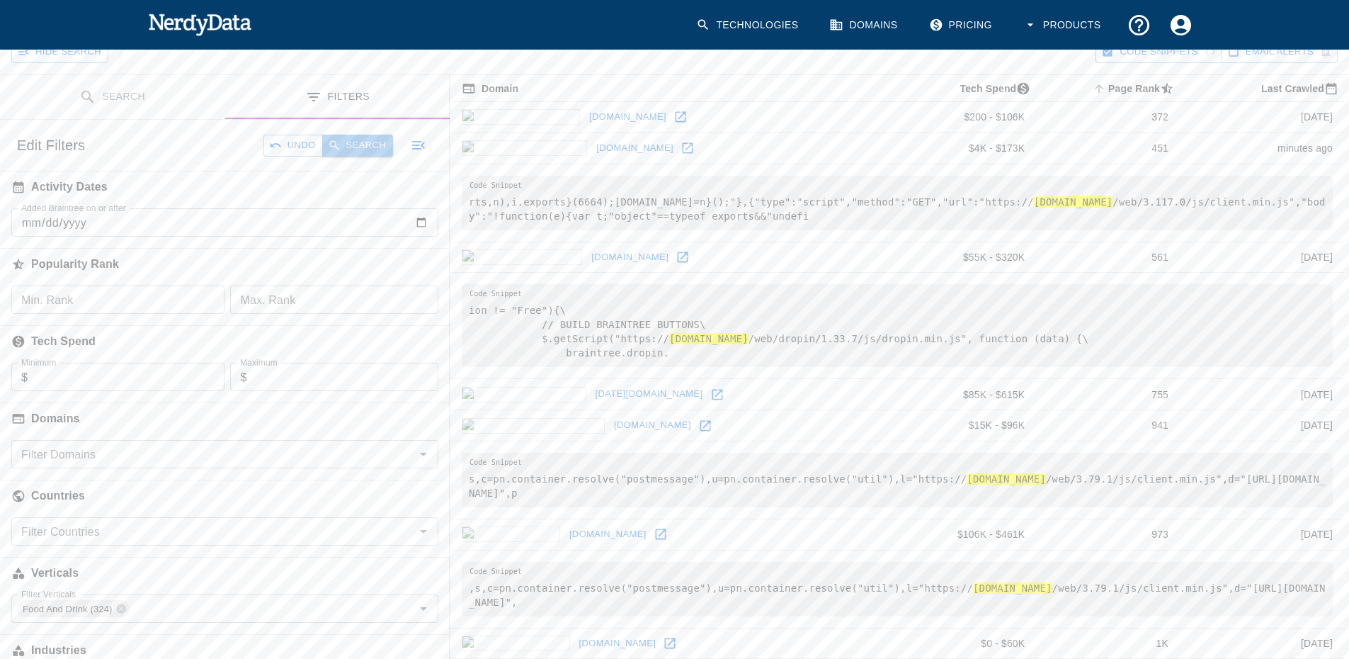
click at [354, 147] on button "Search" at bounding box center [357, 146] width 71 height 22
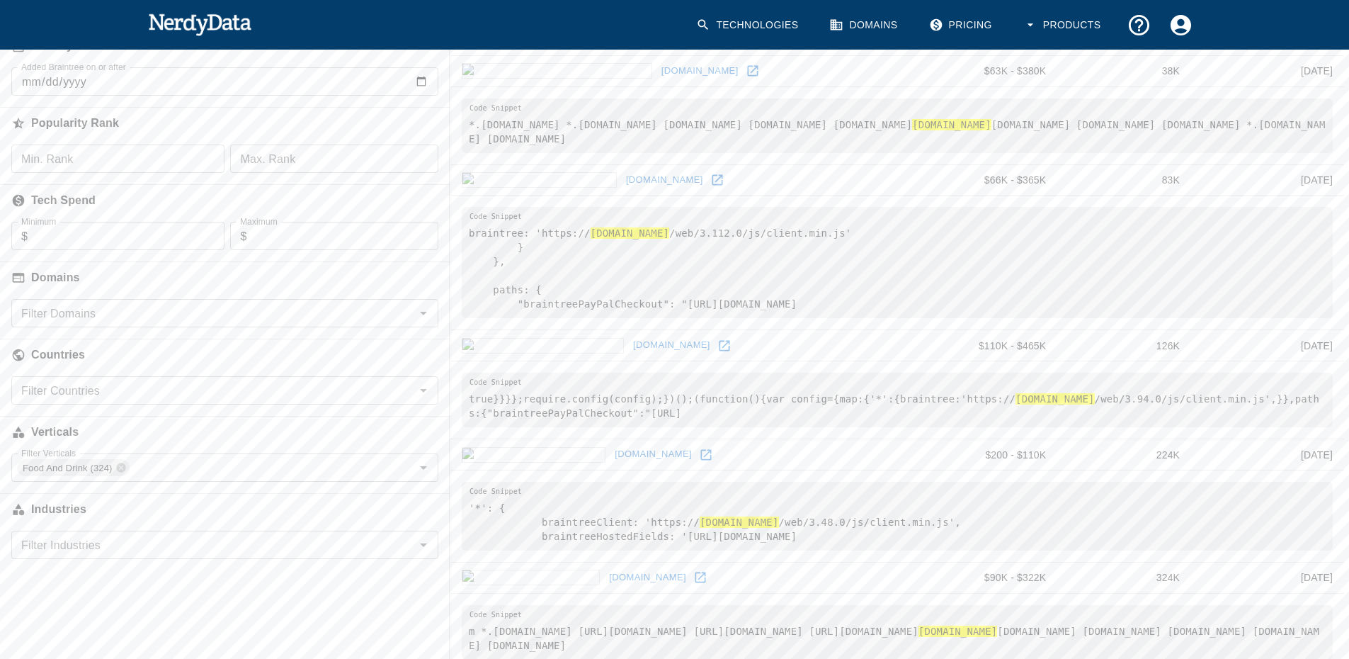
scroll to position [283, 0]
drag, startPoint x: 651, startPoint y: 364, endPoint x: 530, endPoint y: 356, distance: 120.6
click at [530, 356] on td "[DOMAIN_NAME]" at bounding box center [682, 344] width 465 height 31
click at [717, 352] on icon at bounding box center [724, 345] width 14 height 14
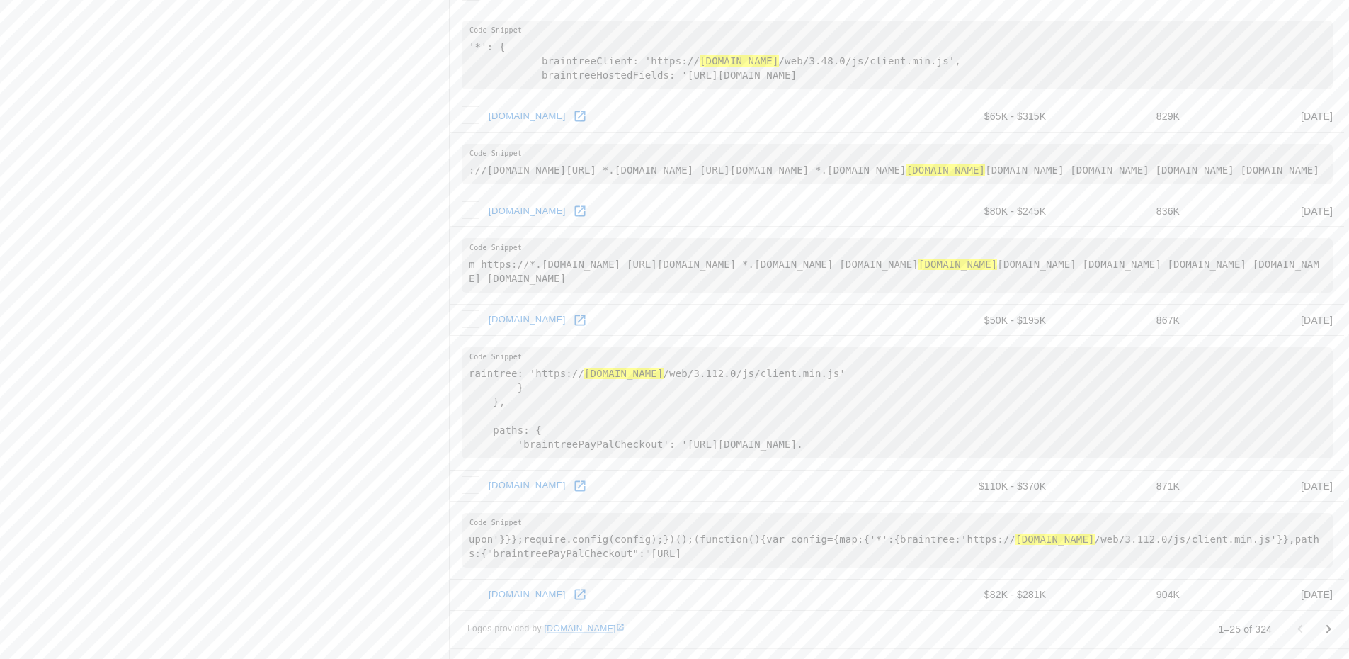
scroll to position [2557, 0]
click at [751, 487] on icon at bounding box center [758, 486] width 14 height 14
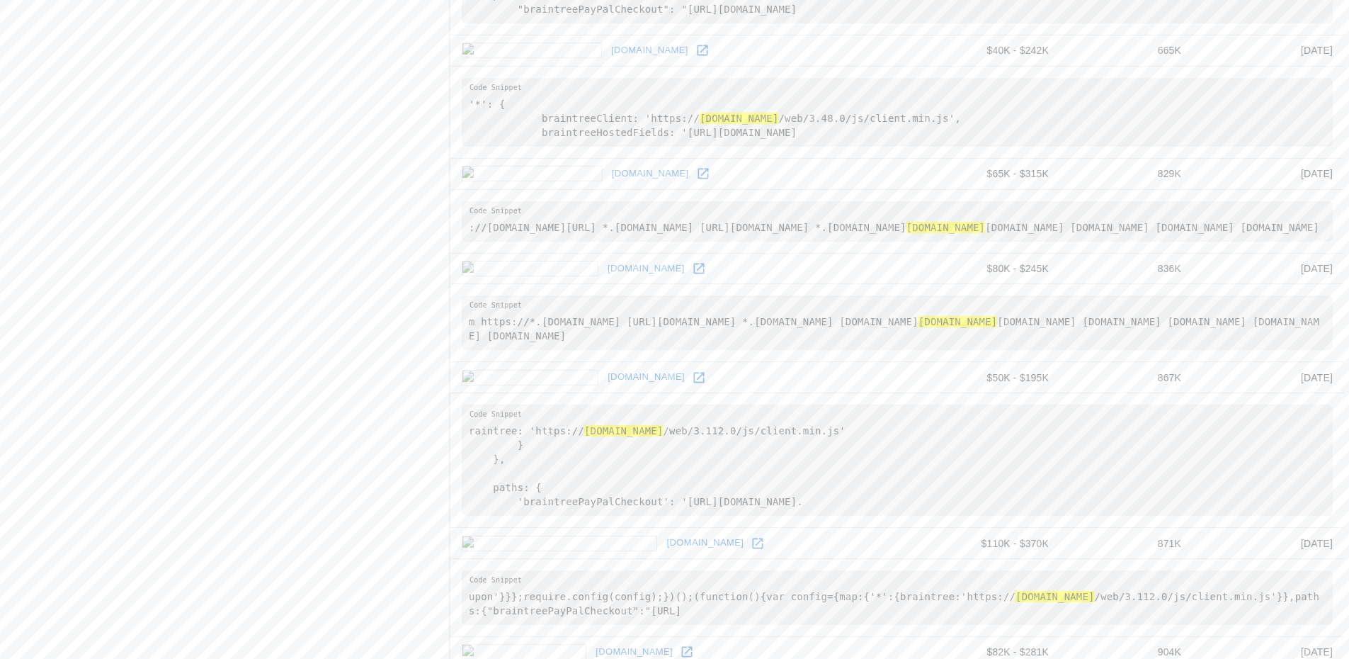
scroll to position [2415, 0]
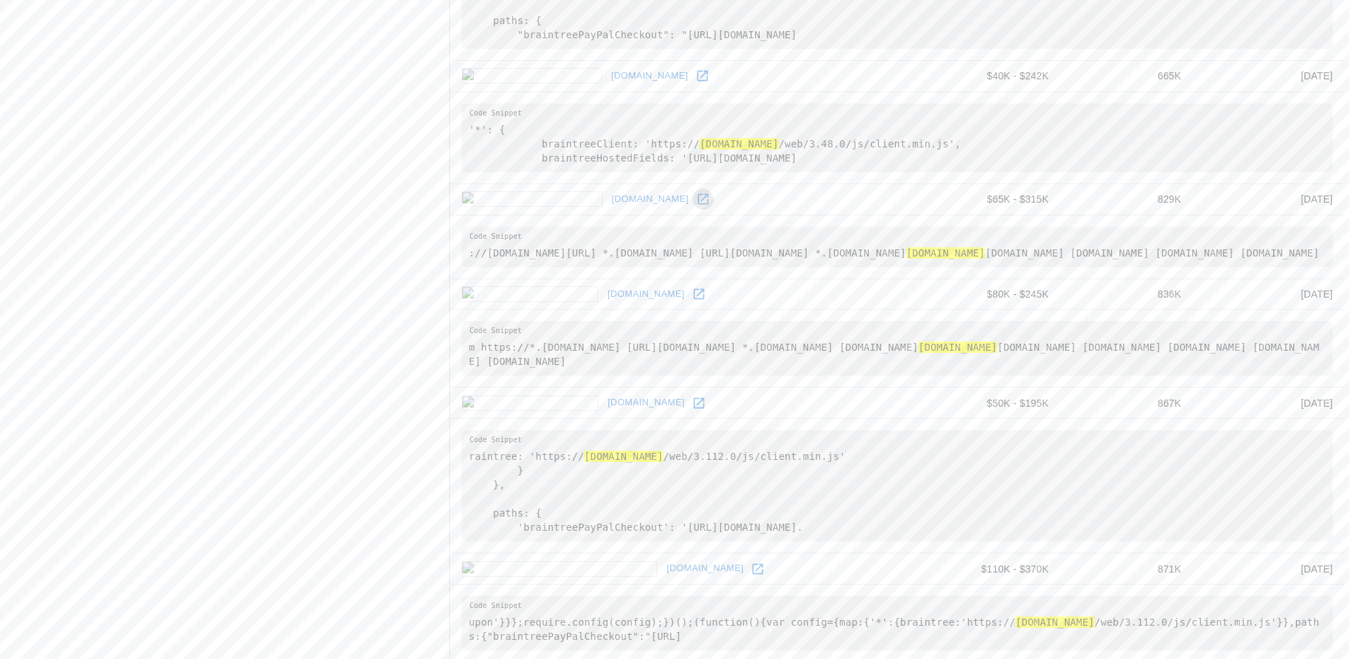
click at [698, 205] on icon at bounding box center [703, 199] width 11 height 11
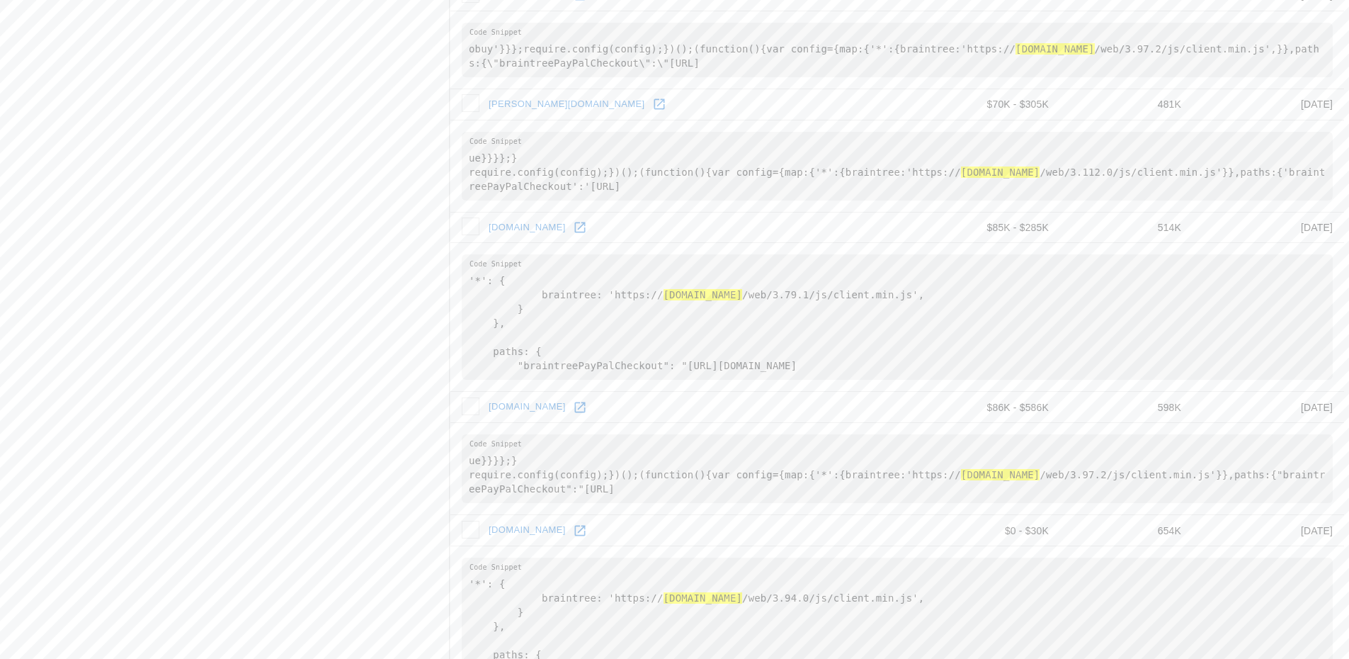
scroll to position [1778, 0]
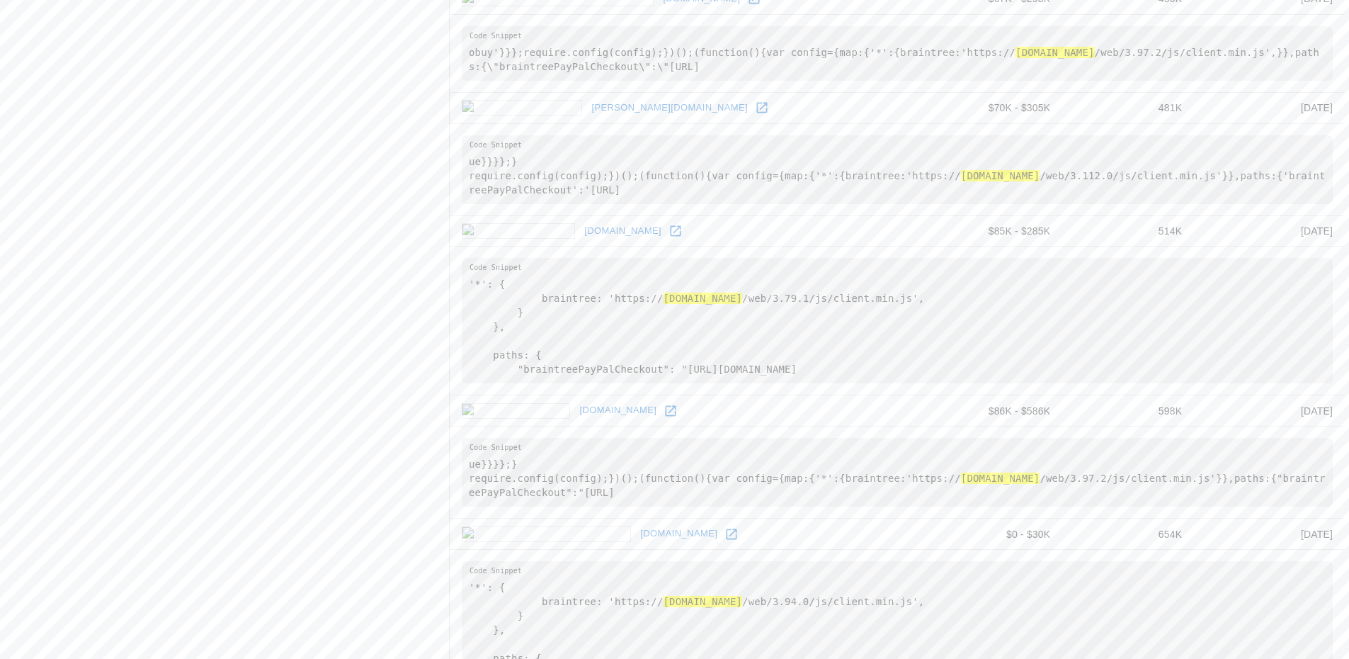
click at [669, 238] on icon at bounding box center [676, 231] width 14 height 14
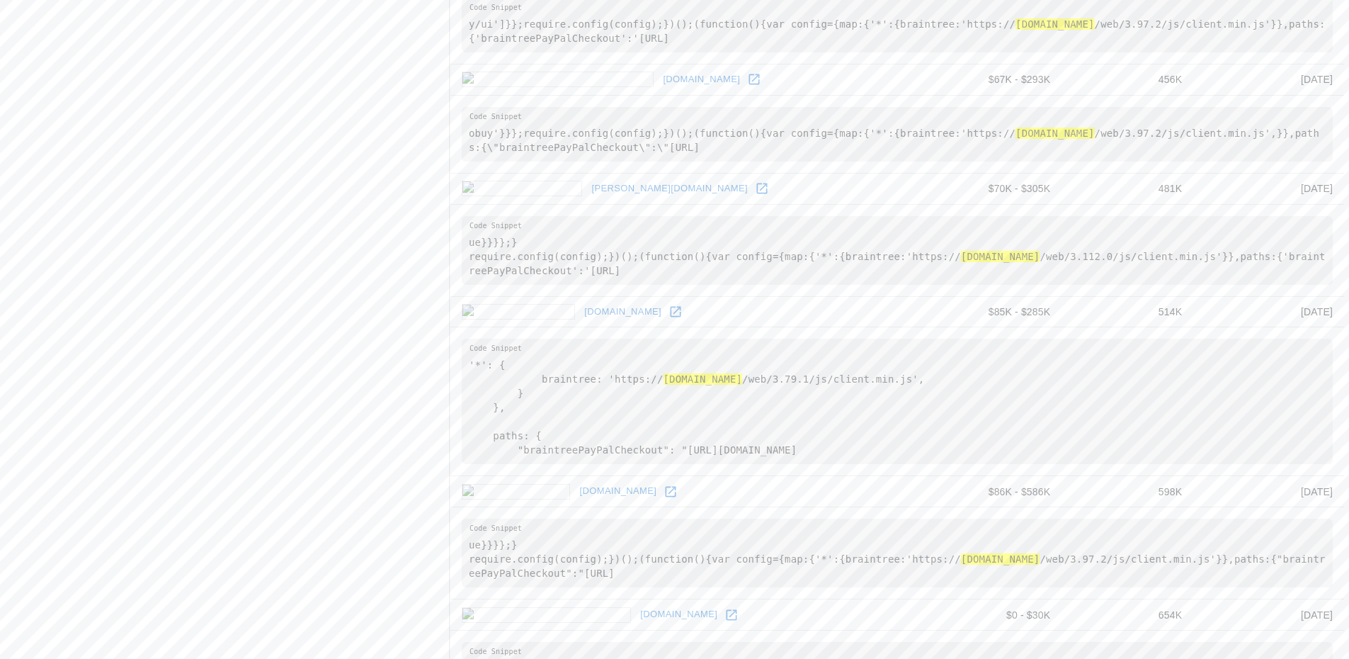
scroll to position [1636, 0]
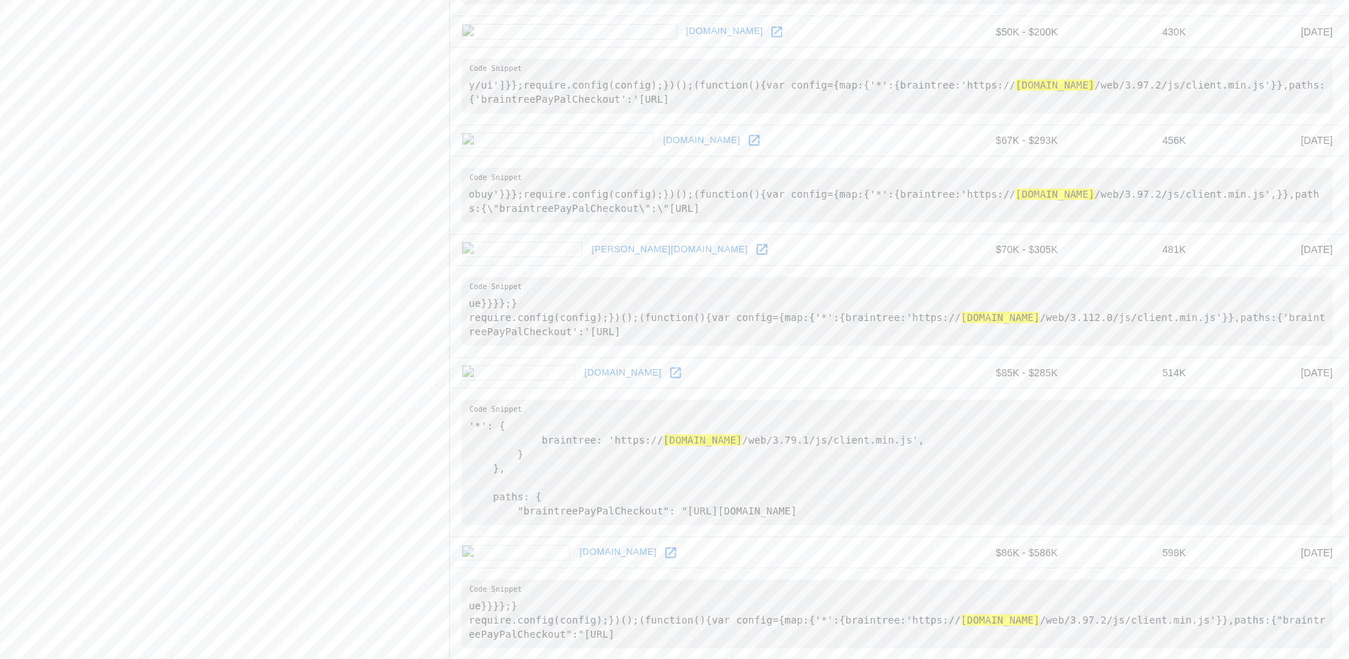
click at [749, 146] on icon at bounding box center [754, 140] width 11 height 11
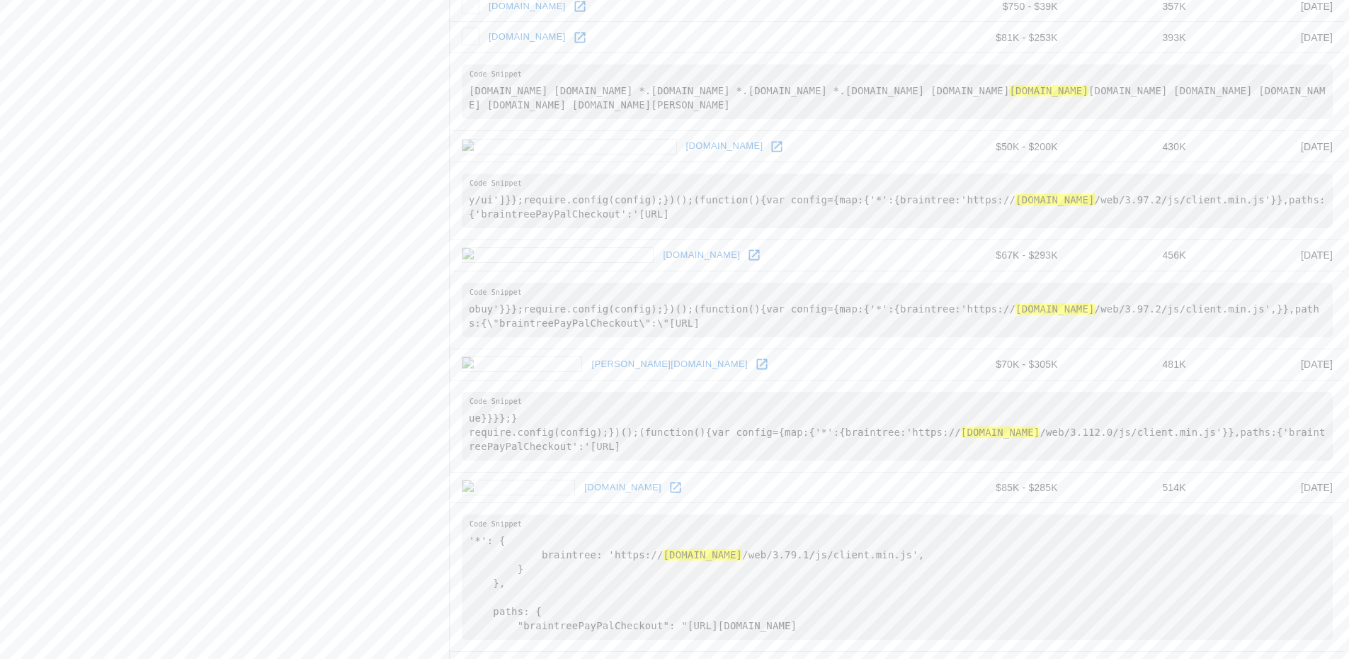
scroll to position [1494, 0]
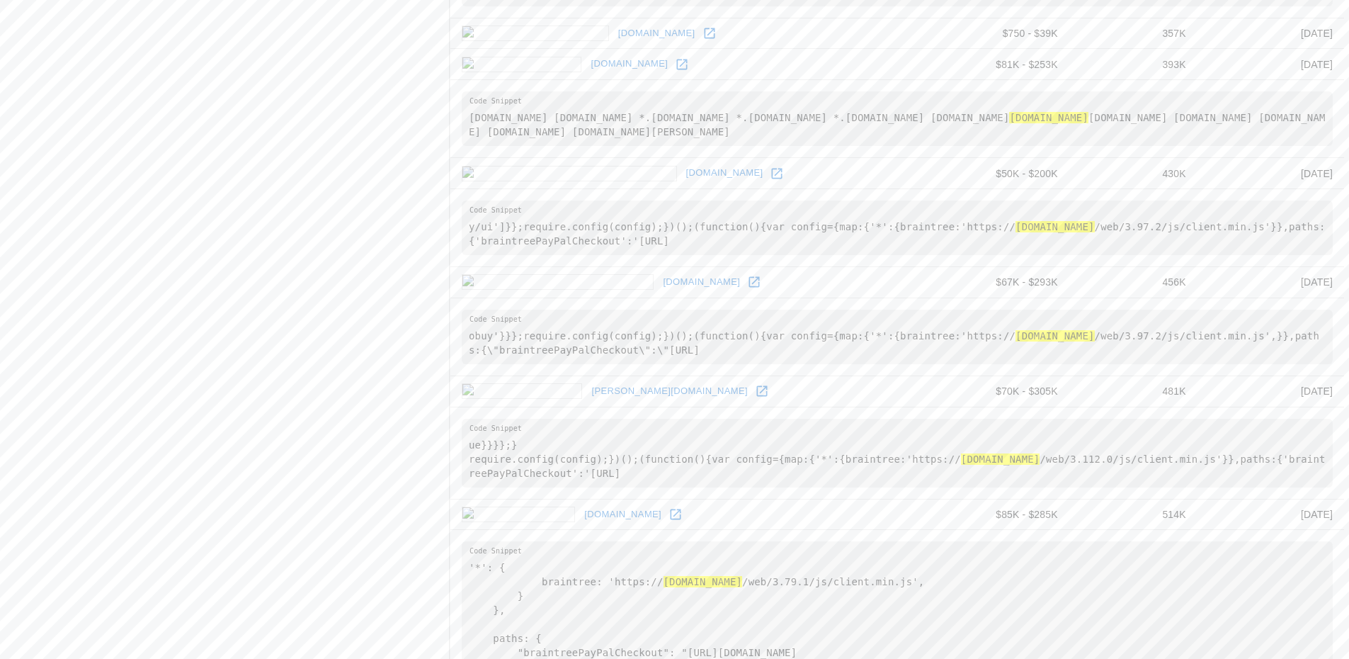
click at [770, 181] on icon at bounding box center [777, 173] width 14 height 14
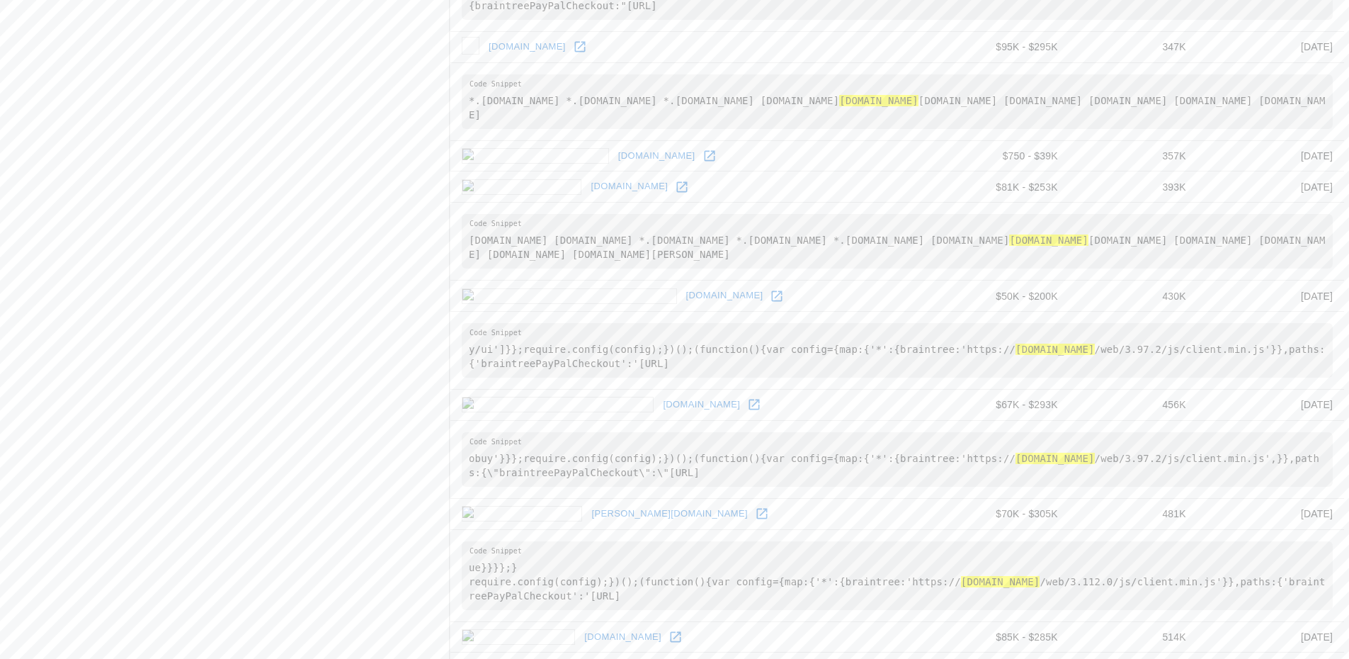
scroll to position [1353, 0]
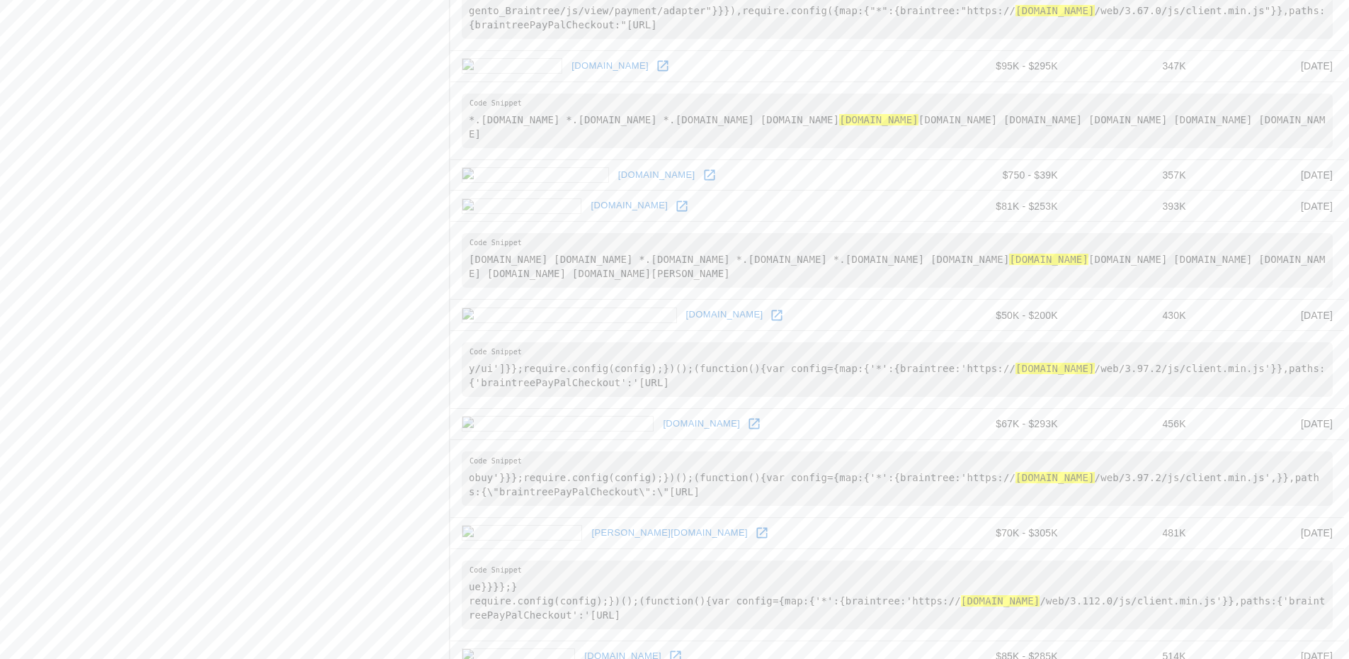
click at [675, 213] on icon at bounding box center [682, 206] width 14 height 14
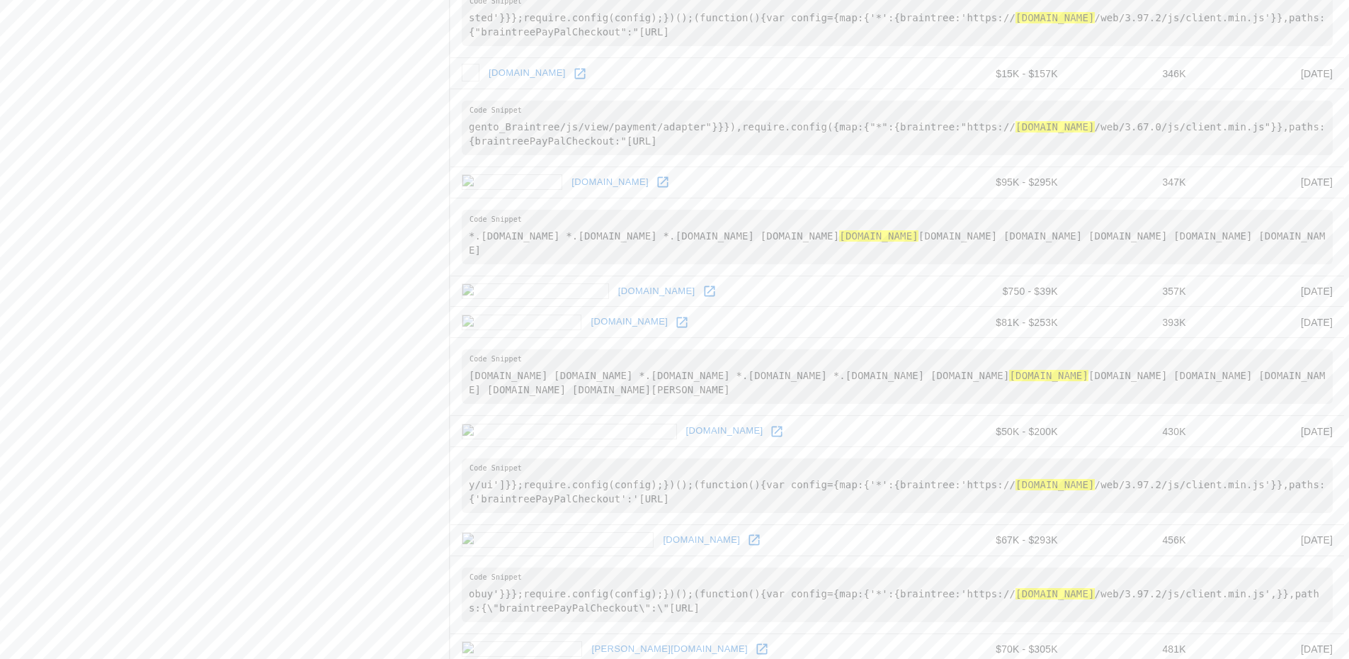
scroll to position [1211, 0]
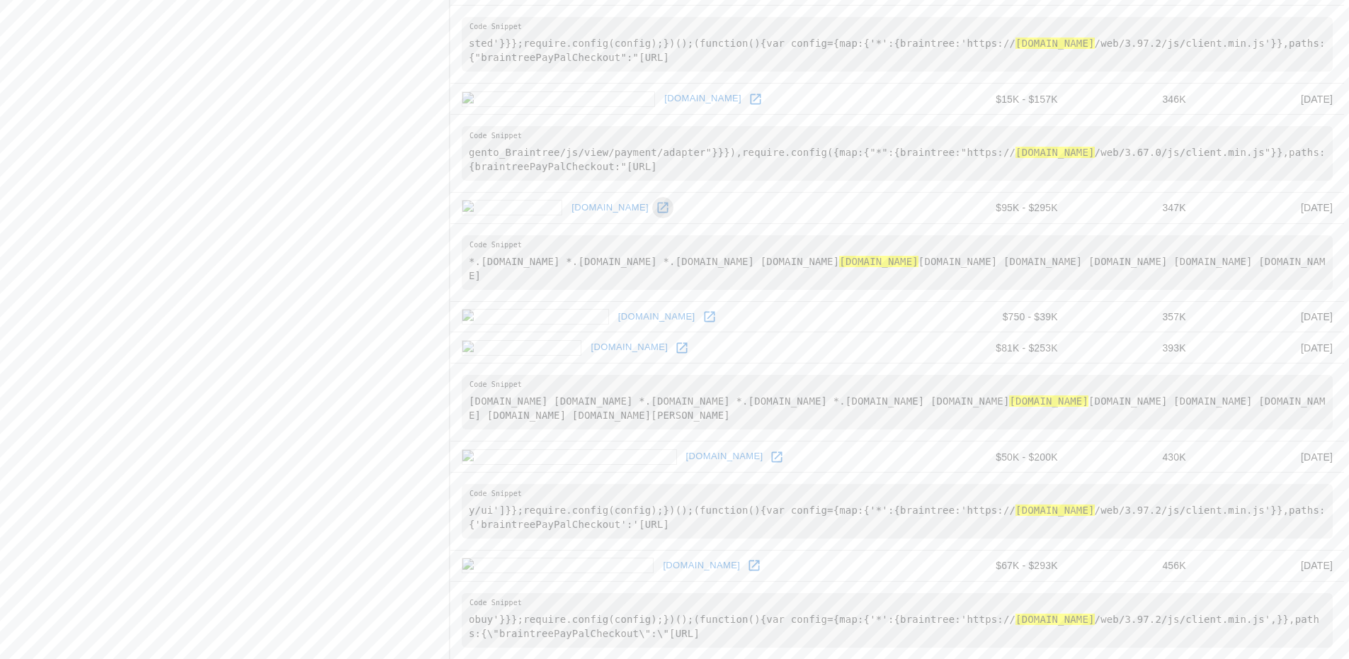
click at [656, 215] on icon at bounding box center [663, 207] width 14 height 14
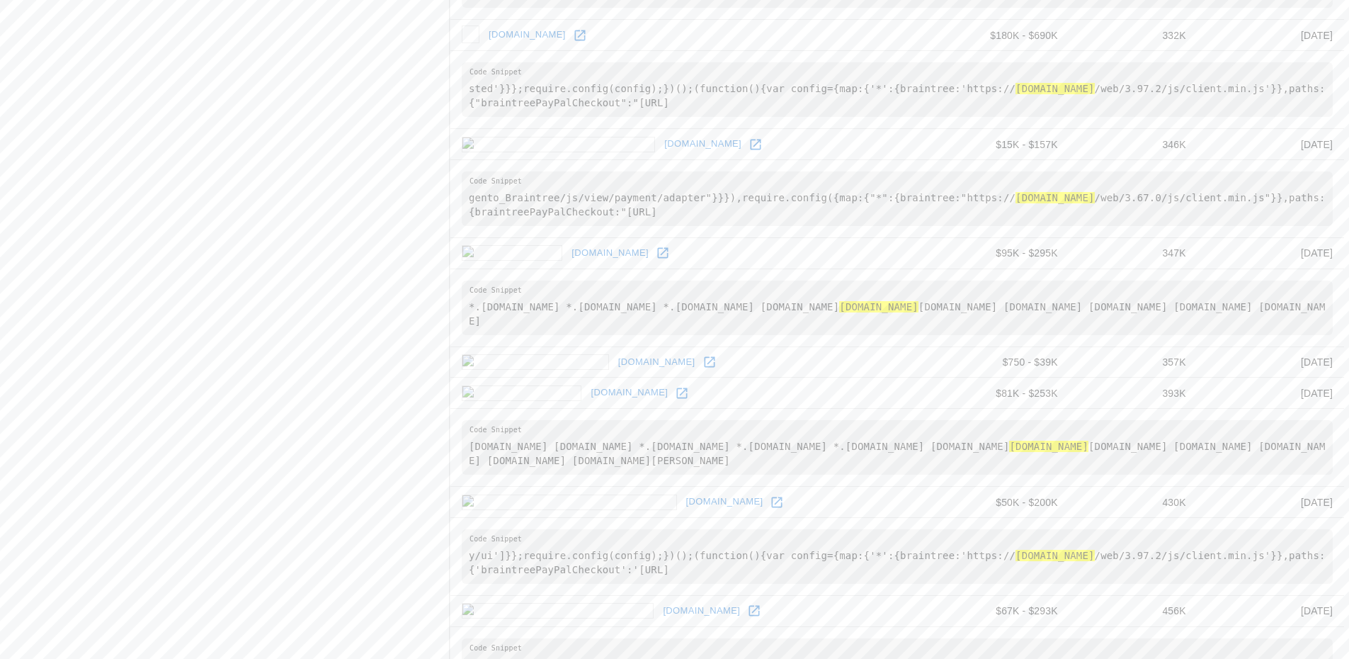
scroll to position [1140, 0]
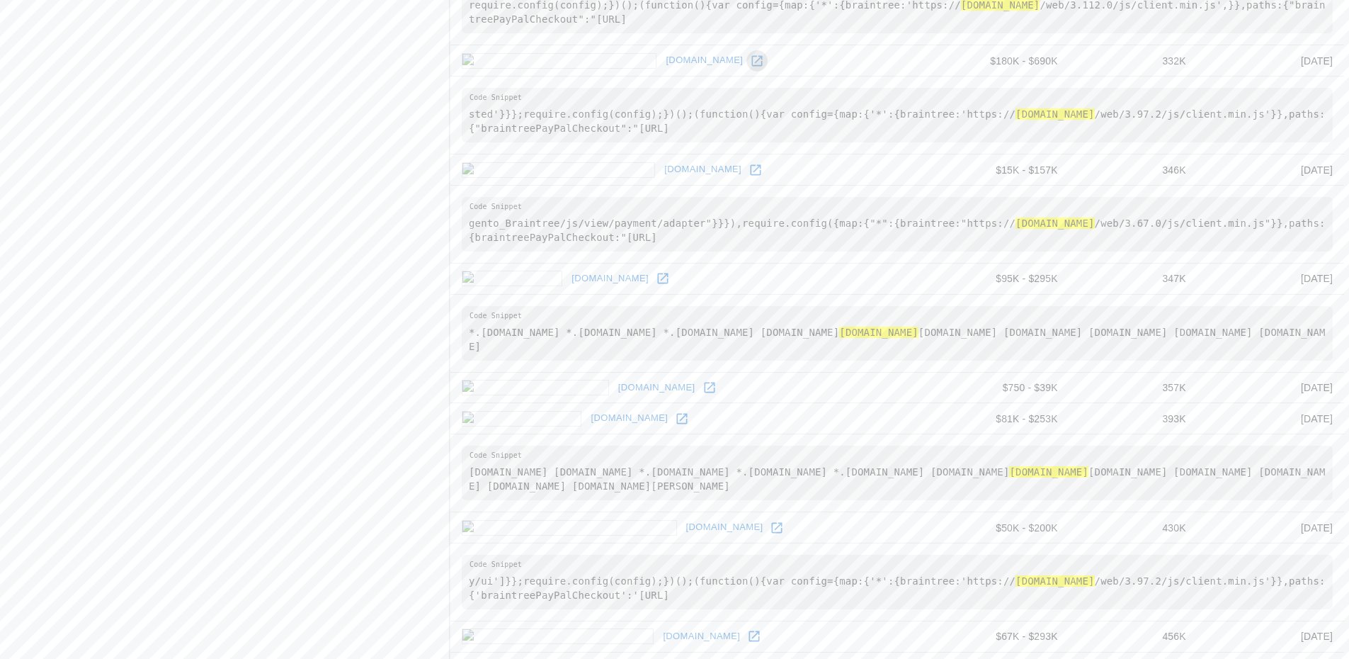
click at [750, 68] on icon at bounding box center [757, 61] width 14 height 14
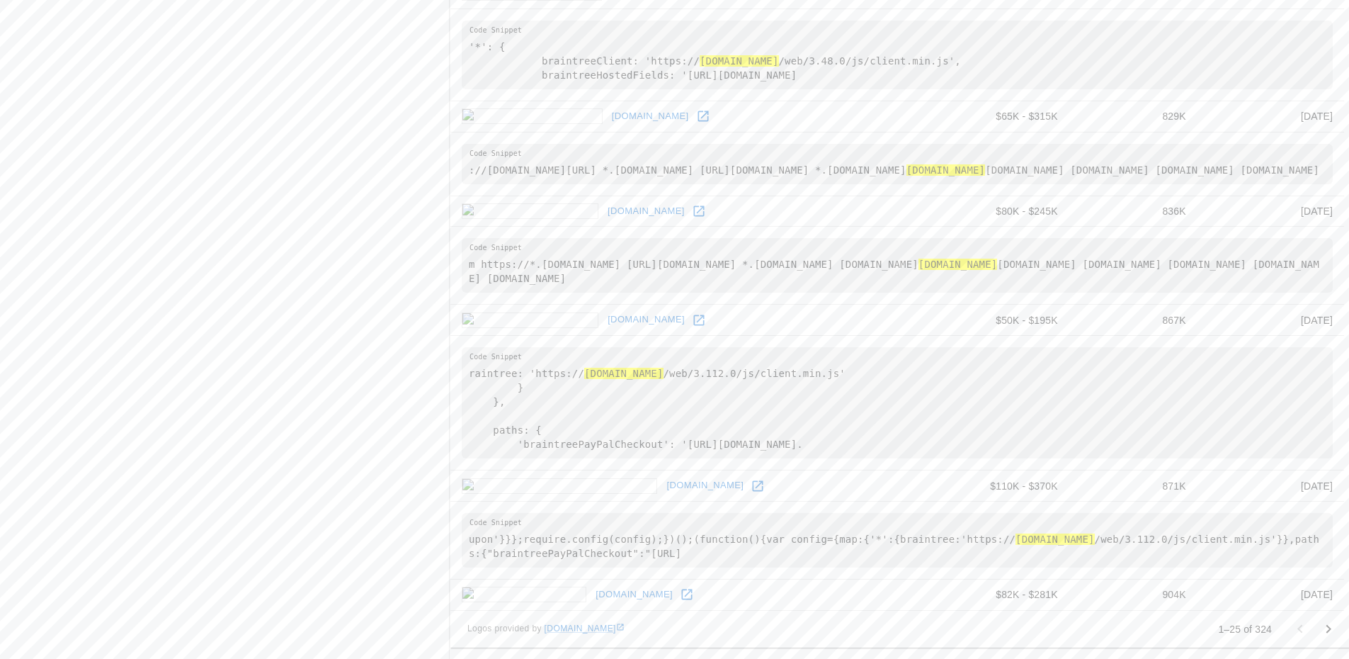
scroll to position [2557, 0]
click at [1328, 624] on icon "Go to next page" at bounding box center [1328, 628] width 17 height 17
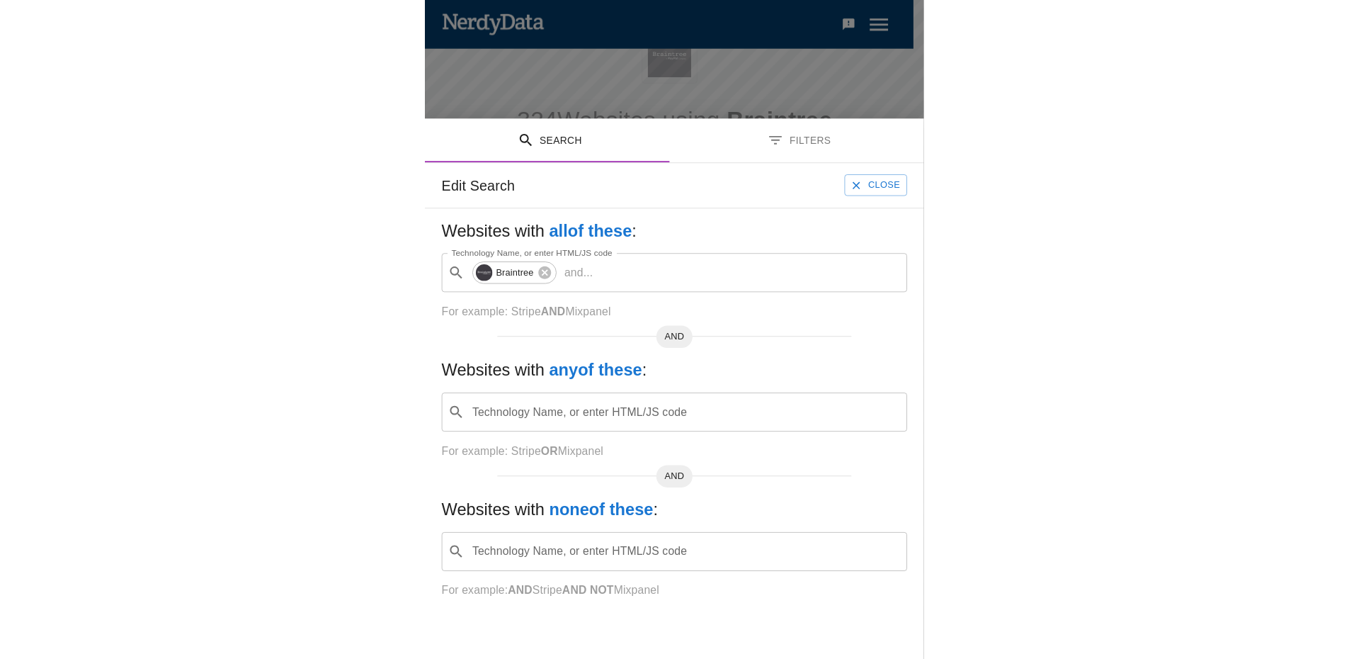
scroll to position [2, 0]
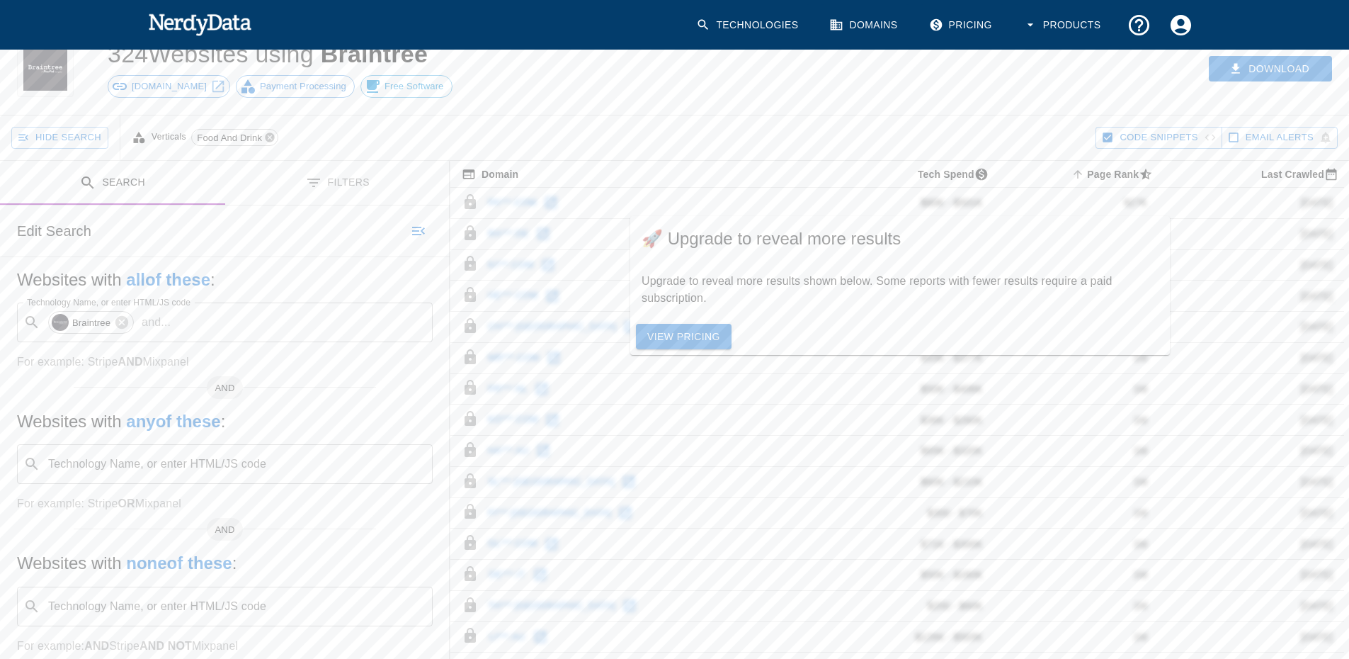
click at [273, 142] on icon at bounding box center [269, 137] width 9 height 9
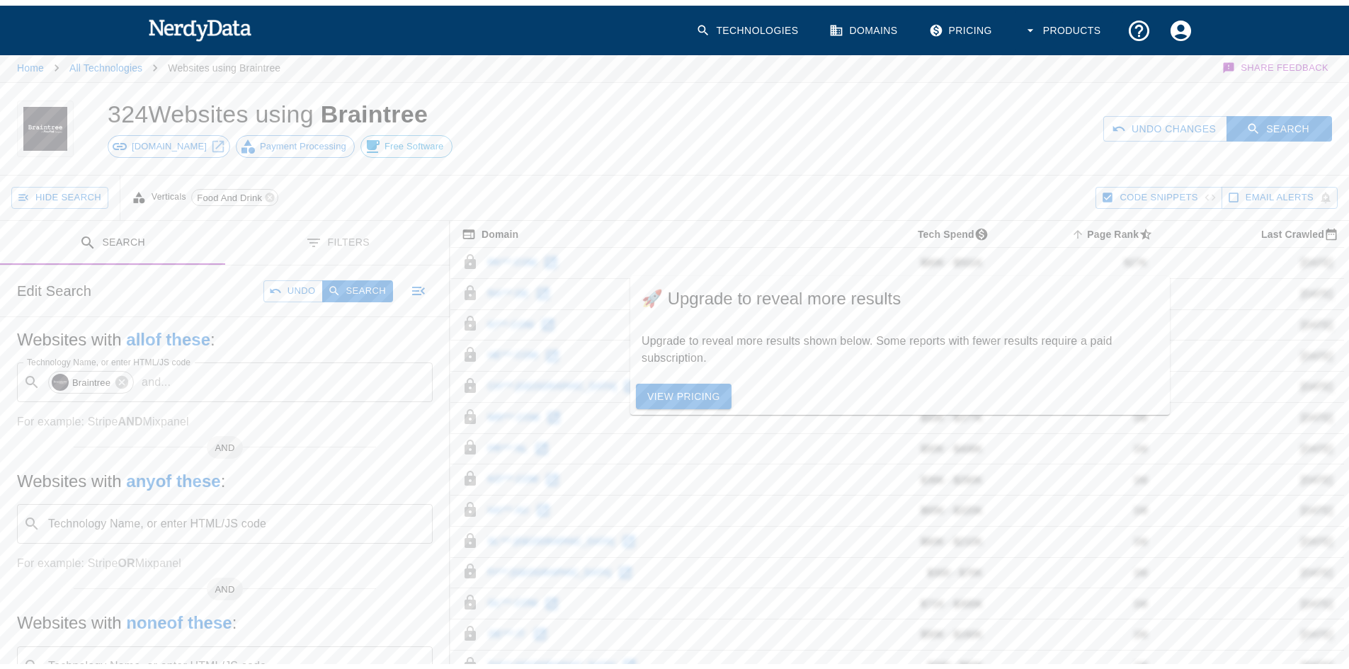
scroll to position [0, 0]
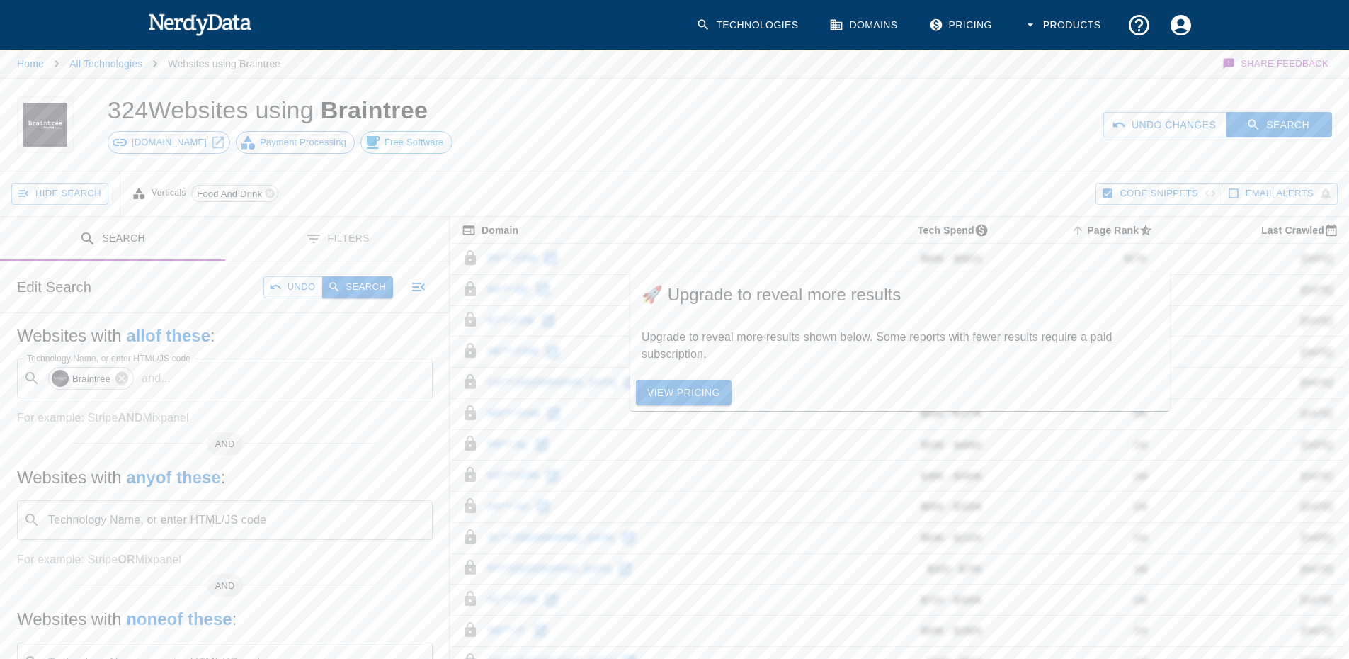
click at [370, 284] on button "Search" at bounding box center [357, 287] width 71 height 22
click at [111, 62] on link "All Technologies" at bounding box center [105, 63] width 73 height 11
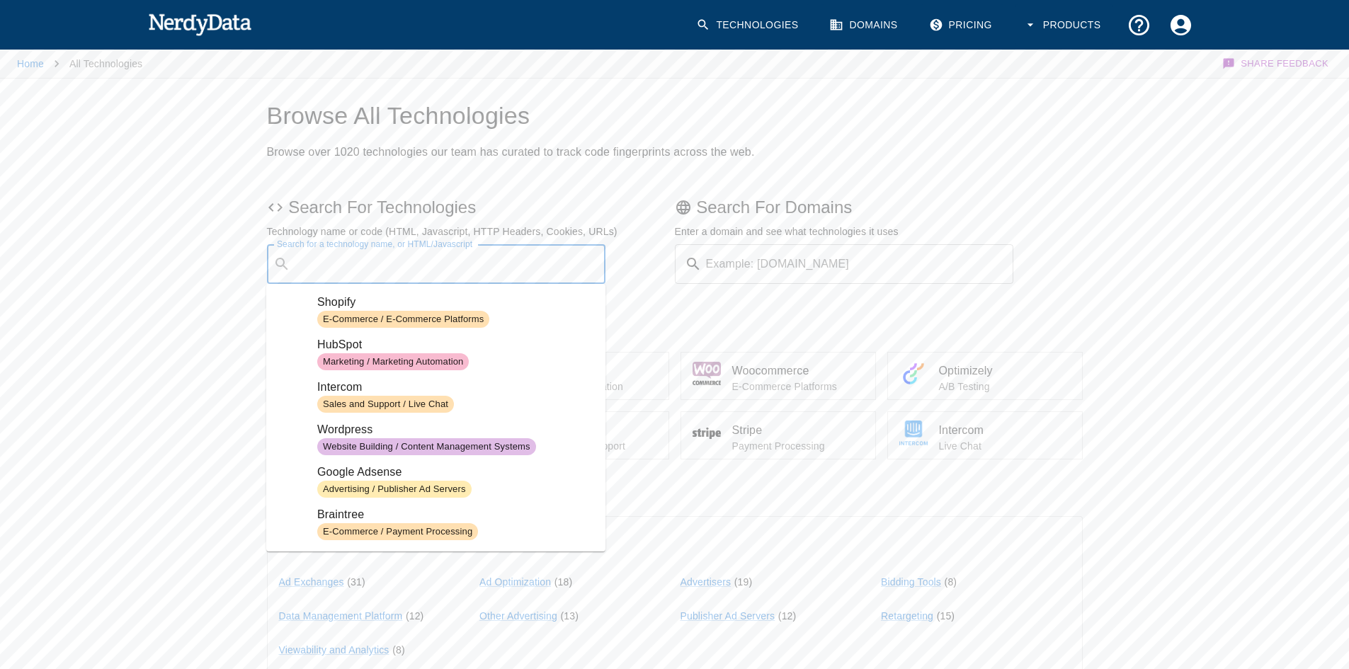
click at [365, 258] on div "Search for a technology name, or HTML/Javascript ​ Search for a technology name…" at bounding box center [436, 264] width 339 height 40
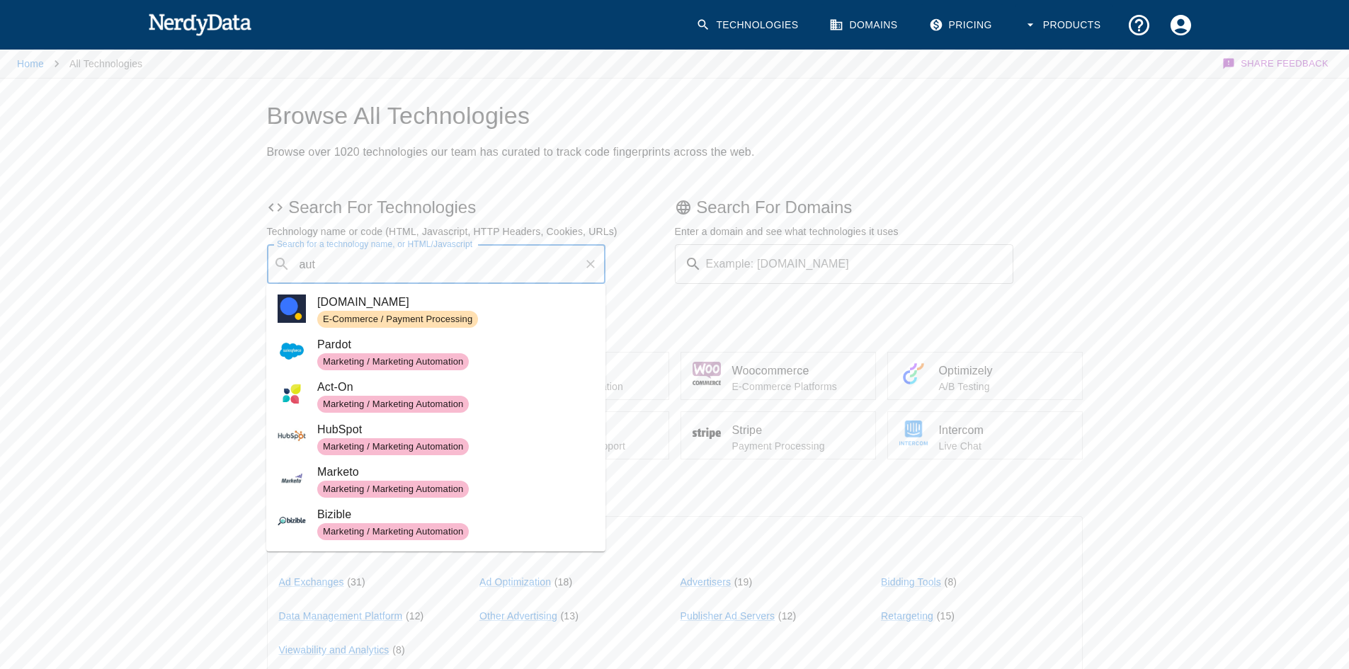
click at [349, 304] on span "[DOMAIN_NAME]" at bounding box center [455, 302] width 277 height 17
type input "aut"
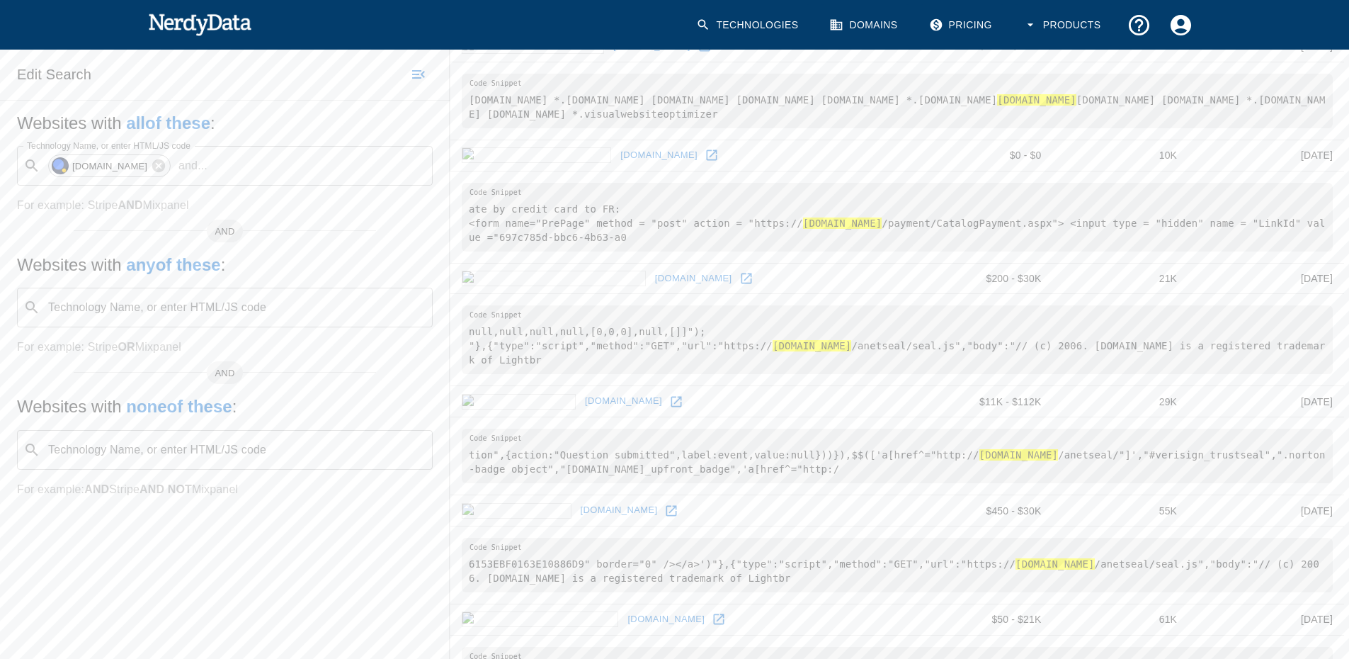
scroll to position [71, 0]
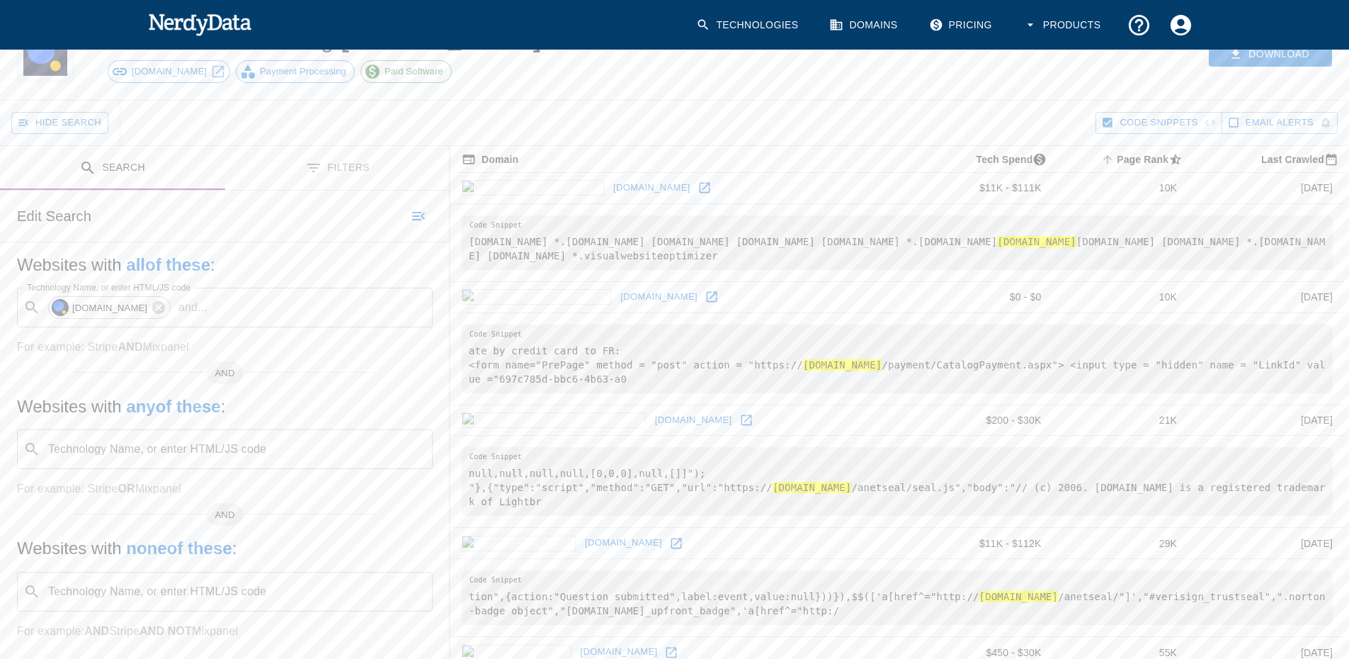
click at [341, 172] on button "Filters" at bounding box center [337, 168] width 225 height 45
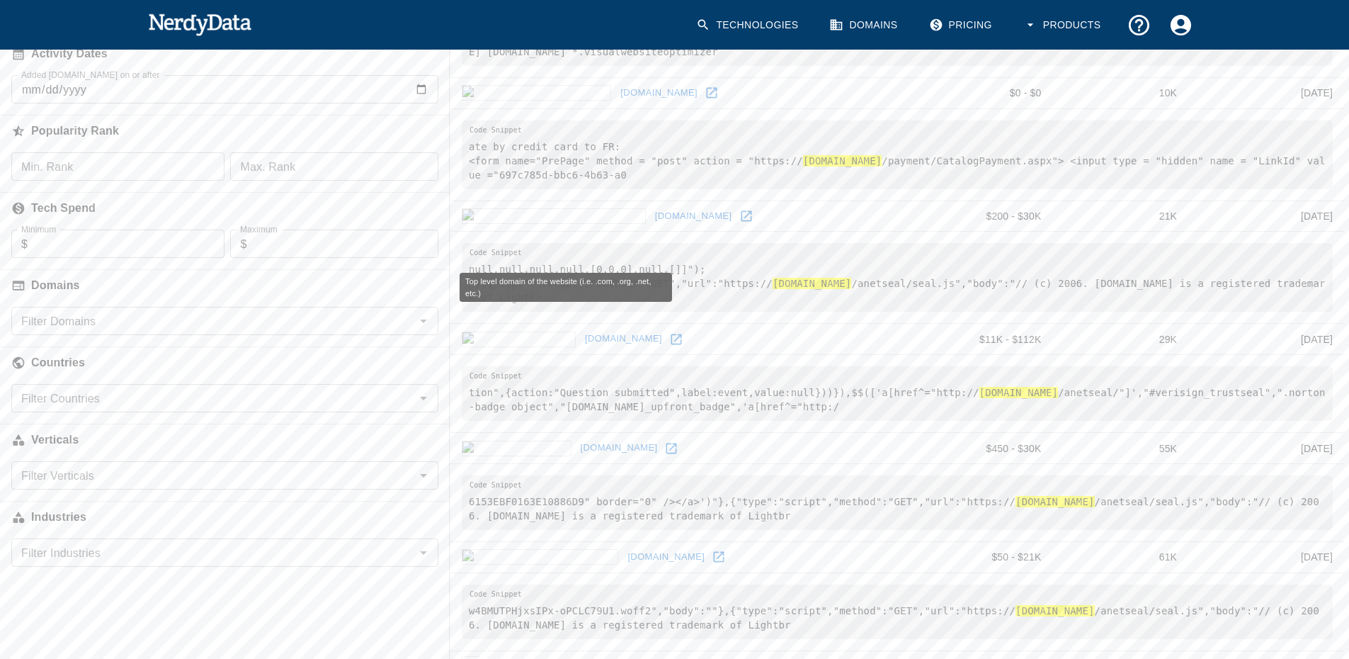
scroll to position [283, 0]
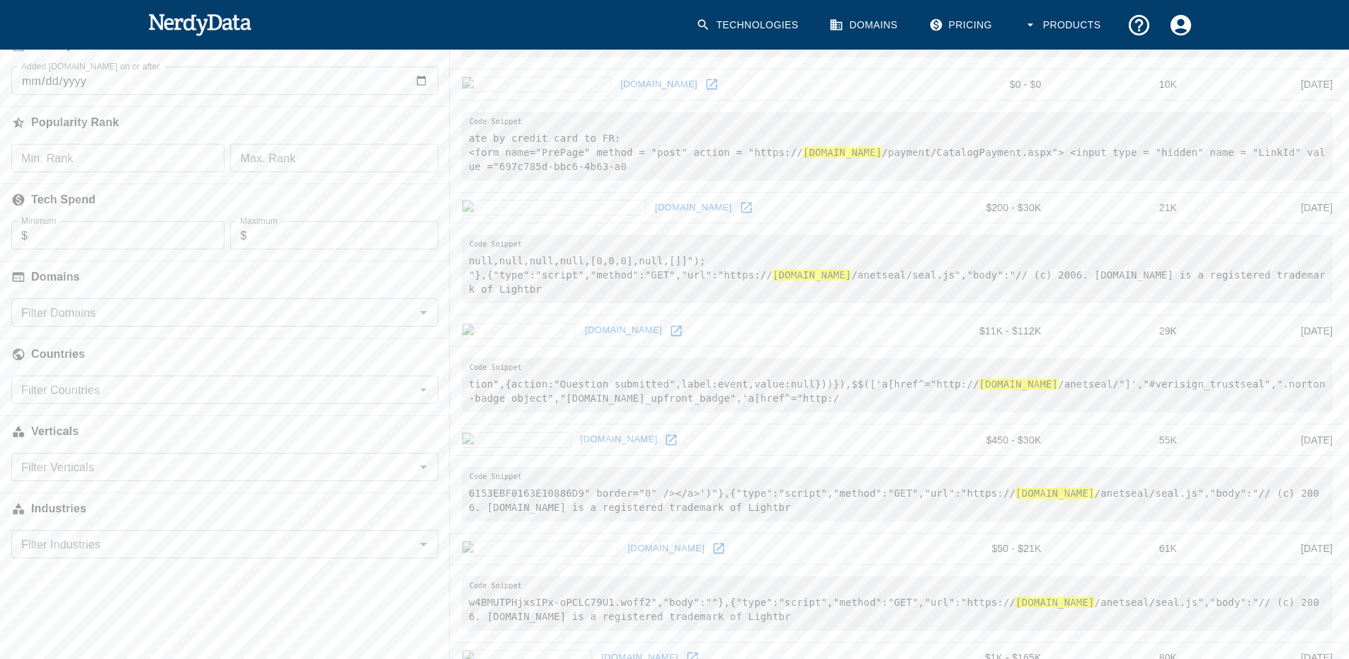
click at [91, 391] on input "Filter Countries" at bounding box center [213, 390] width 395 height 20
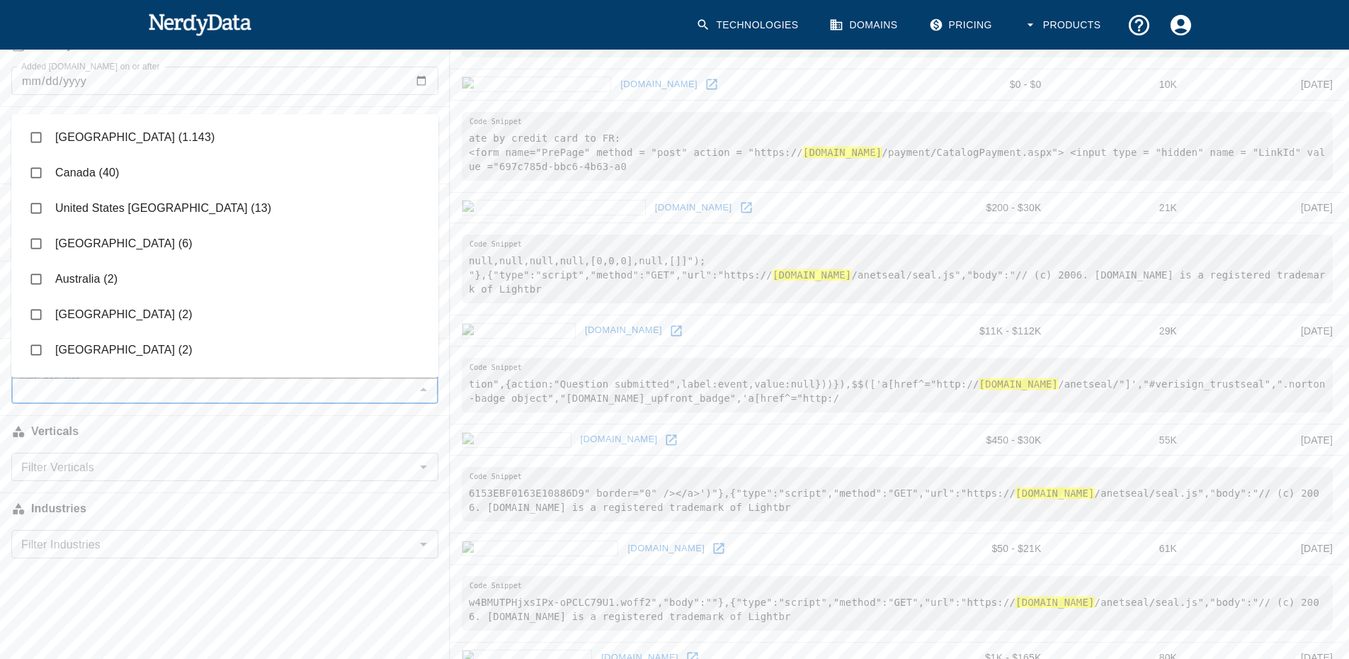
click at [38, 135] on input "checkbox" at bounding box center [36, 137] width 27 height 27
checkbox input "true"
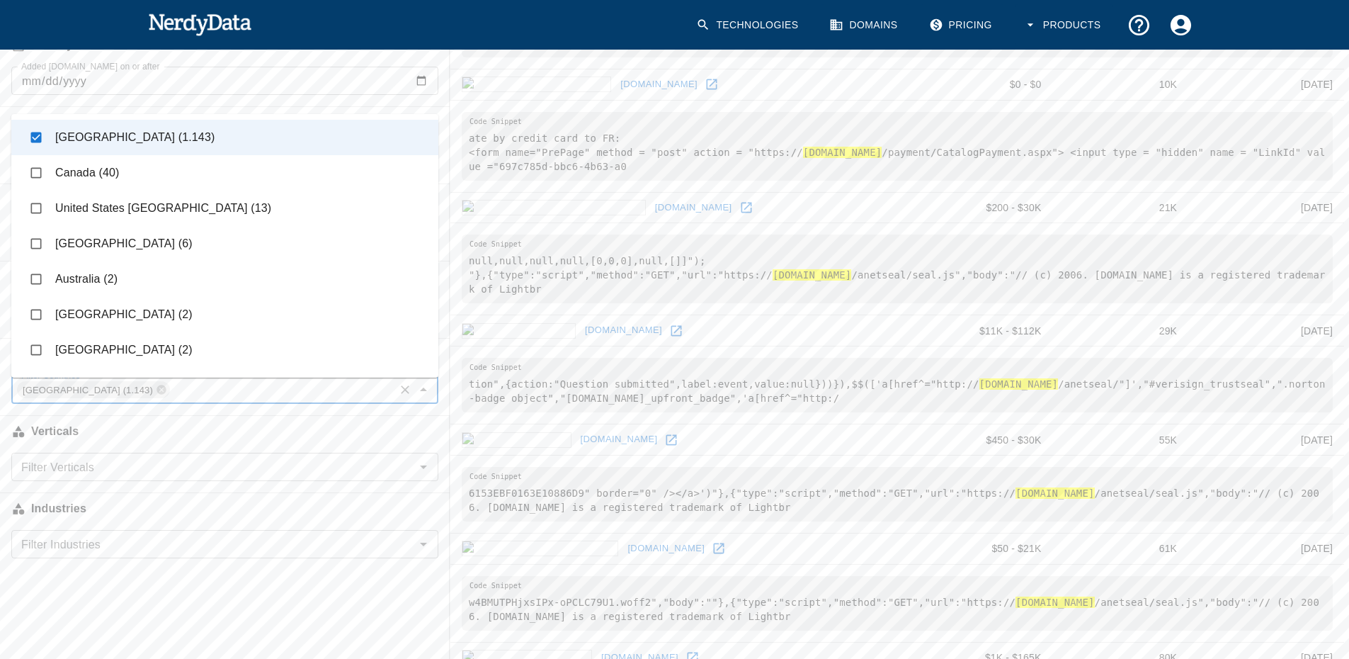
click at [123, 466] on input "Filter Verticals" at bounding box center [213, 467] width 395 height 20
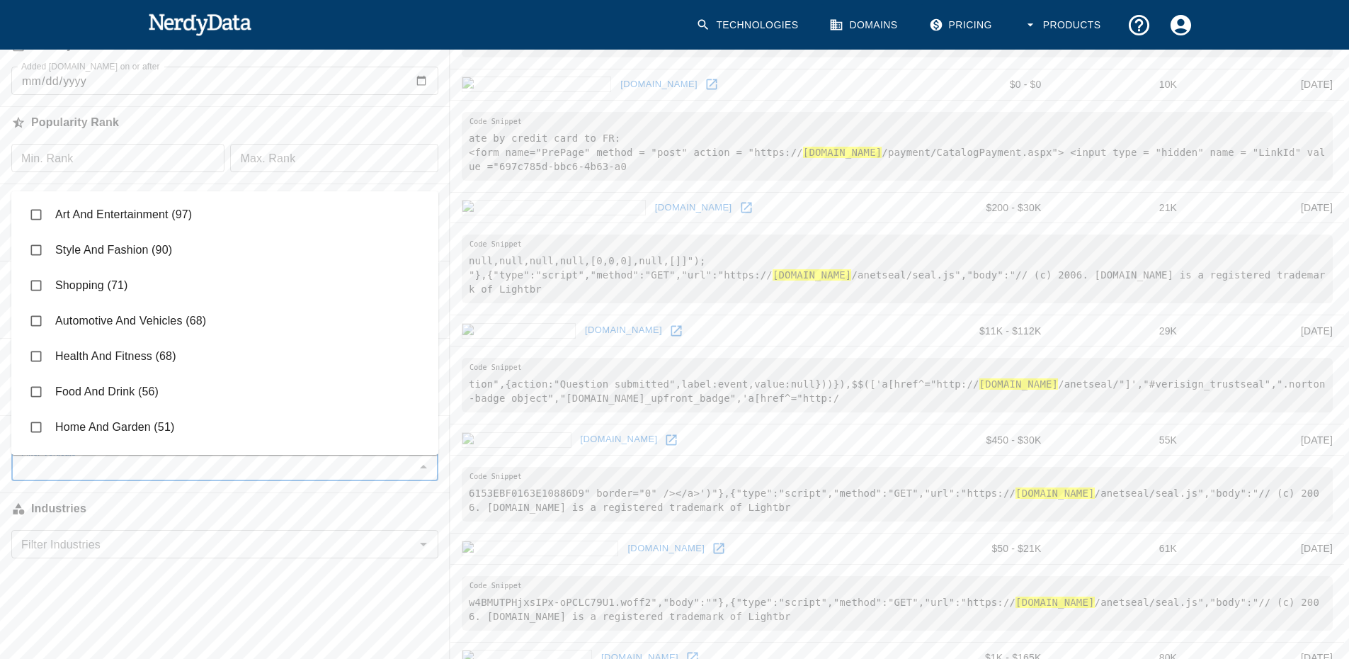
scroll to position [142, 0]
click at [34, 316] on input "checkbox" at bounding box center [36, 320] width 27 height 27
checkbox input "true"
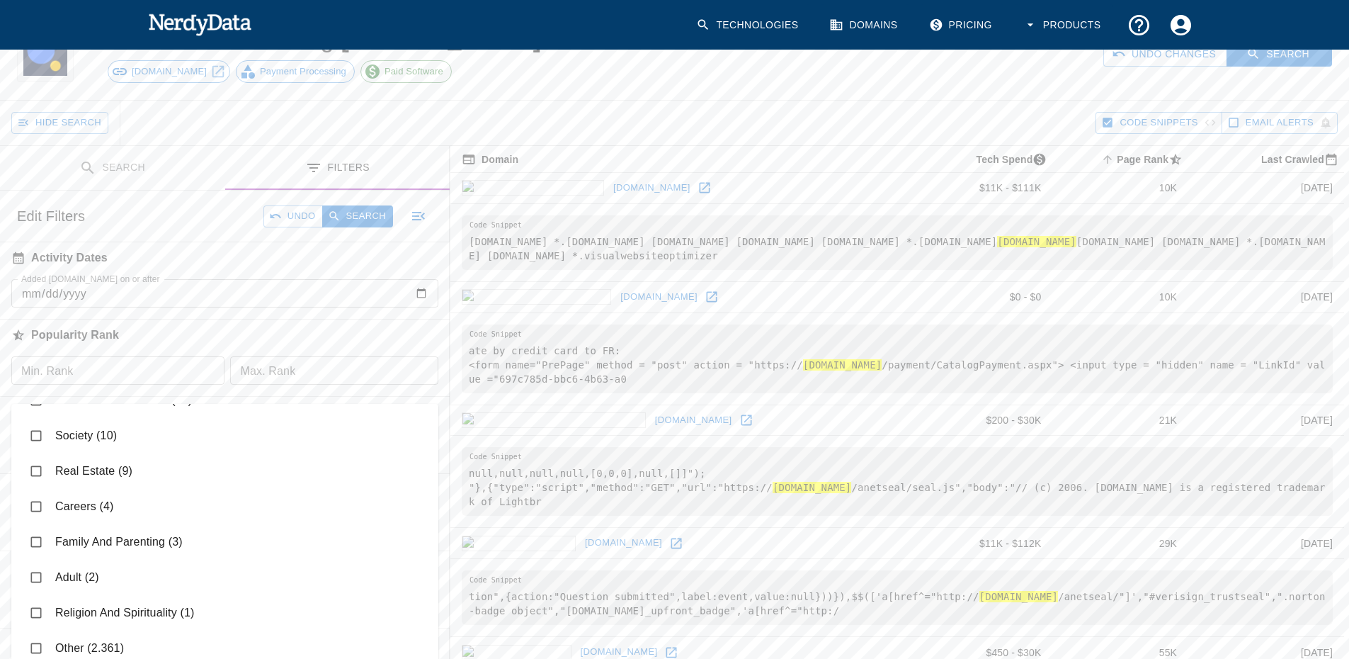
scroll to position [0, 0]
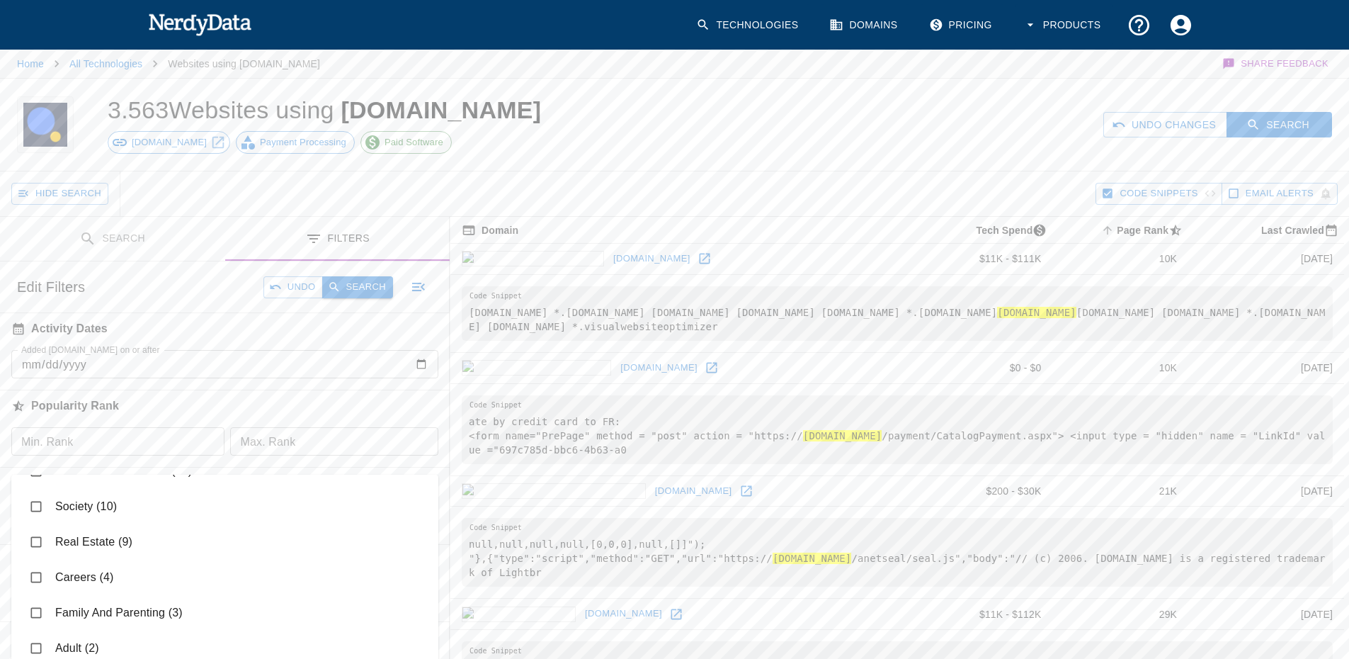
click at [357, 288] on button "Search" at bounding box center [357, 287] width 71 height 22
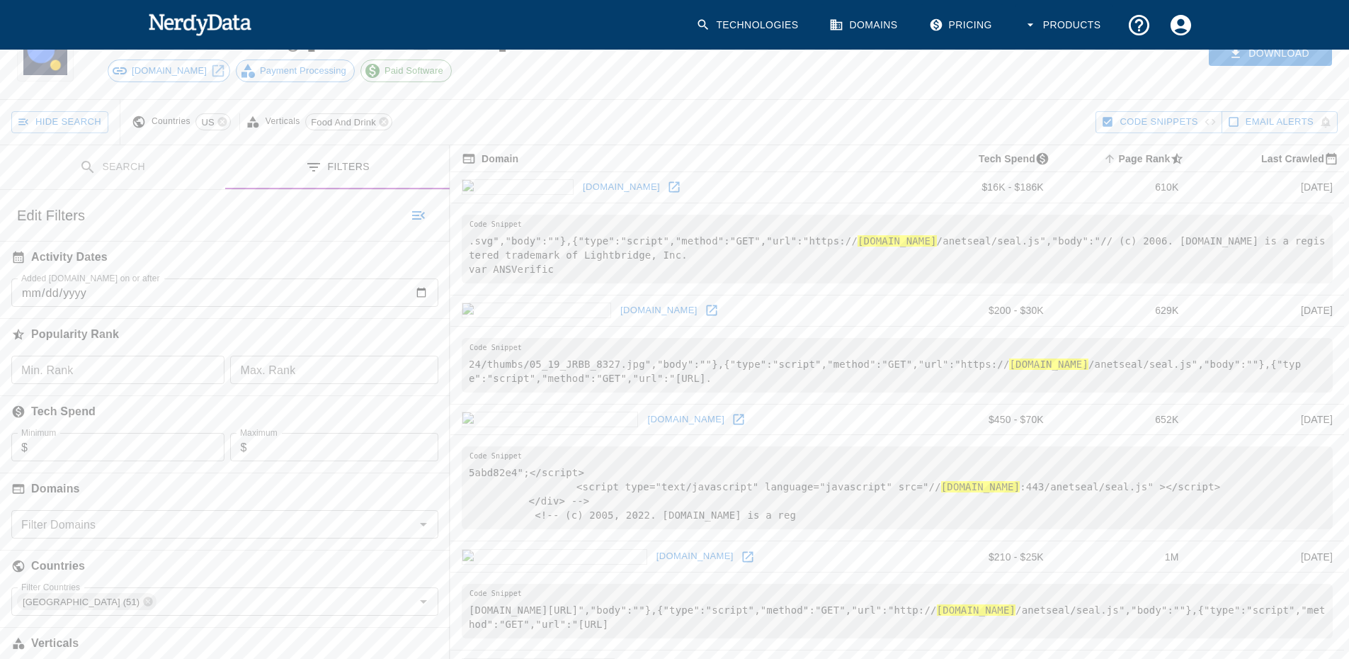
scroll to position [71, 0]
click at [669, 188] on icon at bounding box center [674, 188] width 11 height 11
click at [705, 312] on icon at bounding box center [712, 311] width 14 height 14
click at [734, 423] on icon at bounding box center [739, 419] width 11 height 11
click at [741, 558] on icon at bounding box center [748, 557] width 14 height 14
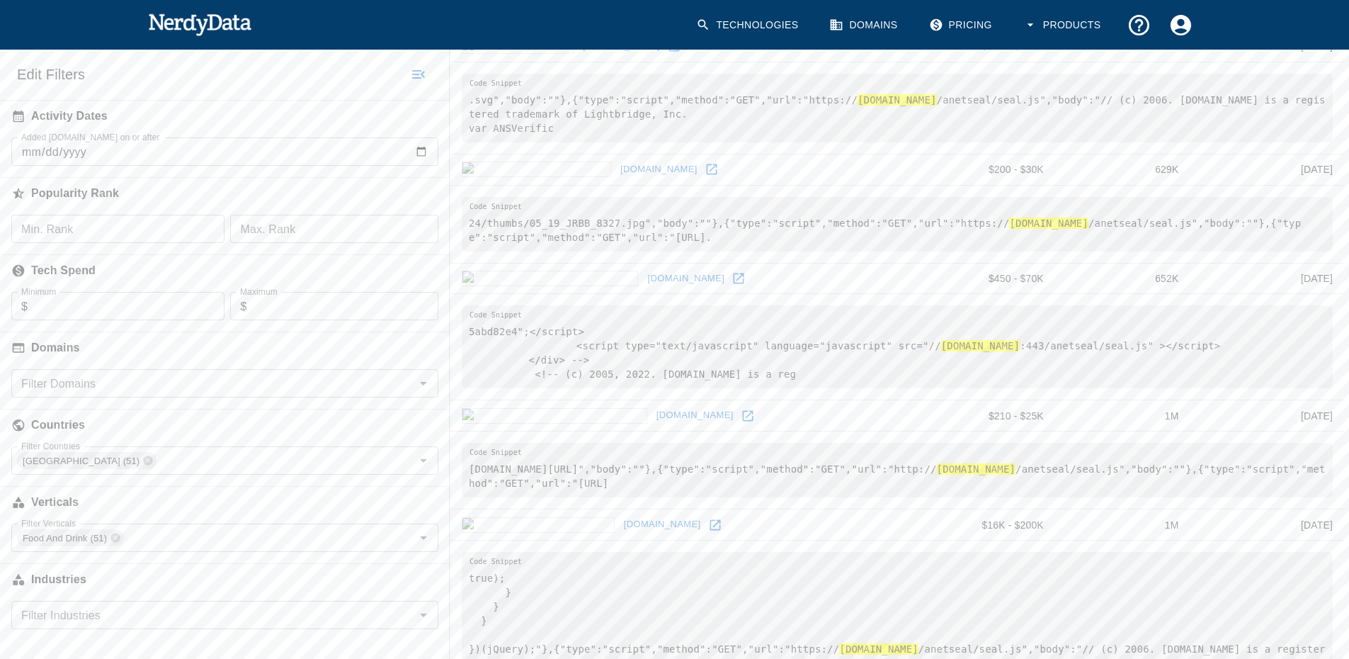
scroll to position [283, 0]
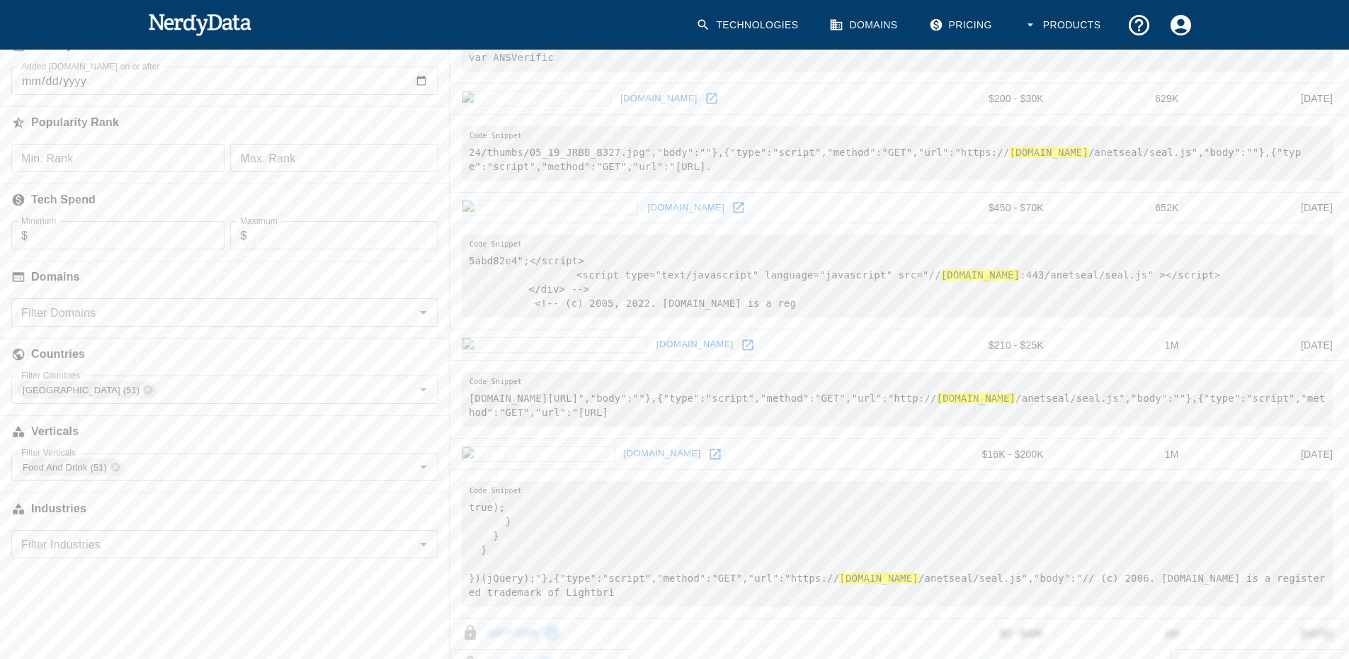
click at [708, 453] on icon at bounding box center [715, 454] width 14 height 14
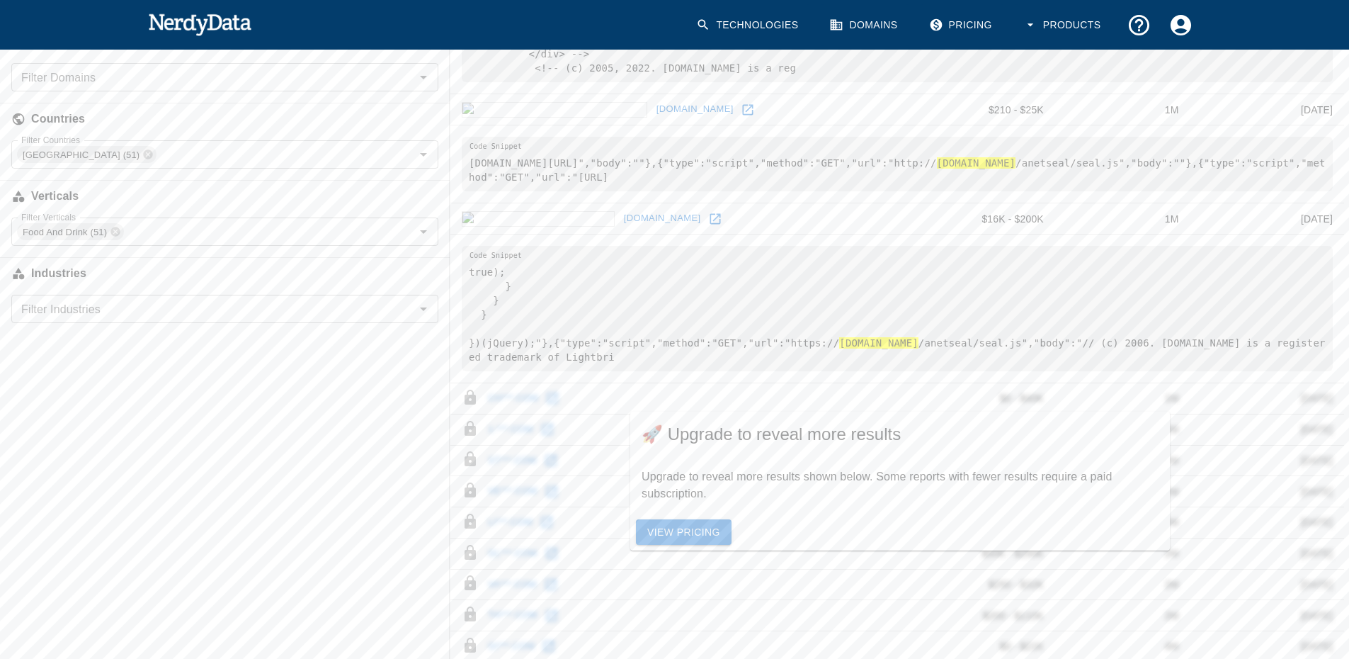
scroll to position [496, 0]
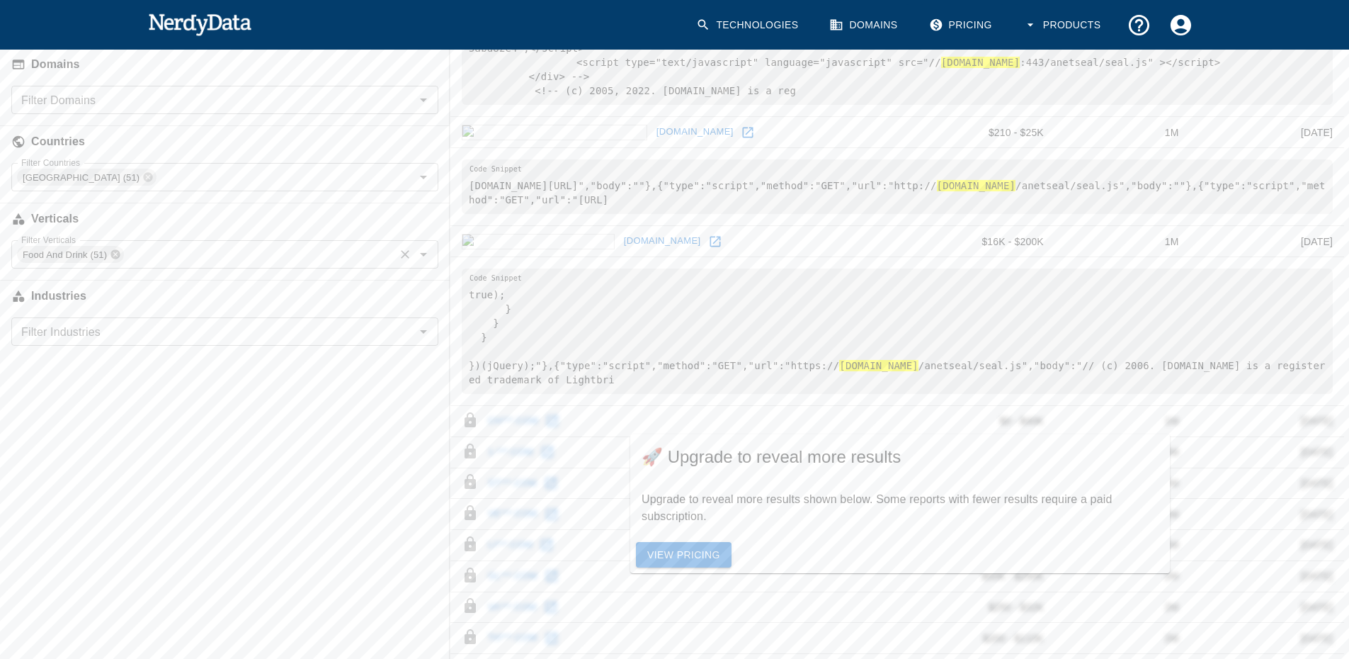
click at [113, 258] on icon at bounding box center [115, 254] width 9 height 9
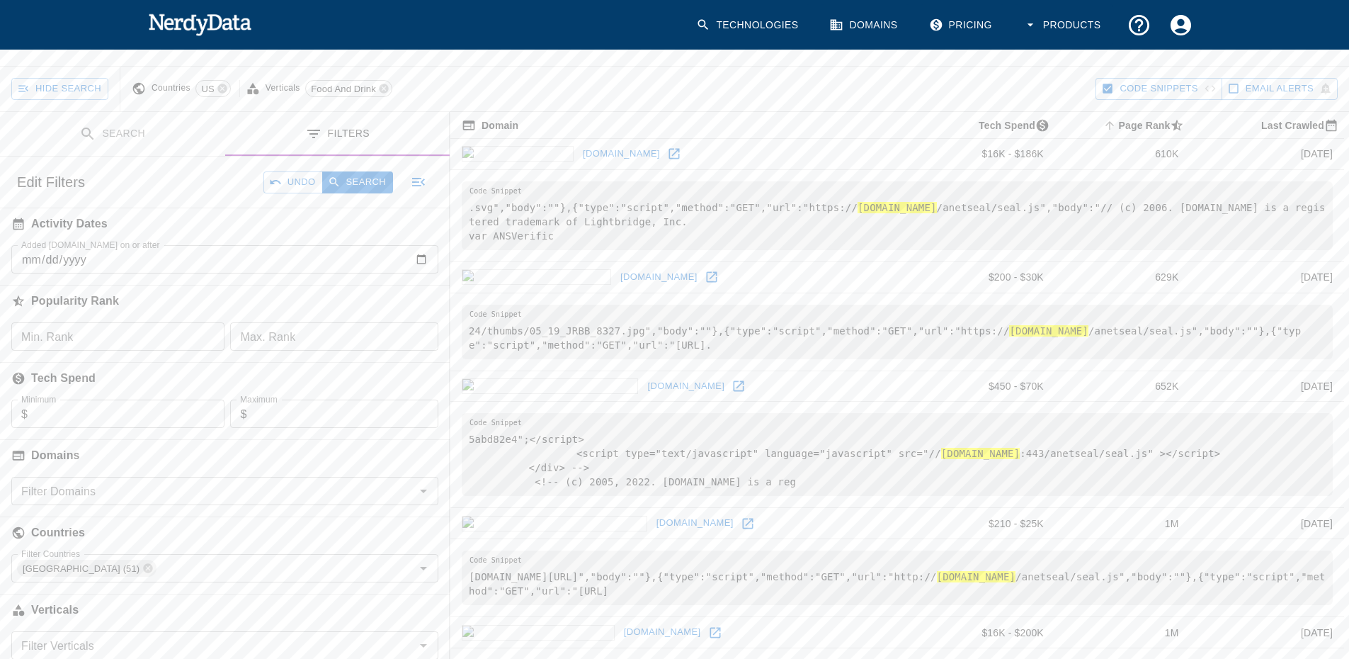
scroll to position [0, 0]
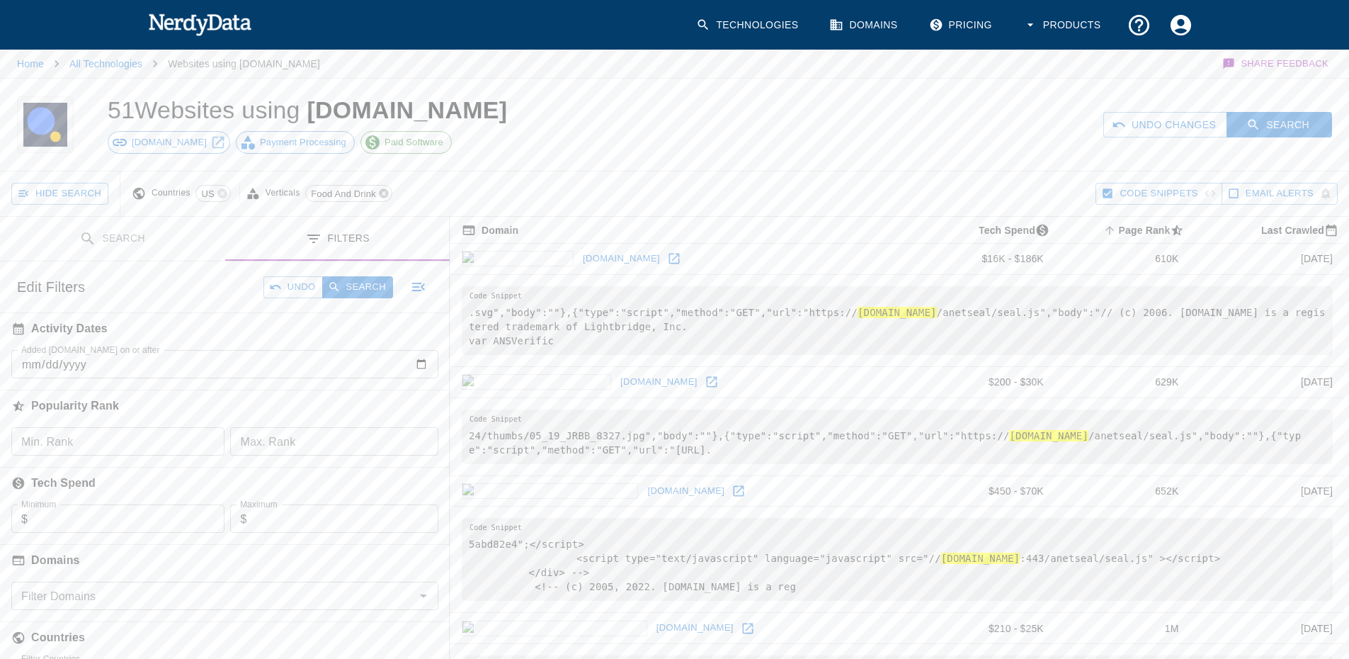
click at [381, 198] on icon at bounding box center [383, 193] width 9 height 9
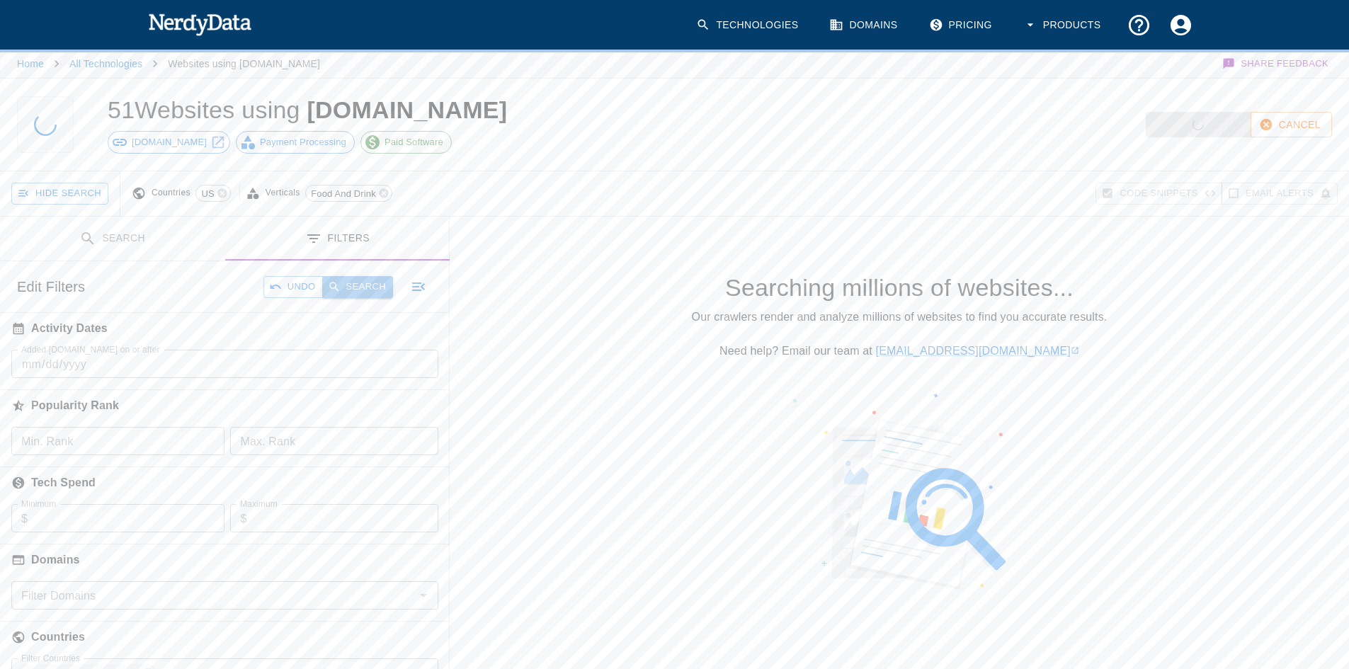
click at [356, 287] on button "Search" at bounding box center [357, 287] width 71 height 22
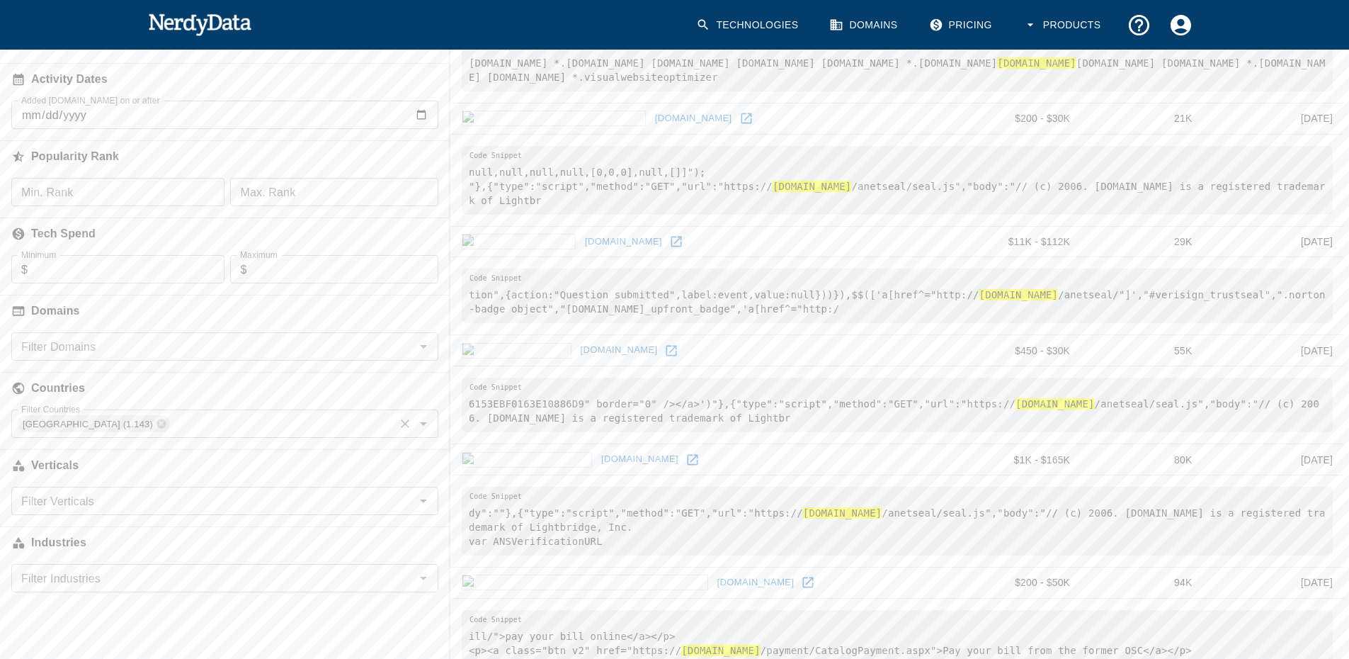
scroll to position [283, 0]
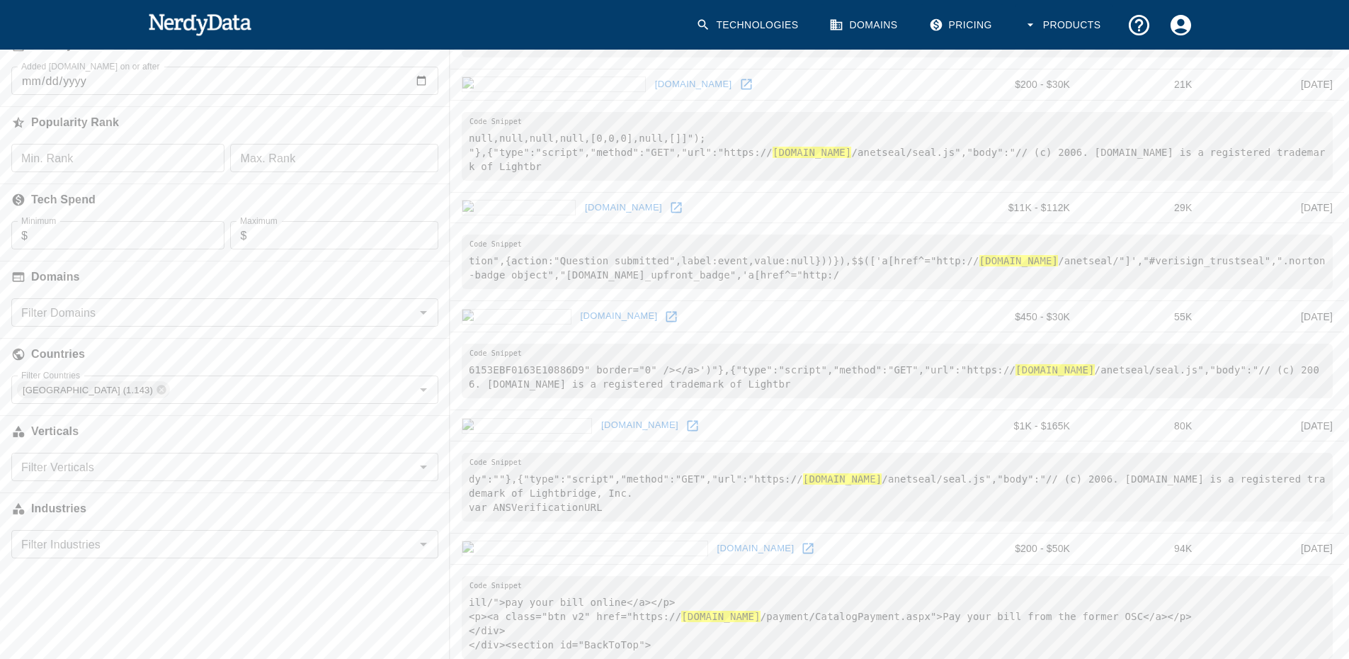
click at [88, 461] on input "Filter Verticals" at bounding box center [213, 467] width 395 height 20
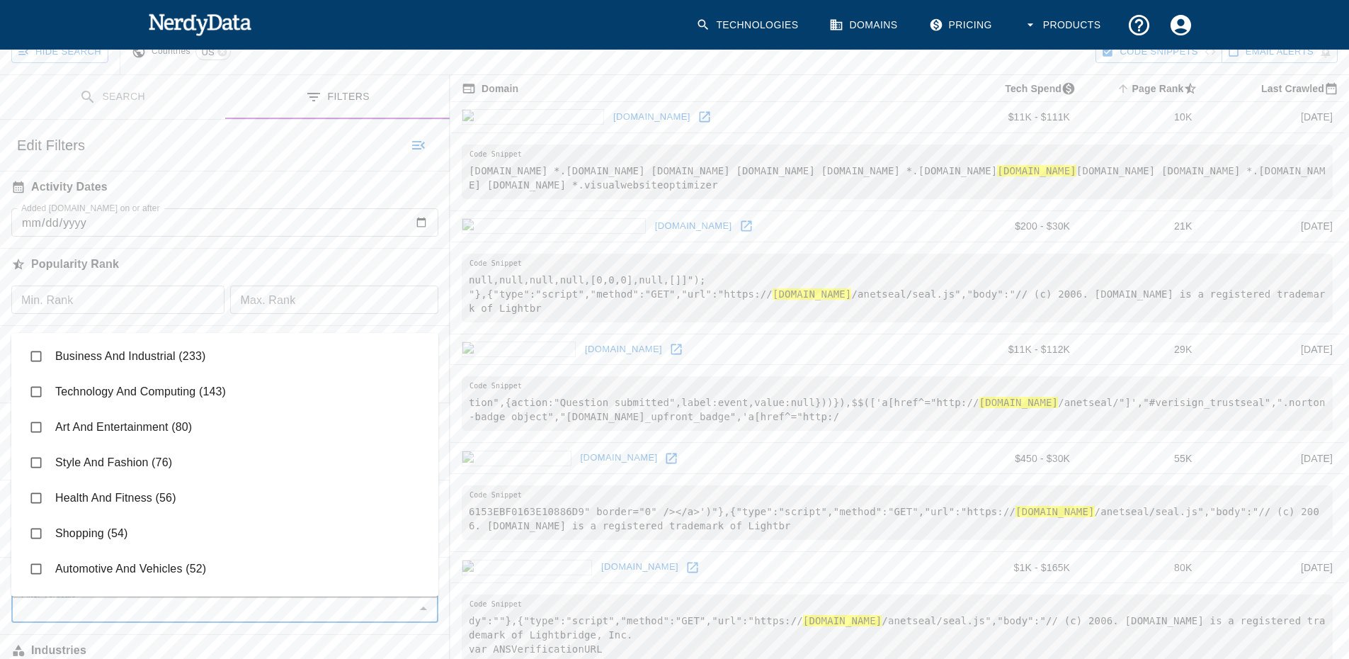
scroll to position [71, 0]
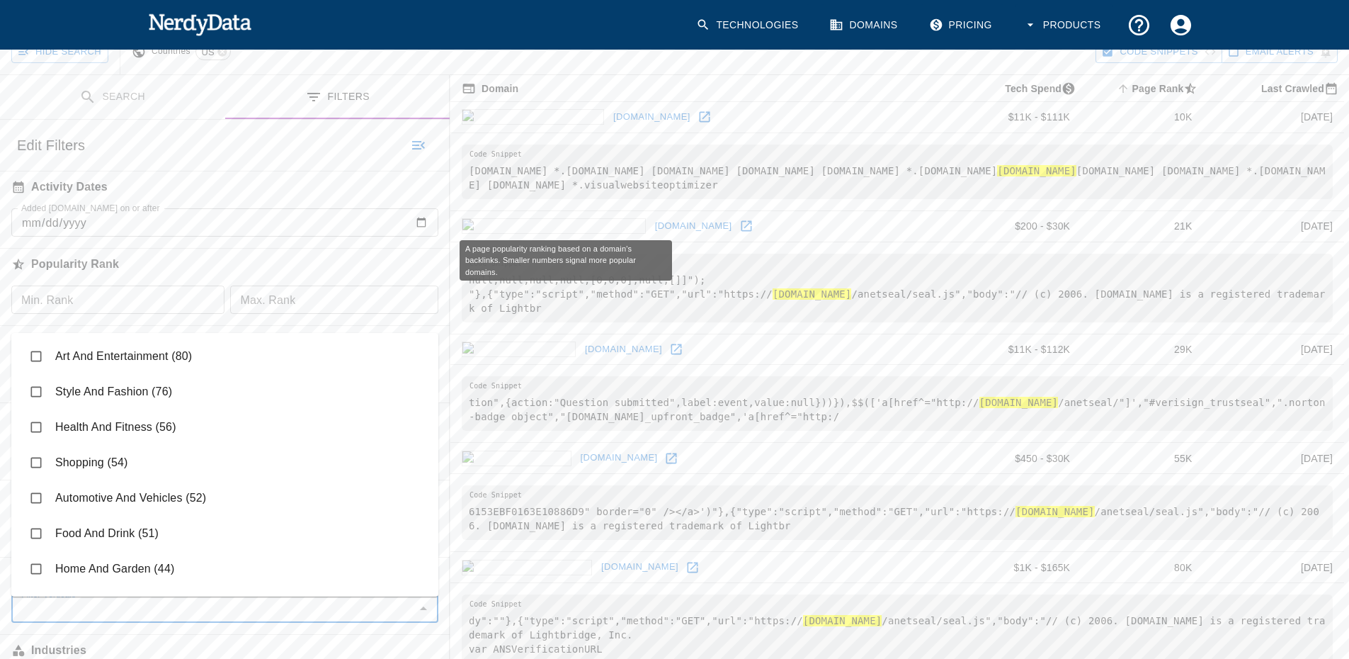
click at [193, 270] on h6 "Popularity Rank" at bounding box center [225, 264] width 450 height 31
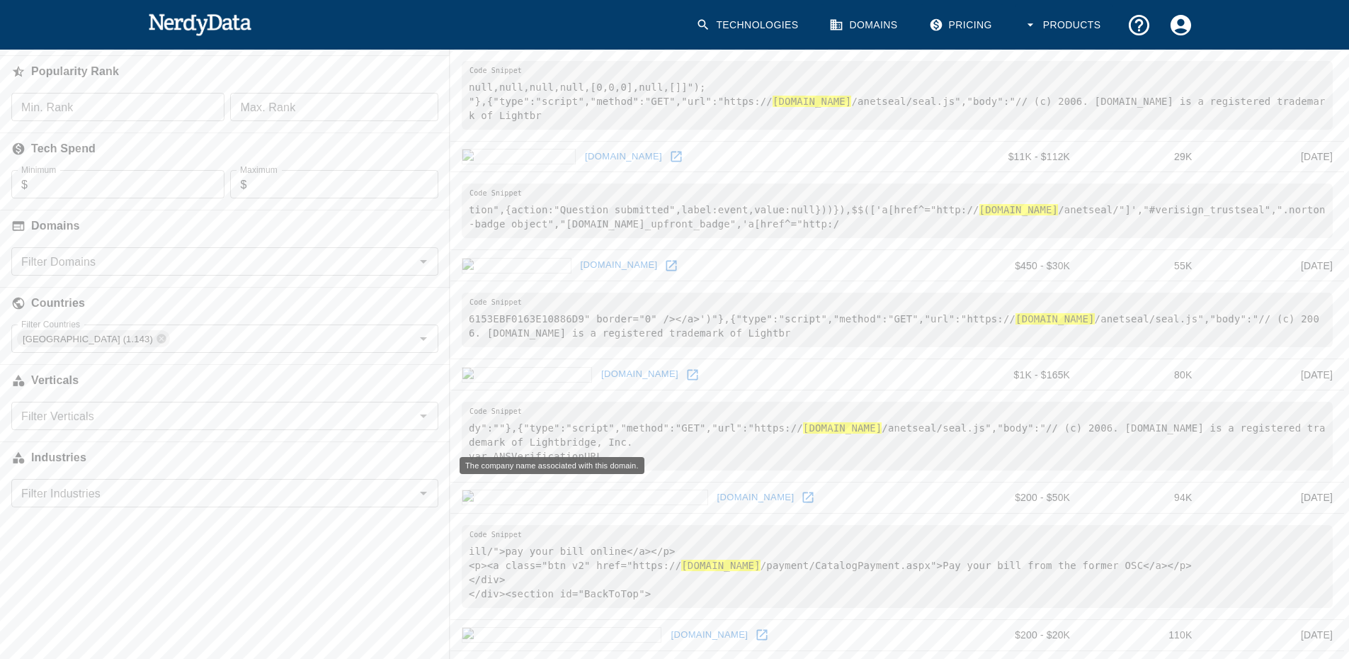
scroll to position [354, 0]
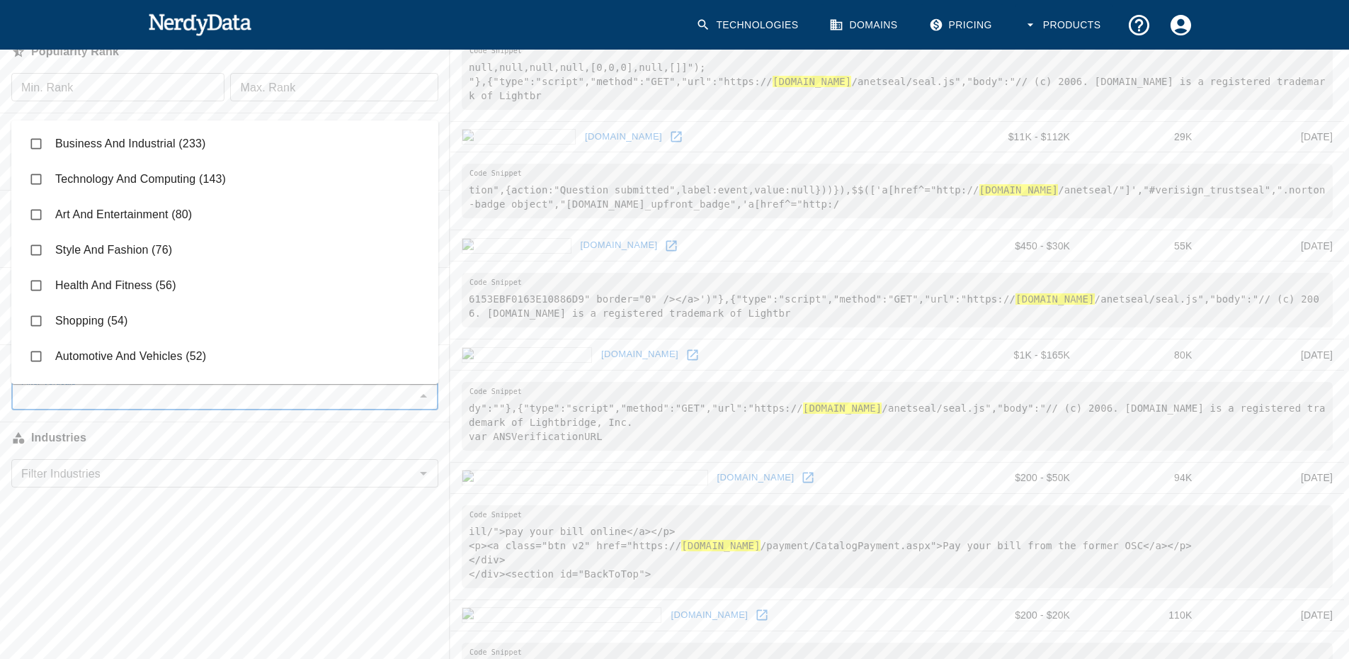
click at [86, 398] on input "Filter Verticals" at bounding box center [213, 396] width 395 height 20
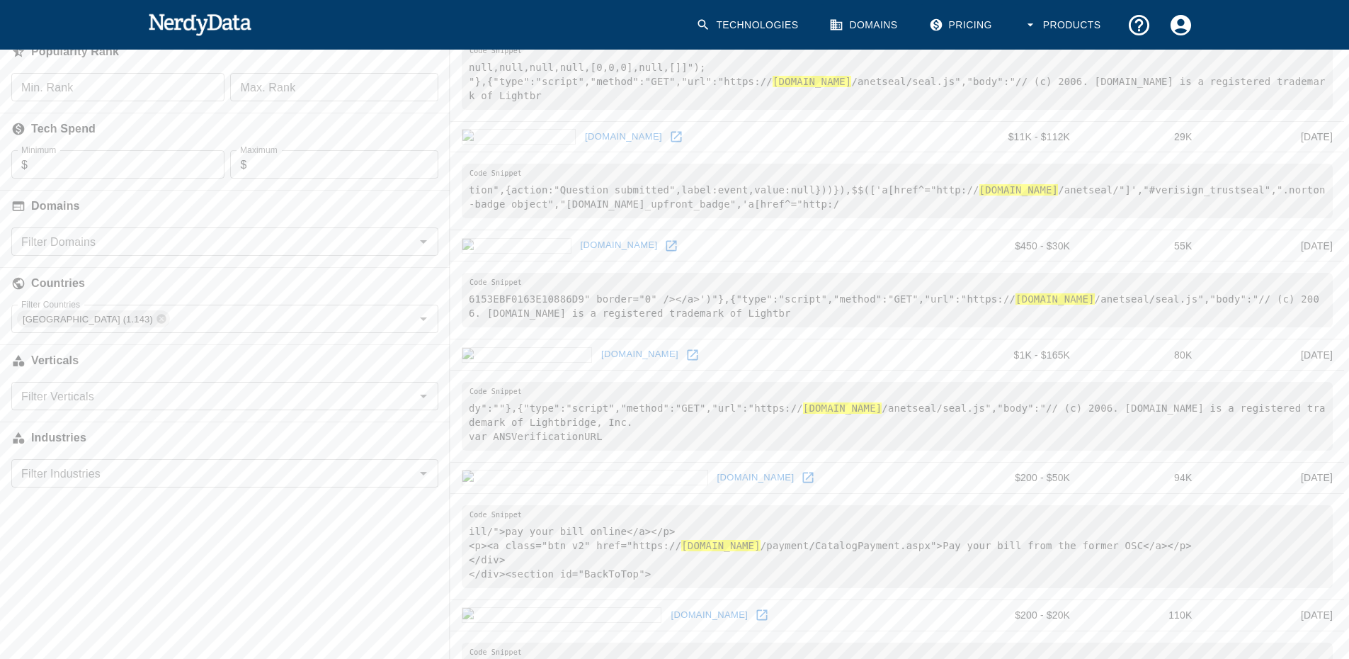
click at [62, 475] on input "Filter Industries" at bounding box center [213, 473] width 395 height 20
click at [115, 438] on h6 "Industries" at bounding box center [225, 437] width 450 height 31
click at [95, 392] on input "Filter Verticals" at bounding box center [213, 396] width 395 height 20
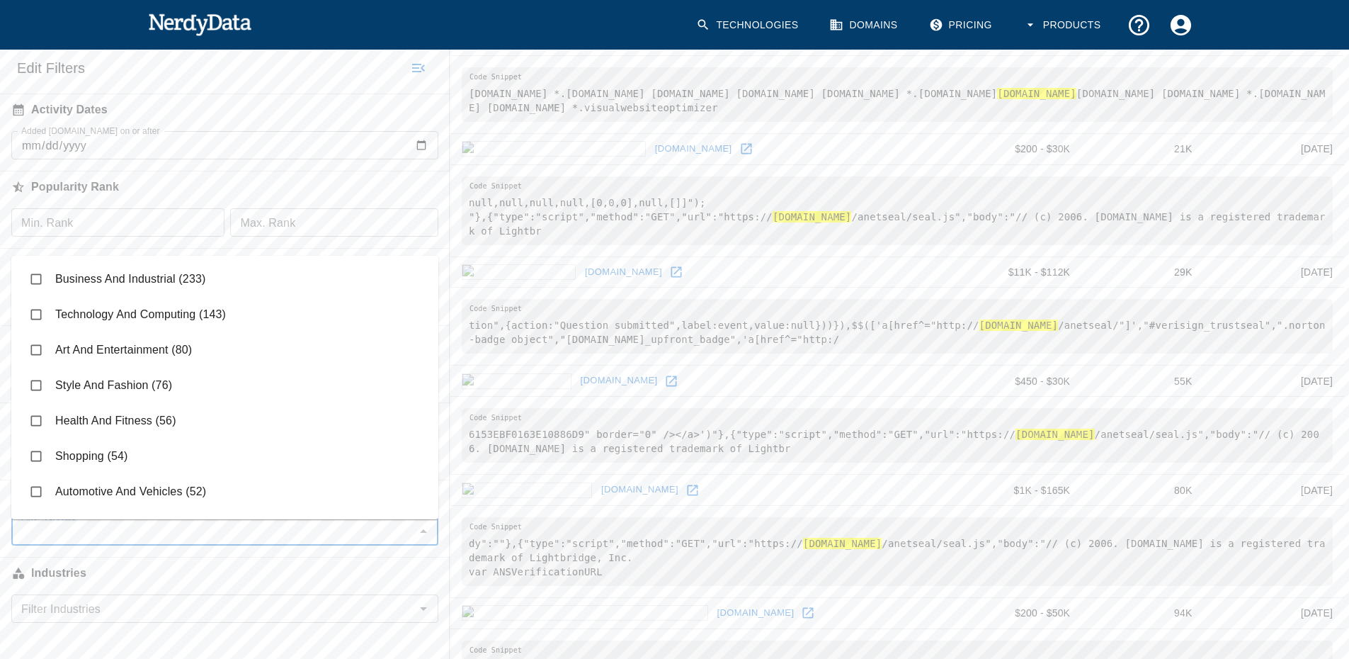
scroll to position [212, 0]
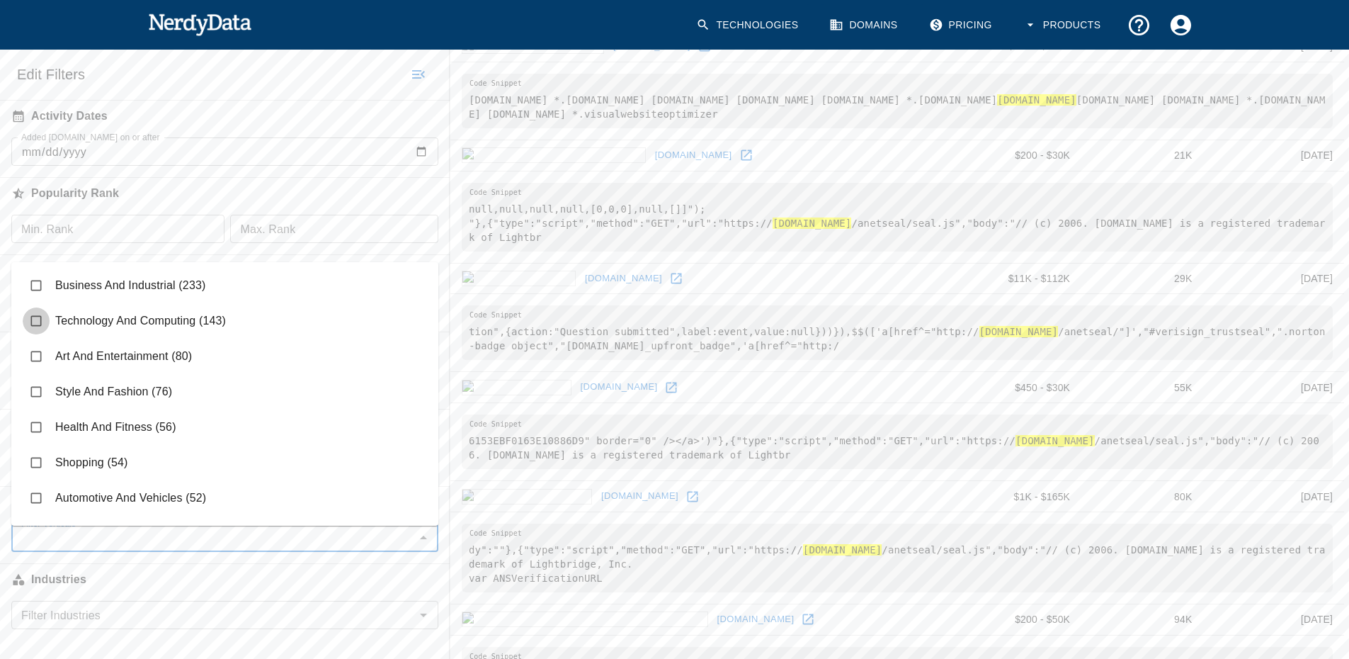
click at [35, 314] on input "checkbox" at bounding box center [36, 320] width 27 height 27
checkbox input "true"
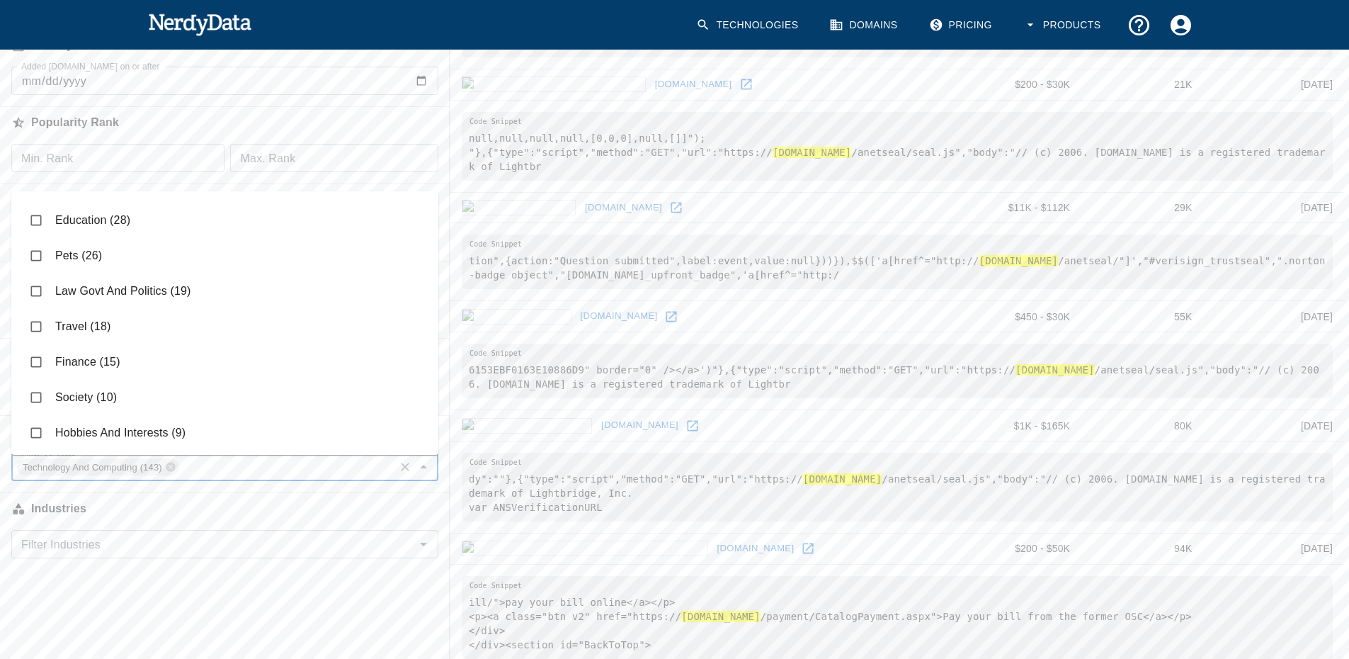
scroll to position [425, 0]
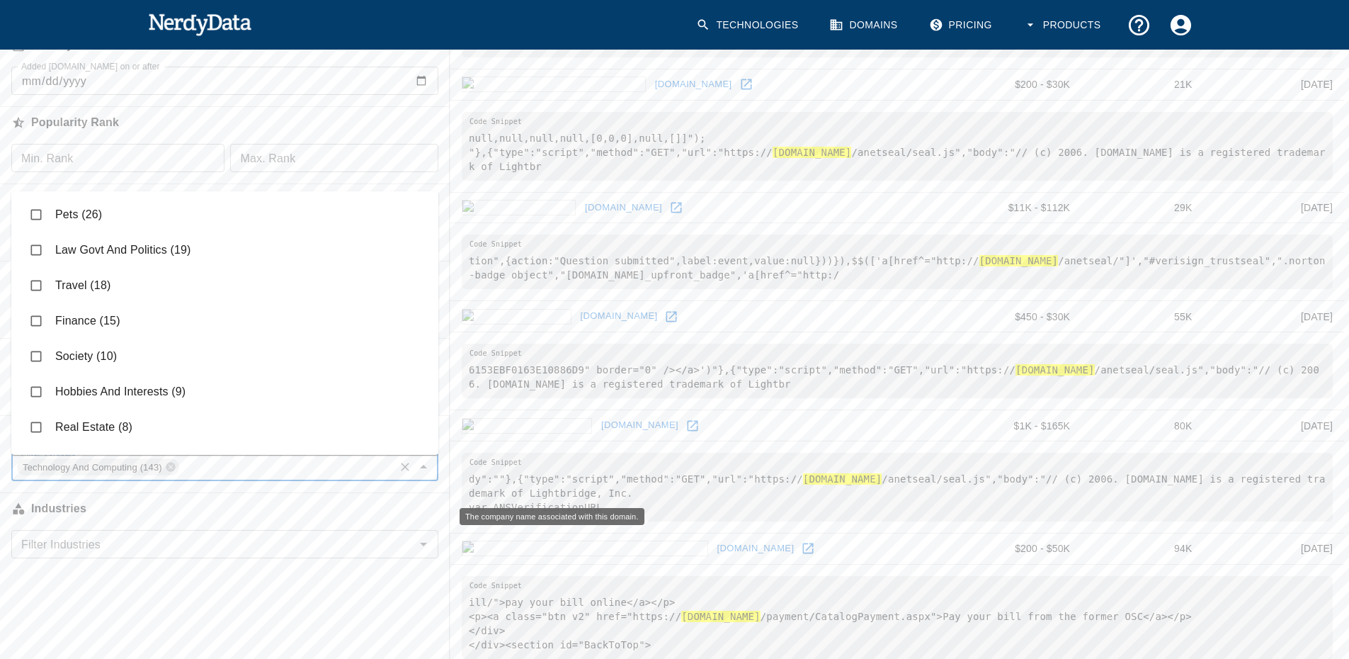
click at [166, 508] on h6 "Industries" at bounding box center [225, 508] width 450 height 31
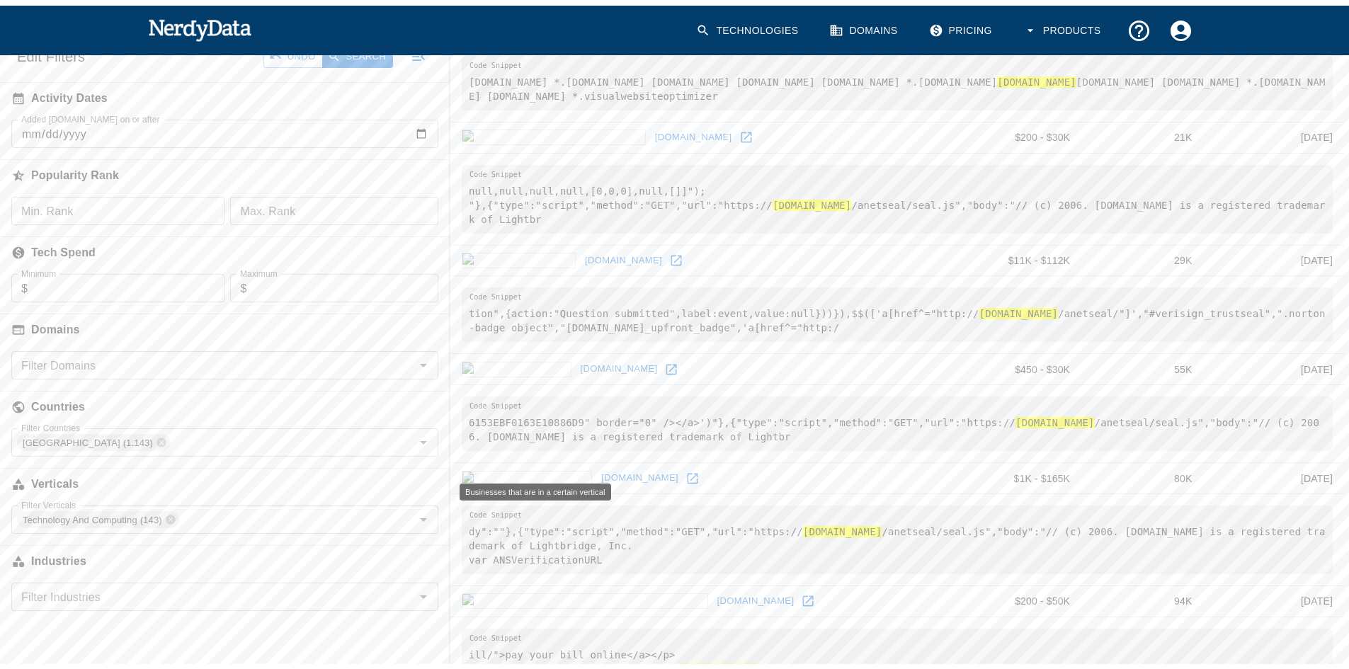
scroll to position [212, 0]
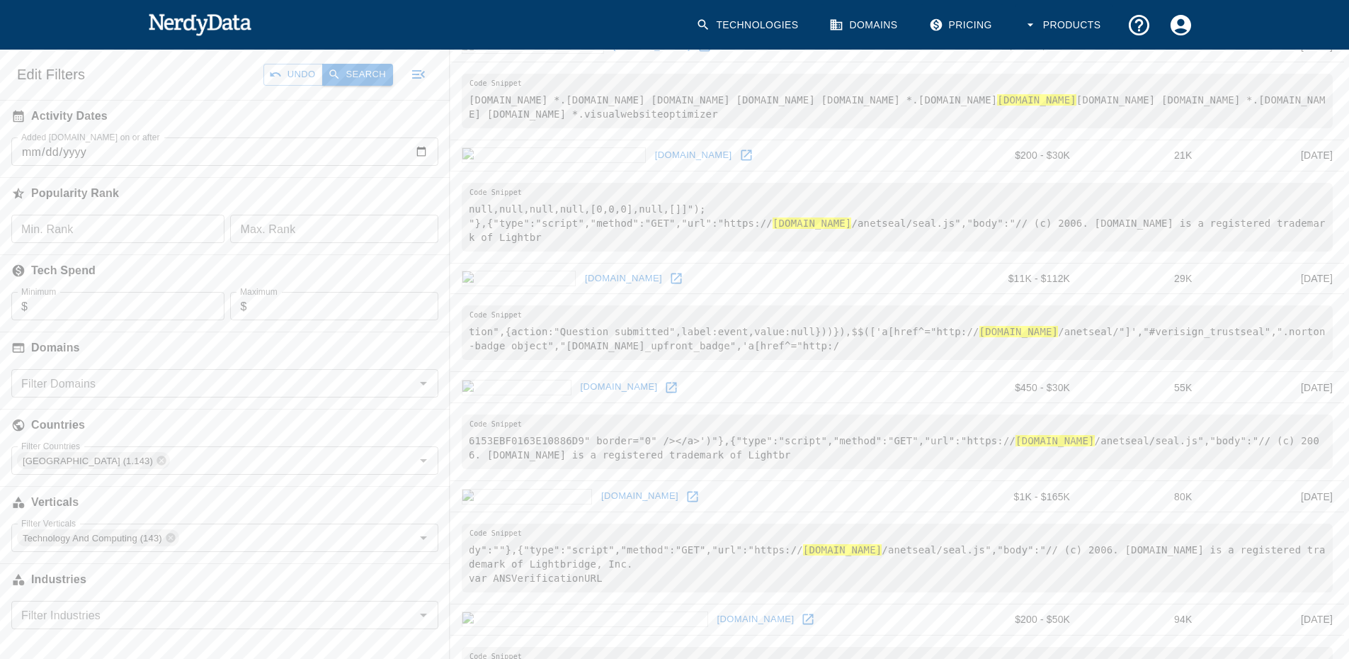
click at [352, 77] on button "Search" at bounding box center [357, 75] width 71 height 22
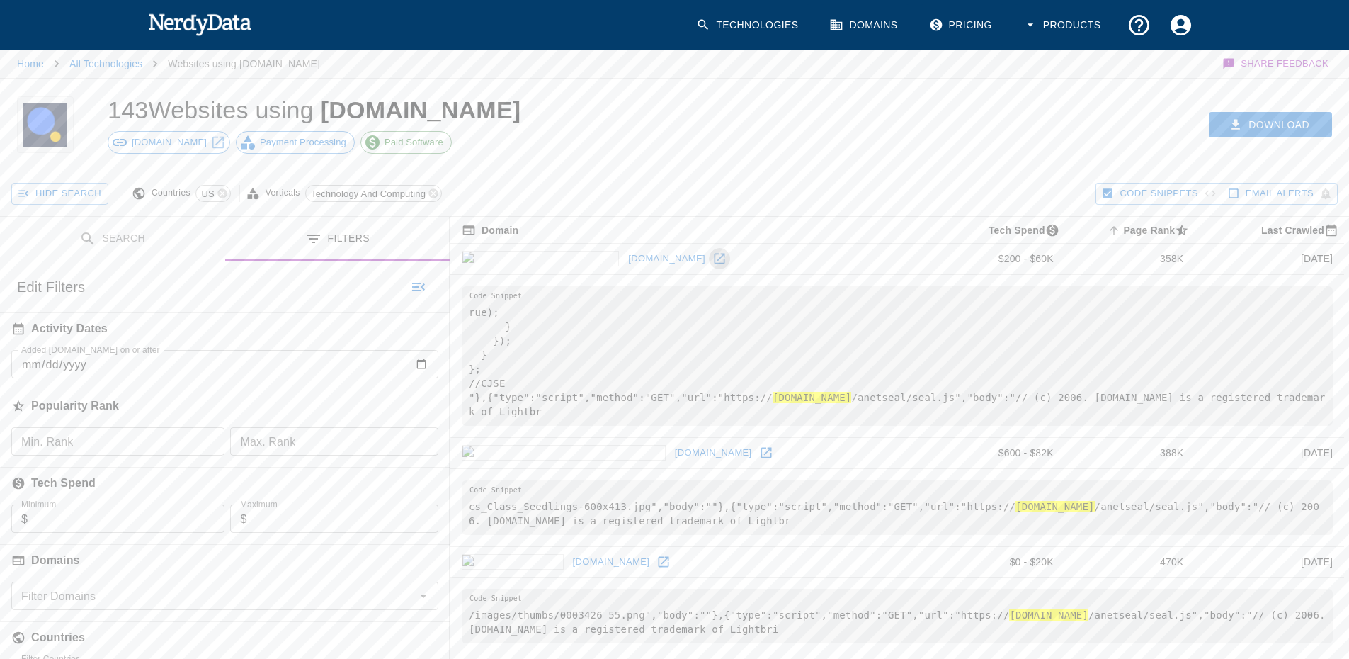
click at [712, 261] on icon at bounding box center [719, 258] width 14 height 14
click at [761, 453] on icon at bounding box center [766, 453] width 11 height 11
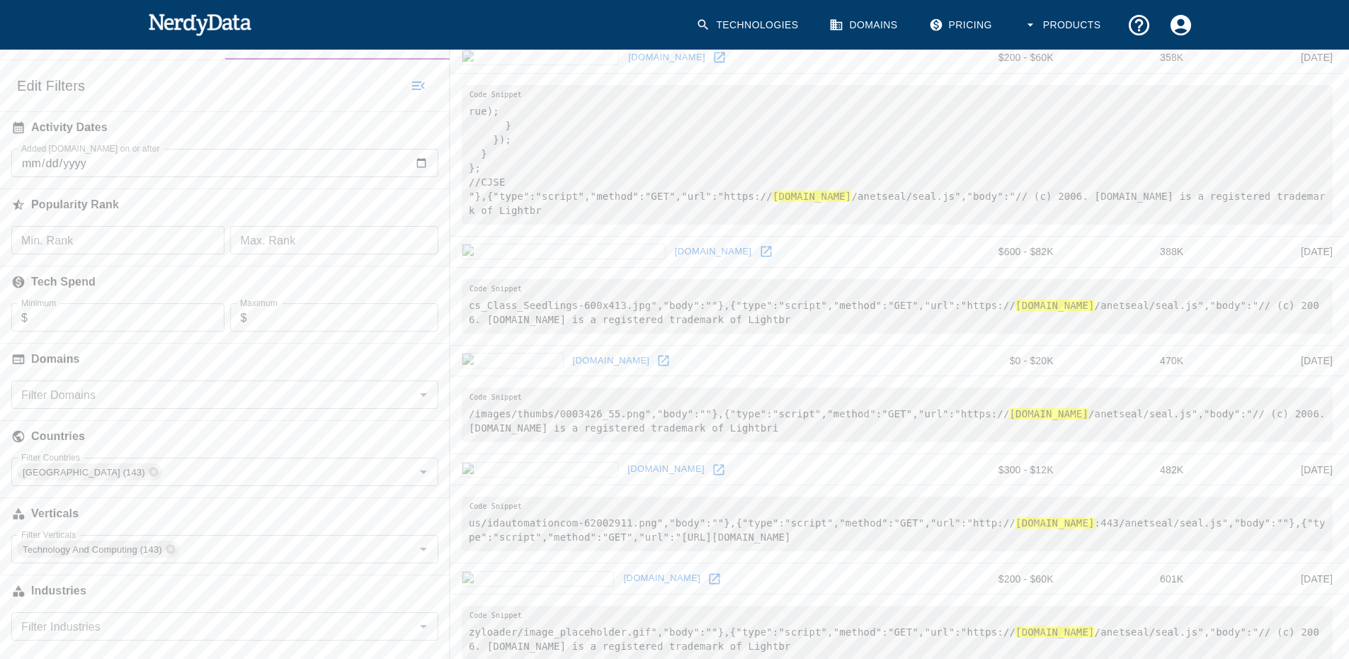
scroll to position [212, 0]
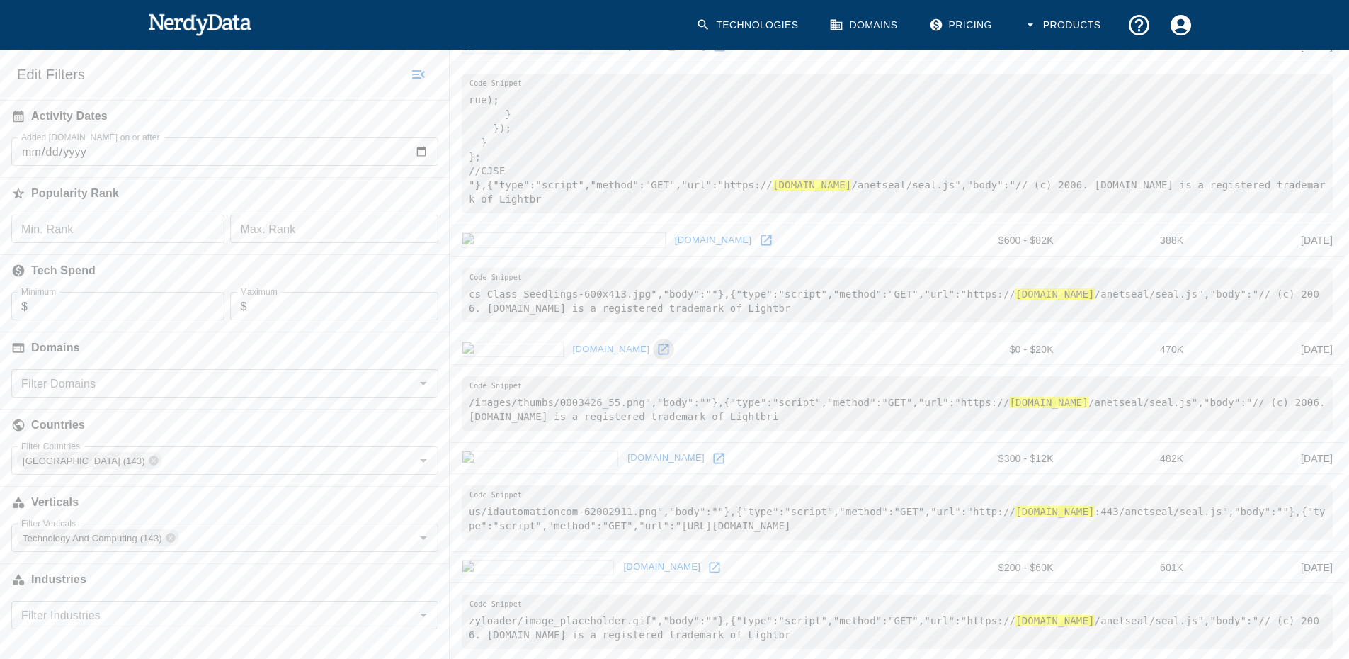
click at [656, 351] on icon at bounding box center [663, 349] width 14 height 14
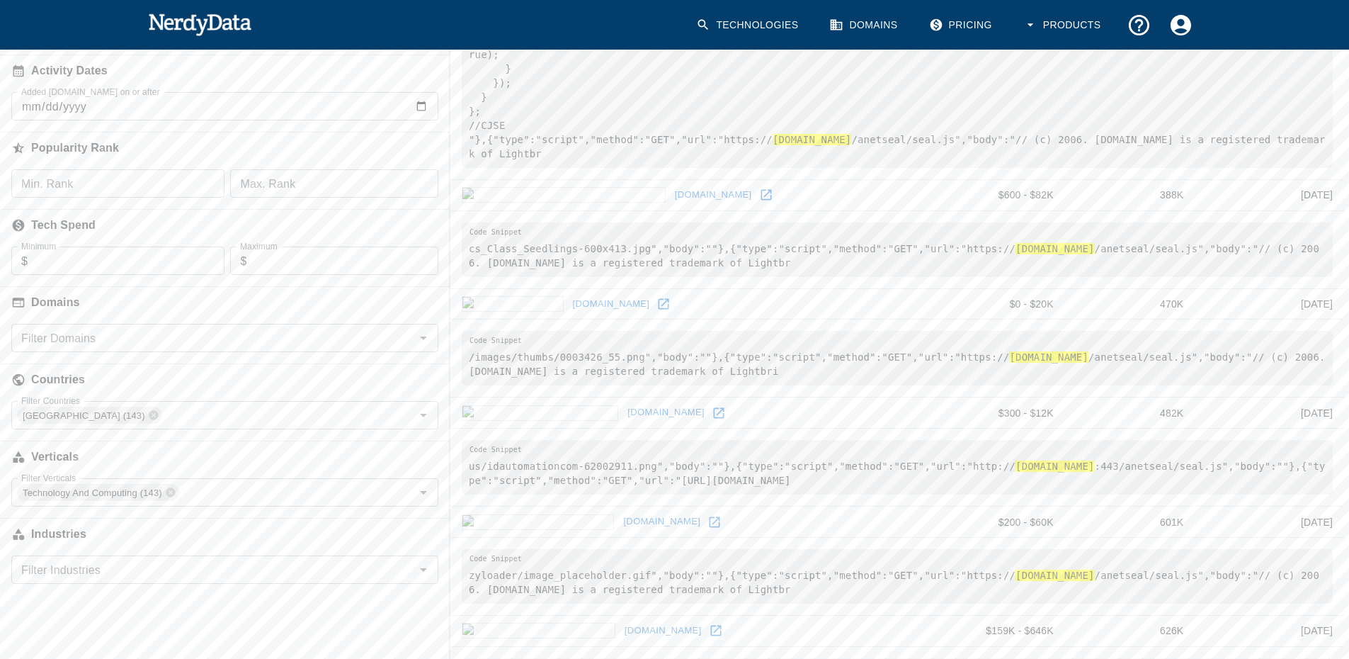
scroll to position [283, 0]
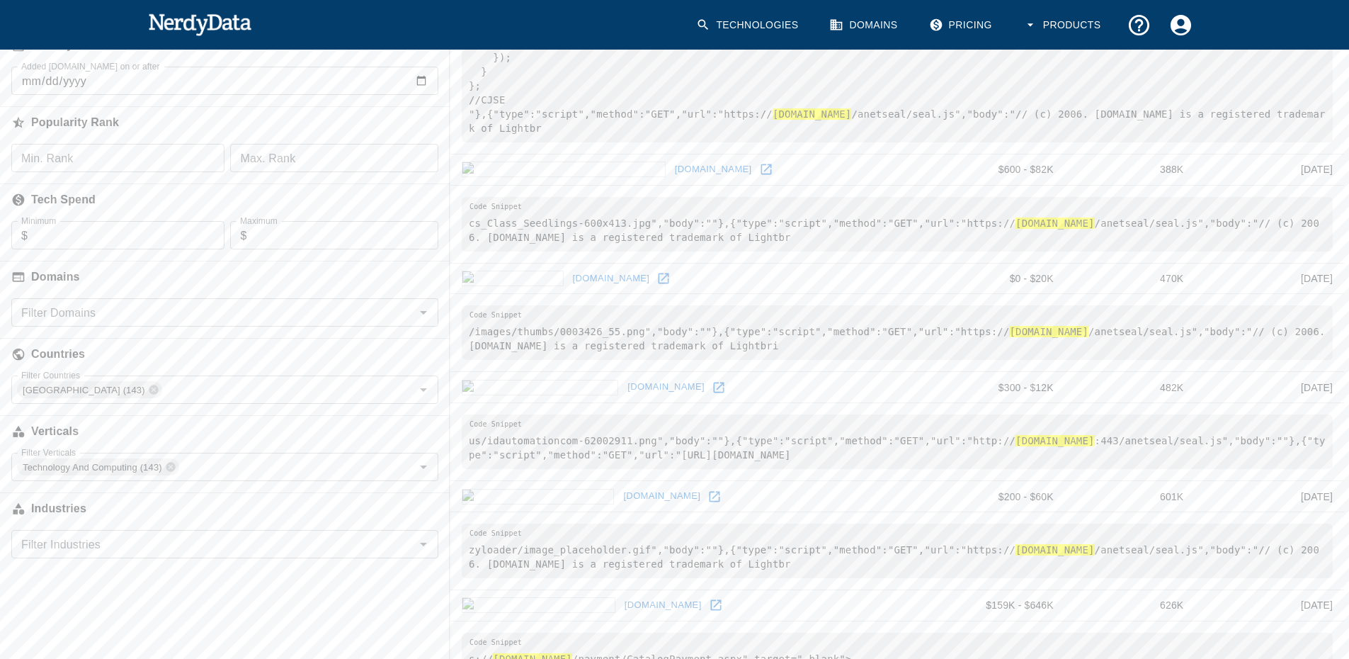
click at [712, 392] on icon at bounding box center [719, 387] width 14 height 14
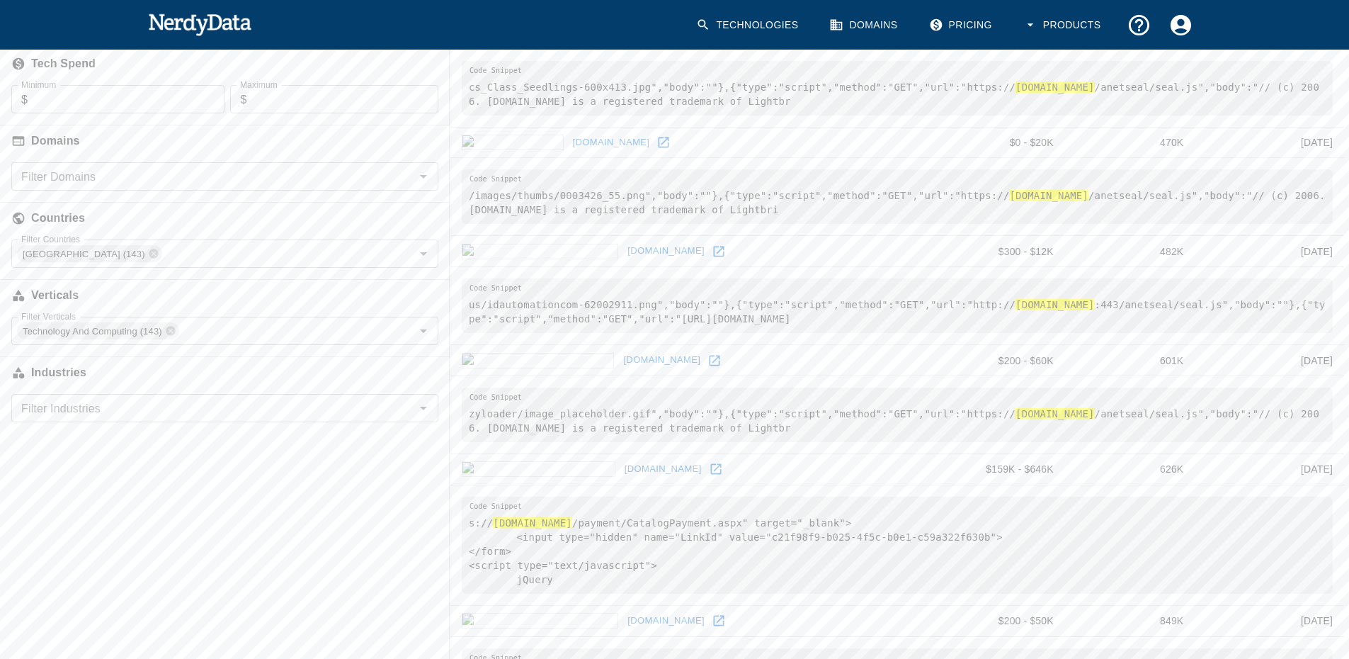
scroll to position [425, 0]
click at [707, 356] on icon at bounding box center [714, 355] width 14 height 14
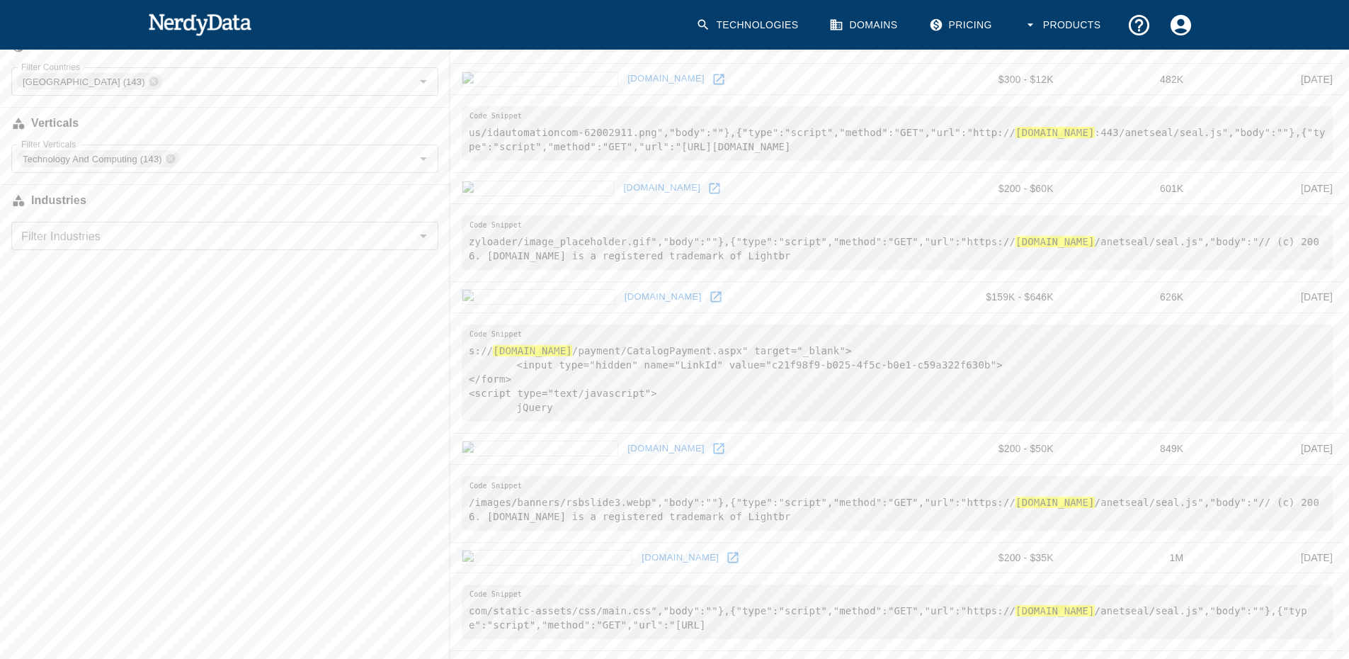
scroll to position [637, 0]
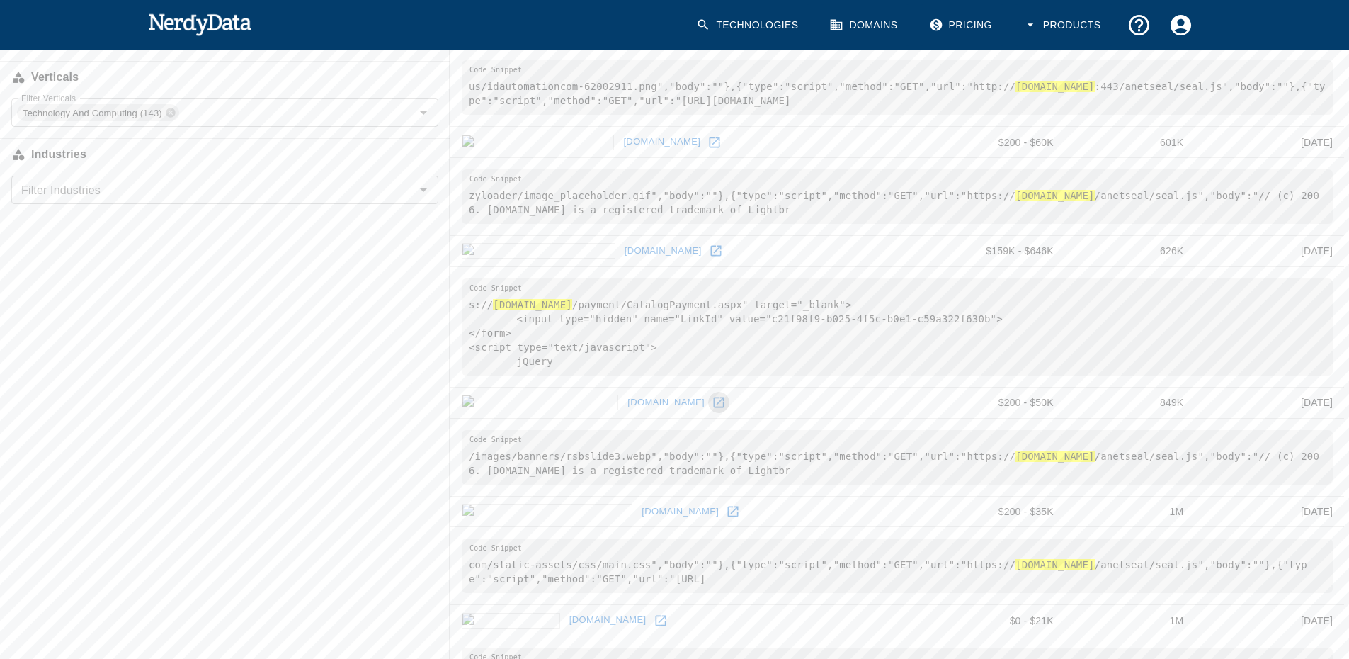
click at [714, 406] on icon at bounding box center [719, 402] width 11 height 11
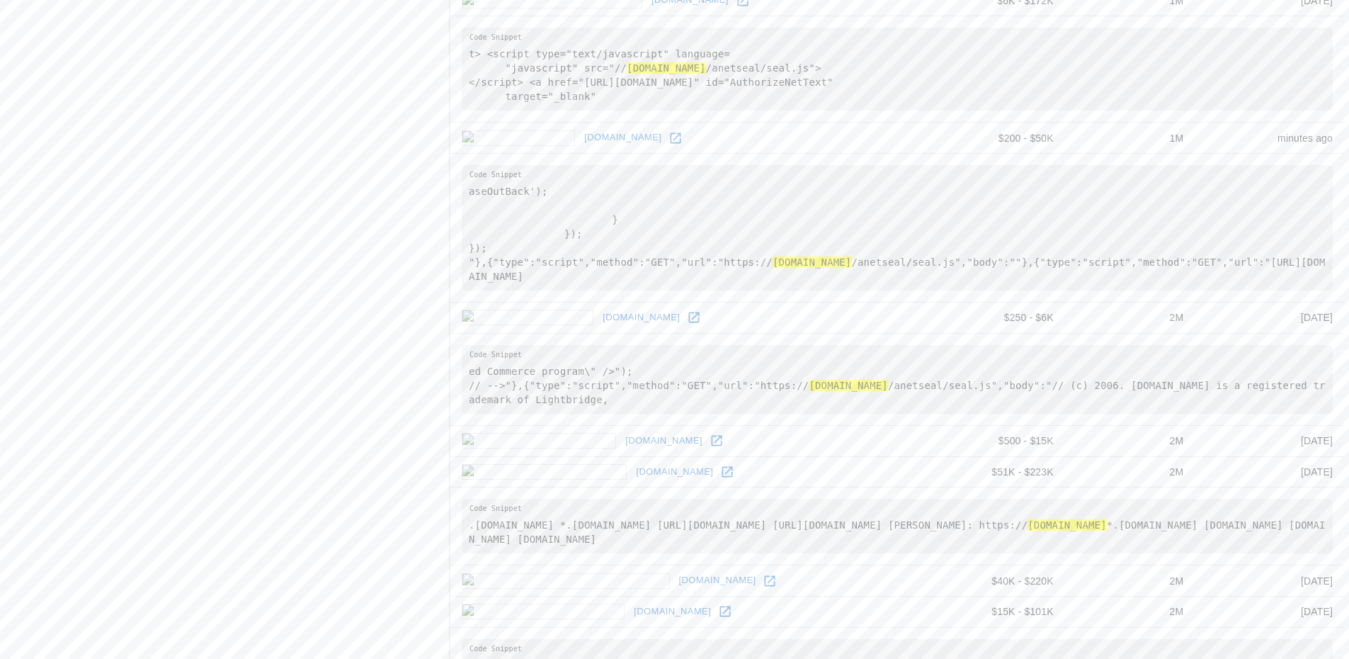
scroll to position [1841, 0]
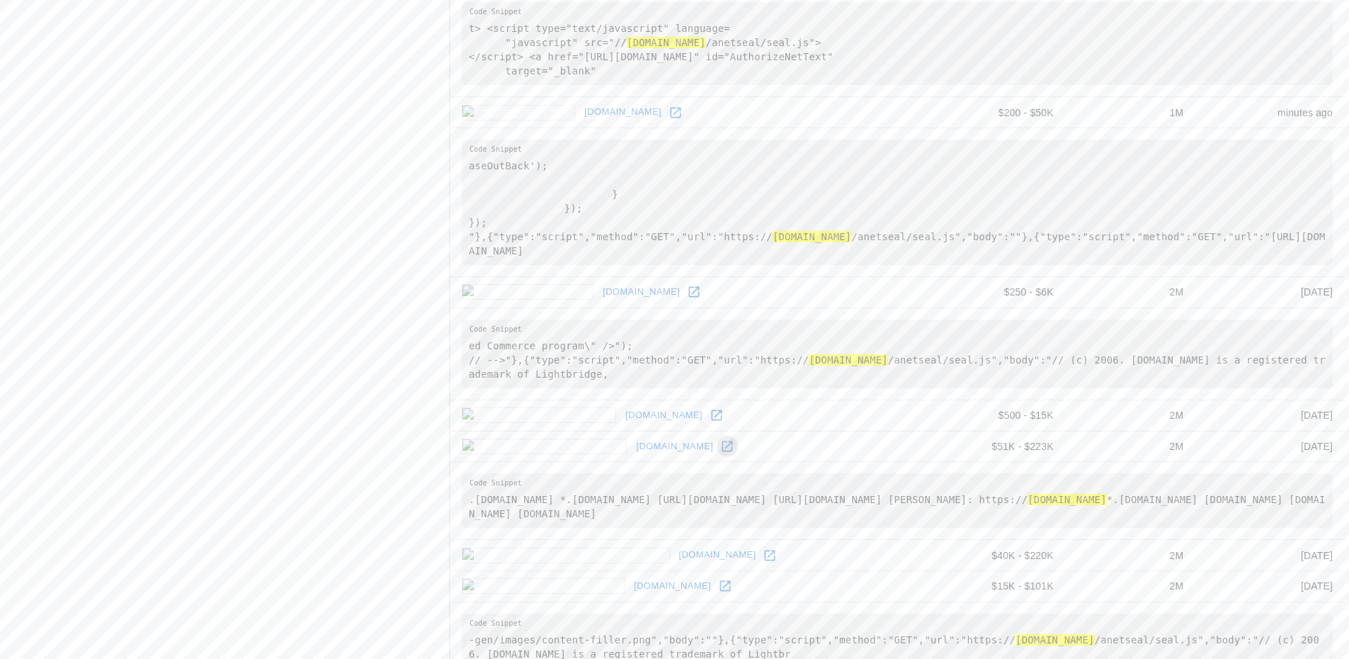
click at [720, 452] on icon at bounding box center [727, 446] width 14 height 14
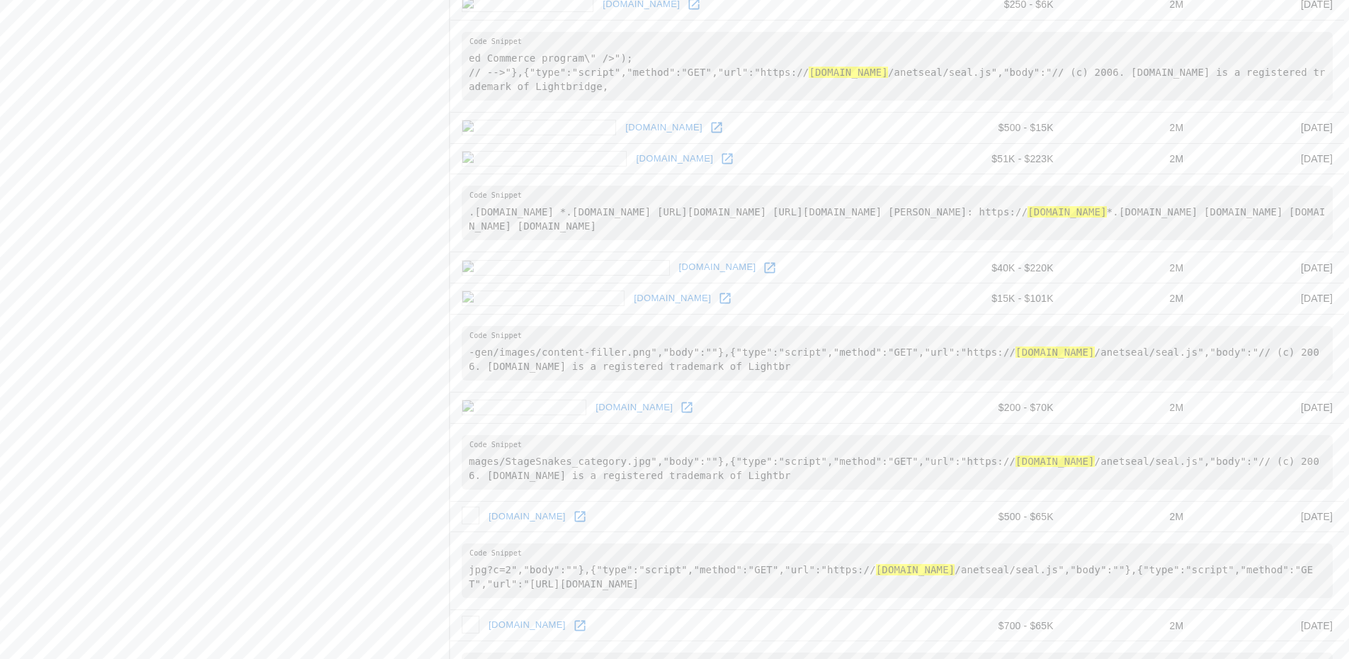
scroll to position [2103, 0]
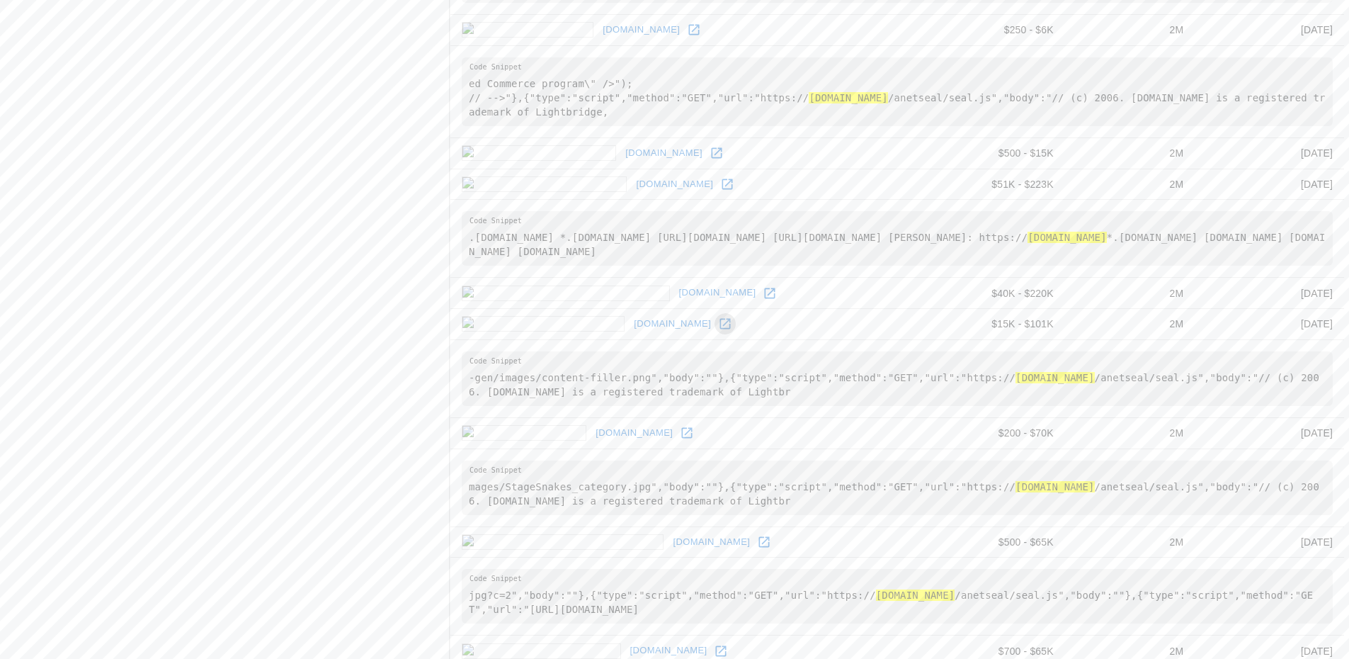
click at [718, 329] on icon at bounding box center [725, 324] width 14 height 14
